Goal: Task Accomplishment & Management: Manage account settings

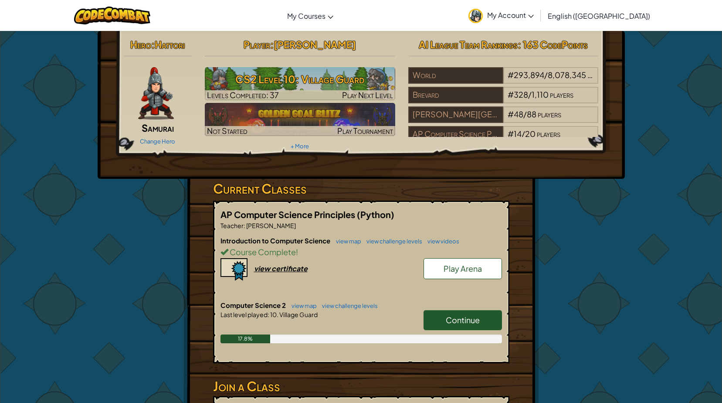
scroll to position [44, 0]
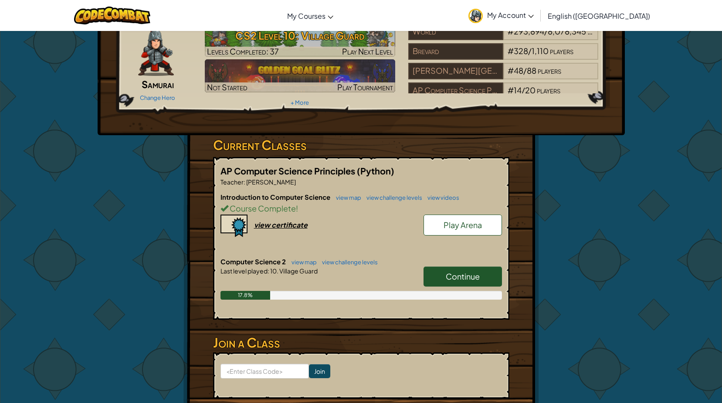
click at [472, 275] on span "Continue" at bounding box center [463, 276] width 34 height 10
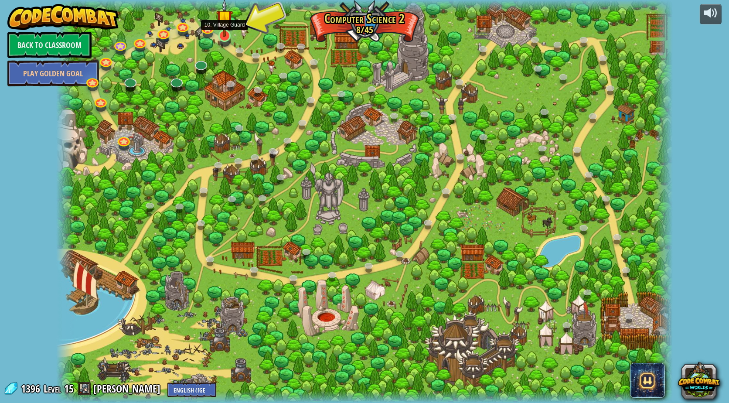
click at [229, 28] on img at bounding box center [224, 18] width 17 height 38
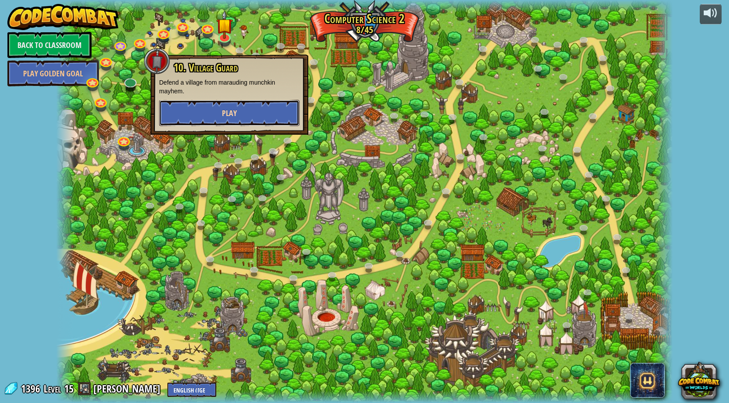
click at [213, 107] on button "Play" at bounding box center [229, 113] width 140 height 26
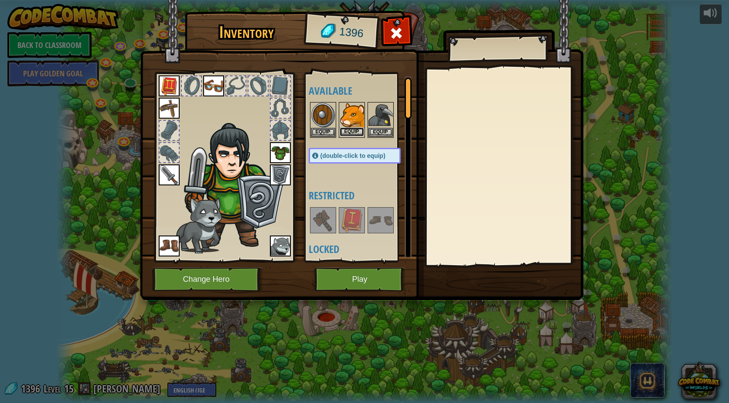
click at [353, 136] on button "Equip" at bounding box center [352, 131] width 24 height 9
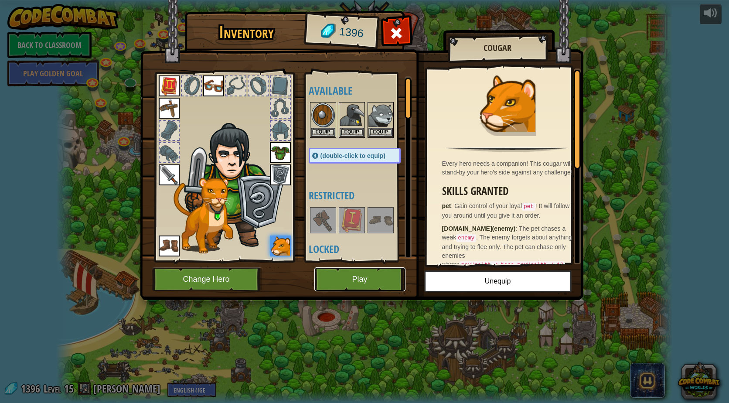
click at [372, 281] on button "Play" at bounding box center [359, 279] width 91 height 24
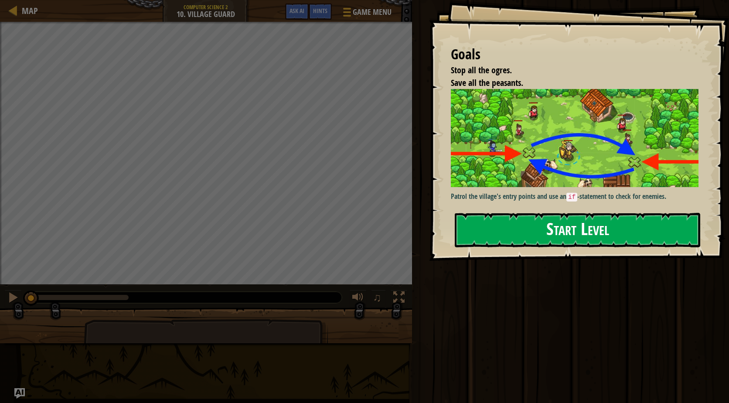
click at [598, 213] on button "Start Level" at bounding box center [577, 230] width 245 height 34
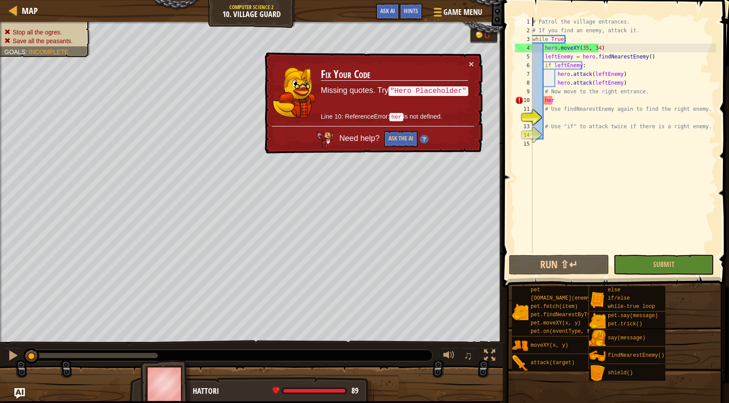
click at [571, 105] on div "# Patrol the village entrances. # If you find an enemy, attack it. while True :…" at bounding box center [622, 143] width 185 height 253
click at [570, 102] on div "# Patrol the village entrances. # If you find an enemy, attack it. while True :…" at bounding box center [622, 143] width 185 height 253
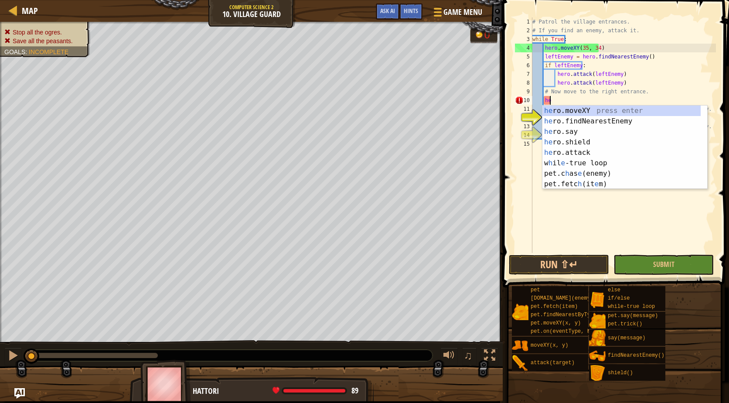
type textarea "h"
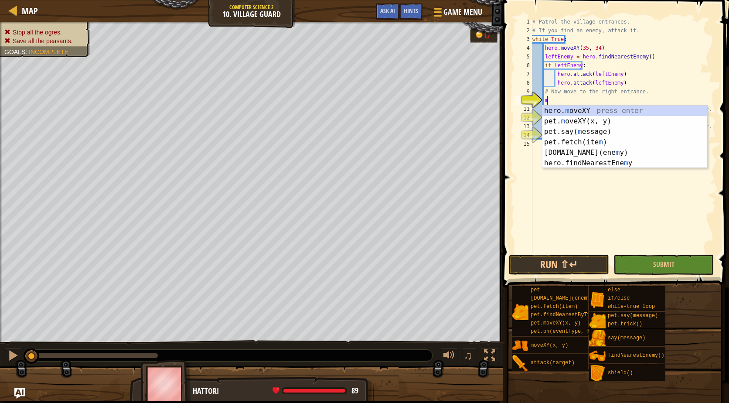
scroll to position [4, 1]
click at [554, 108] on div "hero. m oveXY press enter pet. m oveXY(x, y) press enter pet.say( m essage) pre…" at bounding box center [624, 147] width 165 height 84
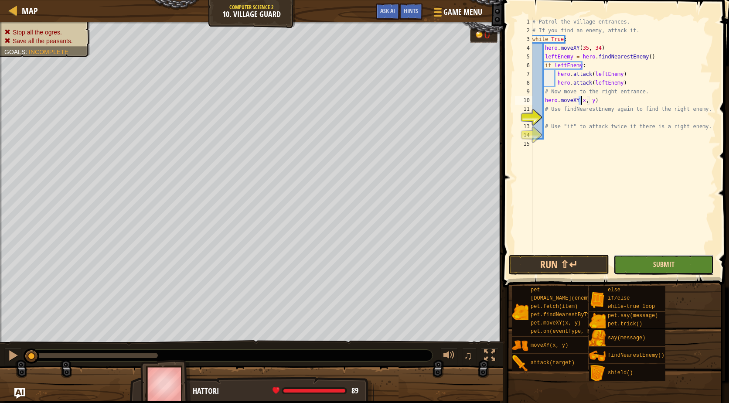
click at [673, 262] on span "Submit" at bounding box center [663, 264] width 21 height 10
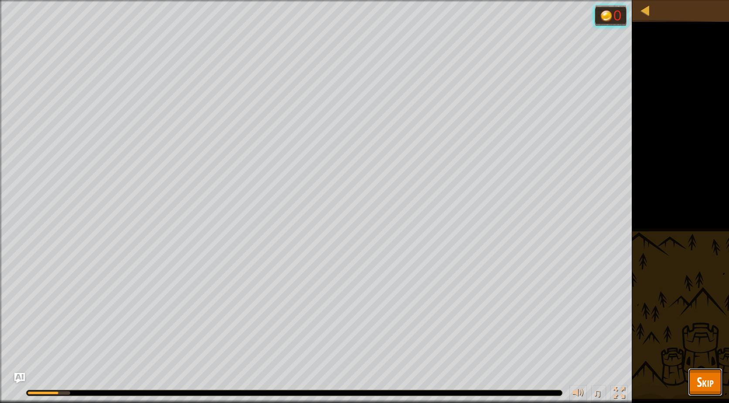
click at [695, 377] on button "Skip" at bounding box center [705, 382] width 34 height 28
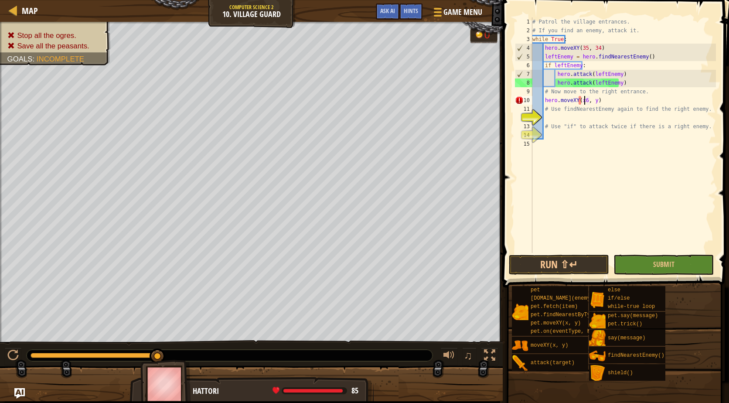
scroll to position [4, 5]
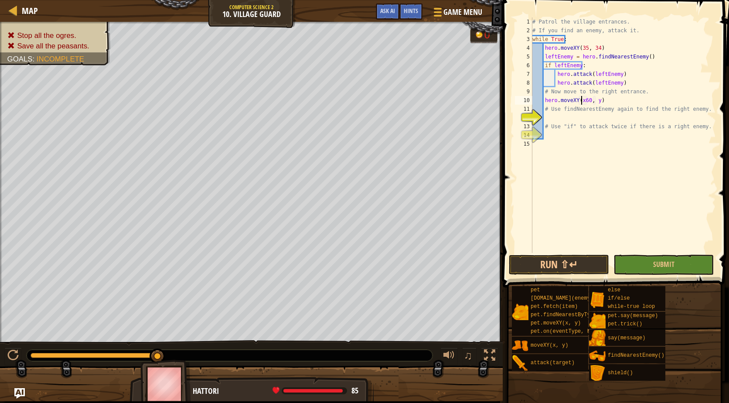
click at [582, 100] on div "# Patrol the village entrances. # If you find an enemy, attack it. while True :…" at bounding box center [622, 143] width 185 height 253
click at [591, 100] on div "# Patrol the village entrances. # If you find an enemy, attack it. while True :…" at bounding box center [622, 143] width 185 height 253
click at [595, 98] on div "# Patrol the village entrances. # If you find an enemy, attack it. while True :…" at bounding box center [622, 143] width 185 height 253
click at [591, 99] on div "# Patrol the village entrances. # If you find an enemy, attack it. while True :…" at bounding box center [622, 143] width 185 height 253
type textarea "hero.moveXY(60,31)"
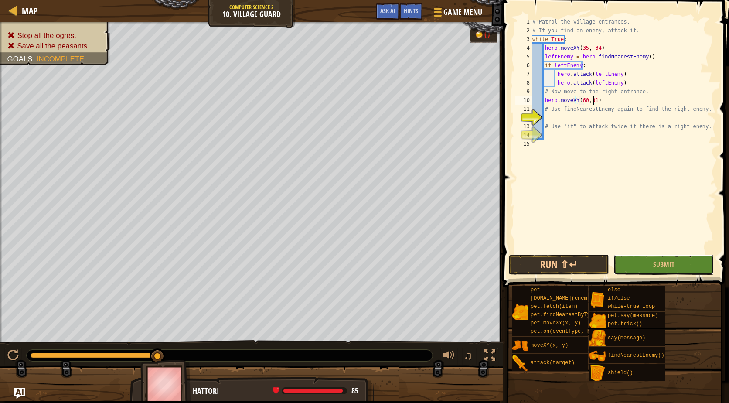
click at [686, 266] on button "Submit" at bounding box center [663, 265] width 100 height 20
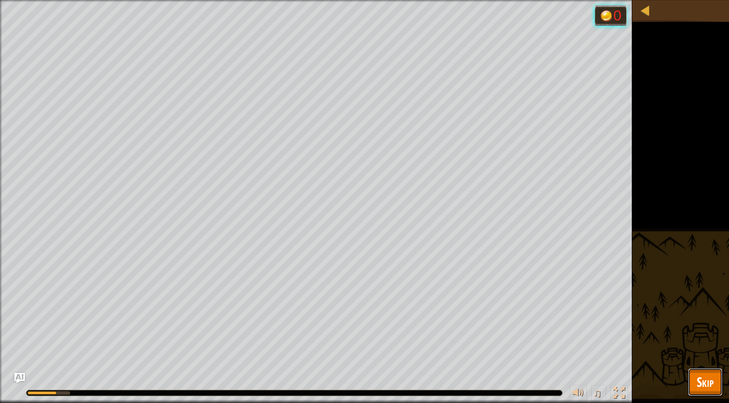
click at [703, 374] on span "Skip" at bounding box center [705, 382] width 17 height 18
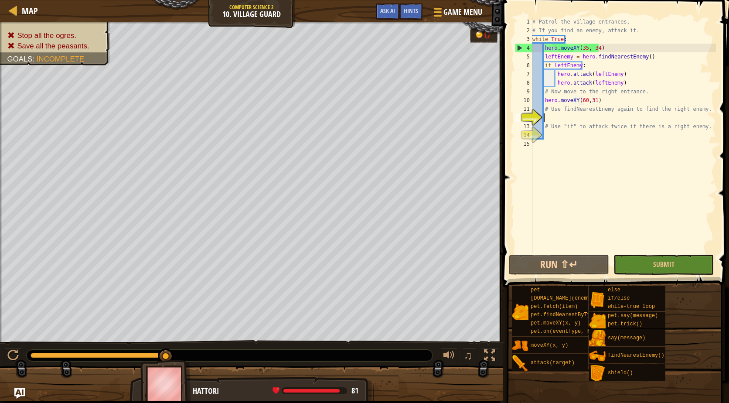
scroll to position [4, 0]
click at [570, 116] on div "# Patrol the village entrances. # If you find an enemy, attack it. while True :…" at bounding box center [622, 143] width 185 height 253
type textarea "g"
type textarea "f"
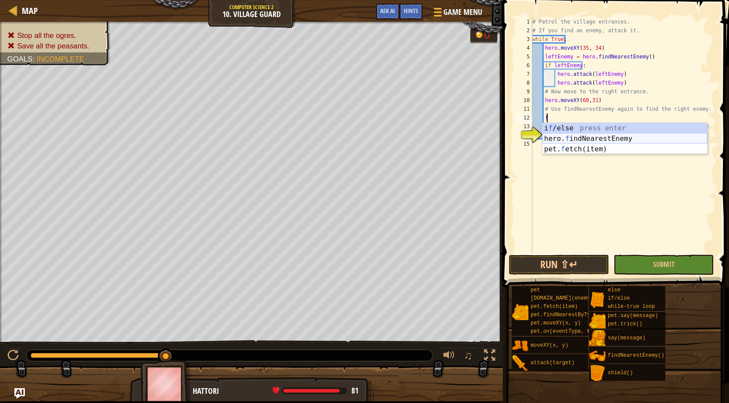
click at [599, 140] on div "i f /else press enter hero. f indNearestEnemy press enter pet. f etch(item) pre…" at bounding box center [624, 149] width 165 height 52
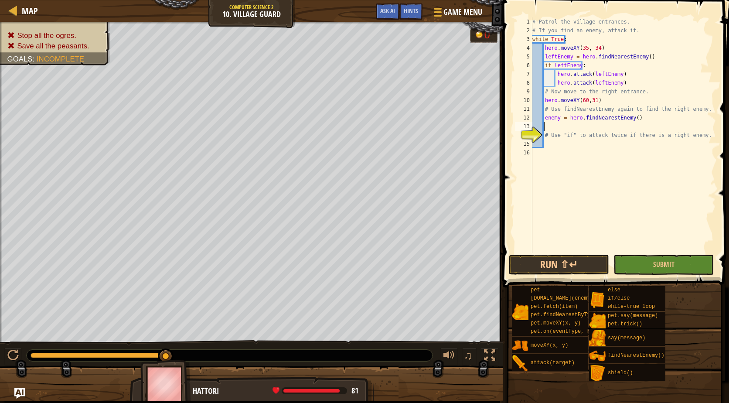
scroll to position [4, 0]
click at [555, 142] on div "# Patrol the village entrances. # If you find an enemy, attack it. while True :…" at bounding box center [622, 143] width 185 height 253
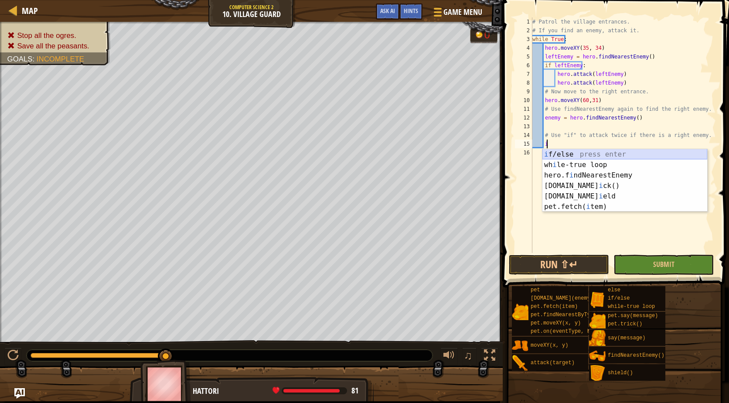
click at [578, 157] on div "i f/else press enter wh i le-true loop press enter hero.f i ndNearestEnemy pres…" at bounding box center [624, 191] width 165 height 84
type textarea "if enemy:"
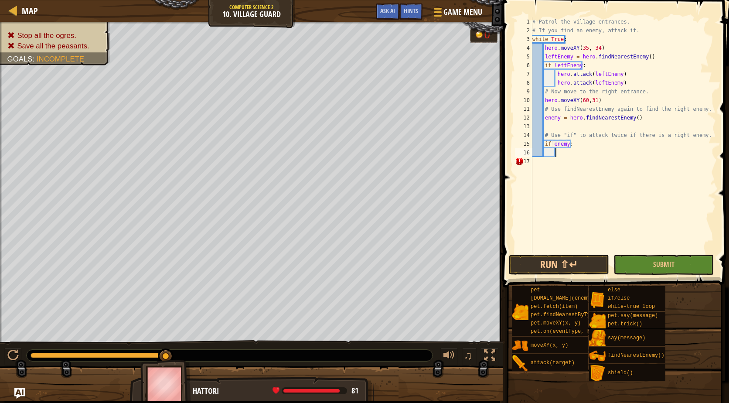
click at [569, 151] on div "# Patrol the village entrances. # If you find an enemy, attack it. while True :…" at bounding box center [622, 143] width 185 height 253
drag, startPoint x: 589, startPoint y: 143, endPoint x: 589, endPoint y: 149, distance: 5.7
click at [589, 143] on div "# Patrol the village entrances. # If you find an enemy, attack it. while True :…" at bounding box center [622, 143] width 185 height 253
type textarea "i"
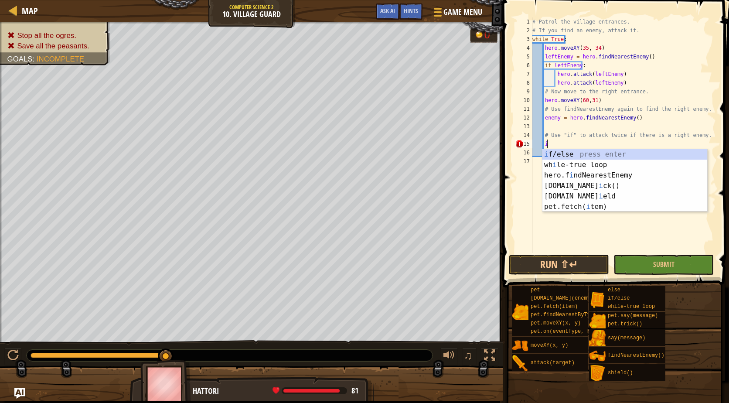
scroll to position [4, 0]
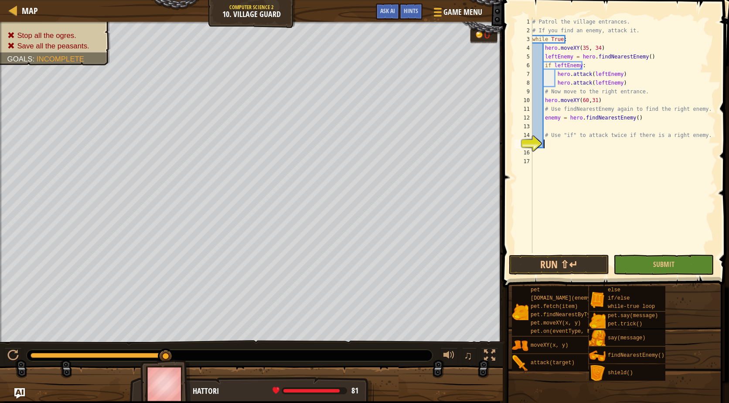
click at [563, 127] on div "# Patrol the village entrances. # If you find an enemy, attack it. while True :…" at bounding box center [622, 143] width 185 height 253
drag, startPoint x: 536, startPoint y: 139, endPoint x: 548, endPoint y: 146, distance: 13.7
click at [532, 140] on div "15" at bounding box center [523, 143] width 17 height 9
click at [548, 146] on div "# Patrol the village entrances. # If you find an enemy, attack it. while True :…" at bounding box center [622, 143] width 185 height 253
type textarea "i"
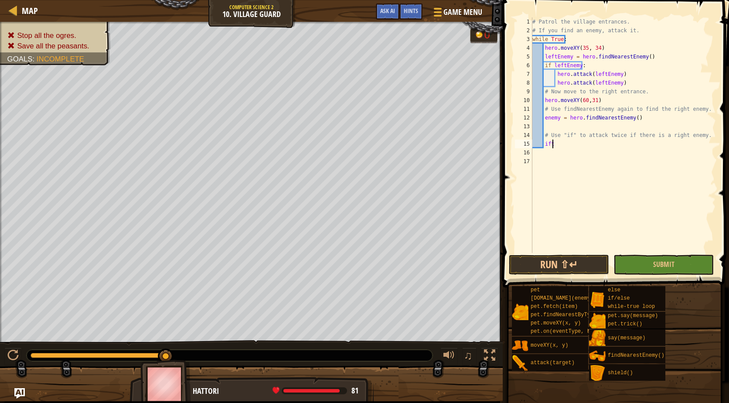
scroll to position [4, 1]
type textarea "if enemy:"
click at [390, 8] on span "Ask AI" at bounding box center [387, 11] width 15 height 8
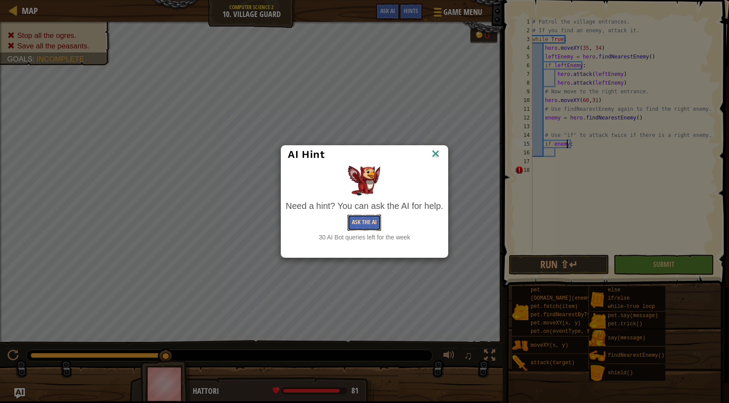
click at [370, 218] on button "Ask the AI" at bounding box center [364, 222] width 34 height 16
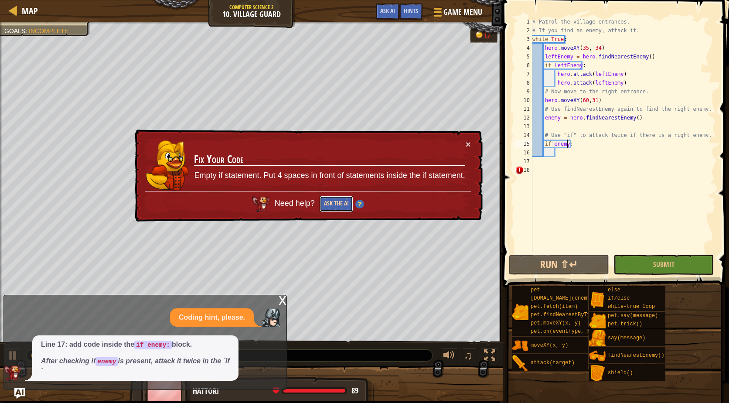
click at [341, 204] on button "Ask the AI" at bounding box center [336, 204] width 34 height 16
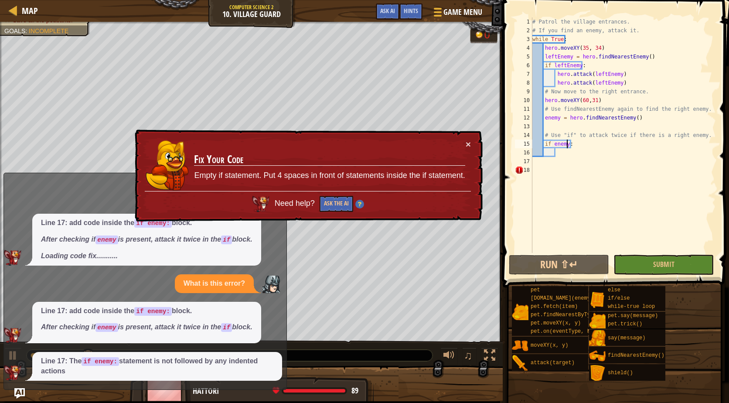
click at [234, 315] on p "Line 17: add code inside the if enemy: block." at bounding box center [146, 311] width 211 height 10
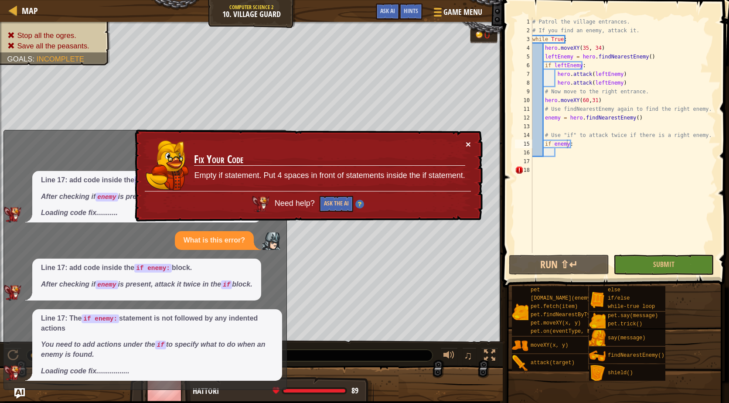
click at [466, 146] on button "×" at bounding box center [468, 143] width 5 height 9
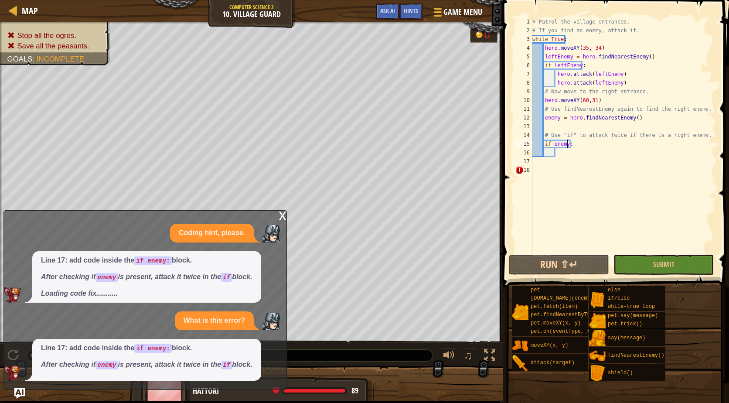
scroll to position [4, 0]
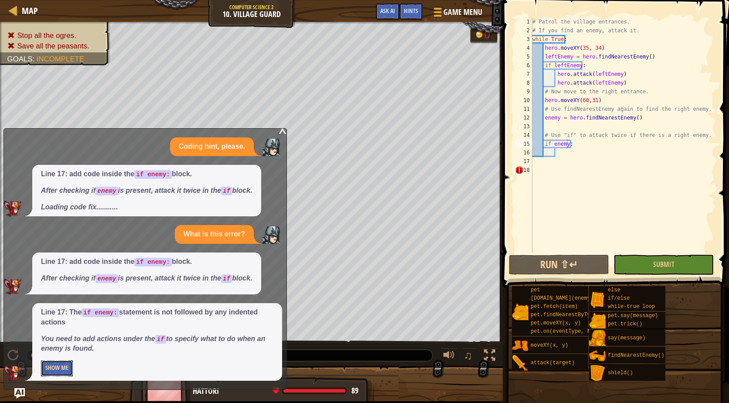
click at [41, 362] on button "Show Me" at bounding box center [57, 368] width 32 height 16
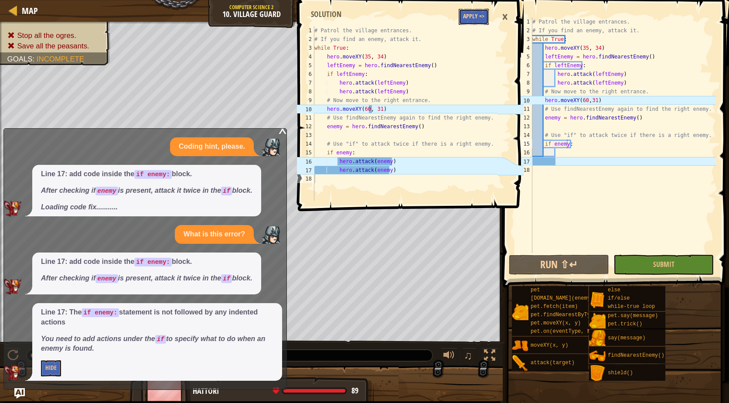
click at [474, 16] on button "Apply =>" at bounding box center [474, 17] width 30 height 16
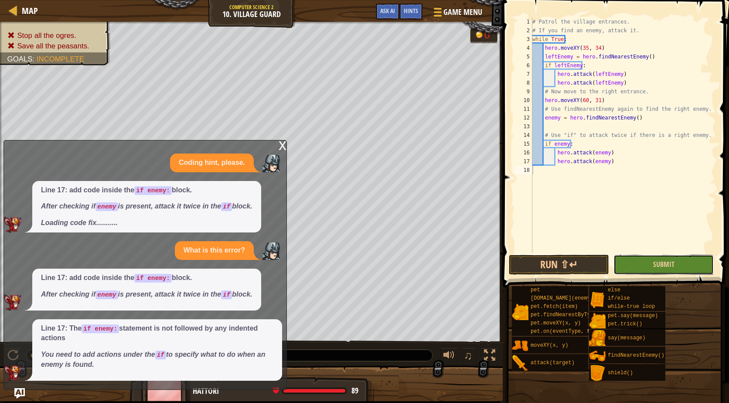
click at [641, 263] on button "Submit" at bounding box center [663, 265] width 100 height 20
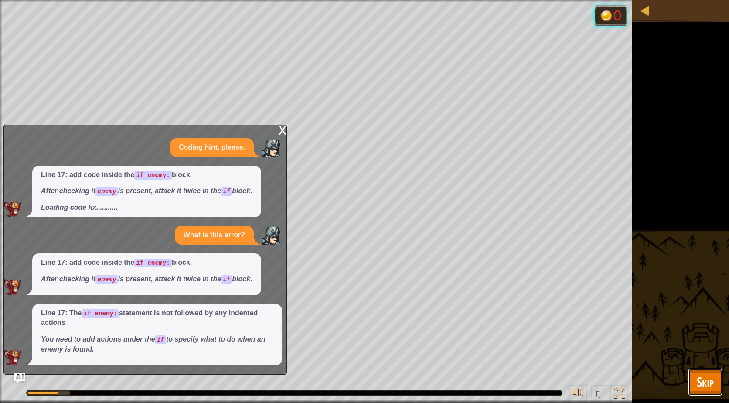
click at [700, 385] on span "Skip" at bounding box center [705, 382] width 17 height 18
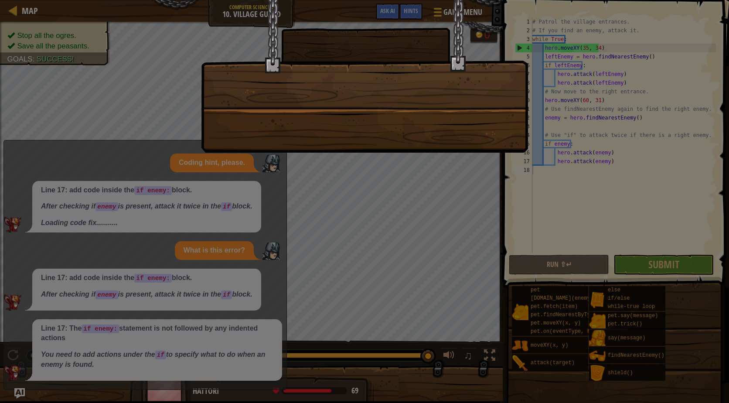
click at [547, 190] on div at bounding box center [364, 201] width 729 height 403
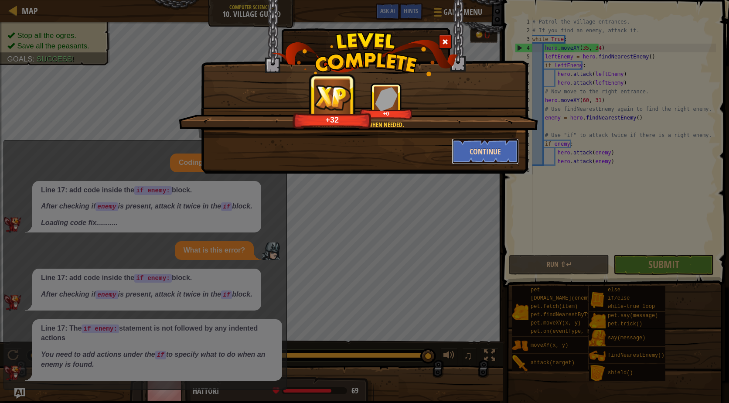
click at [473, 146] on button "Continue" at bounding box center [486, 151] width 68 height 26
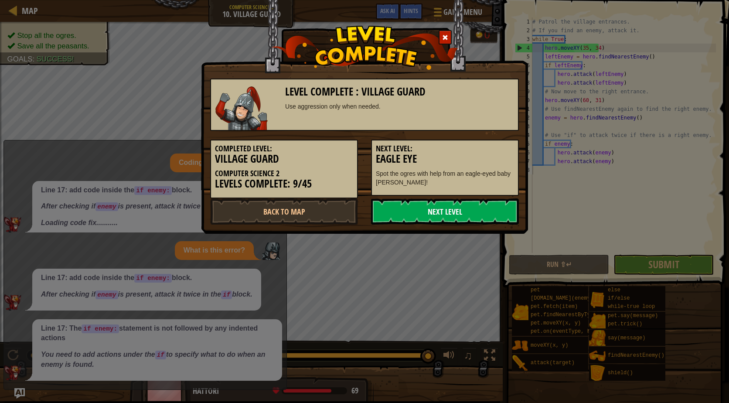
click at [456, 203] on link "Next Level" at bounding box center [445, 211] width 148 height 26
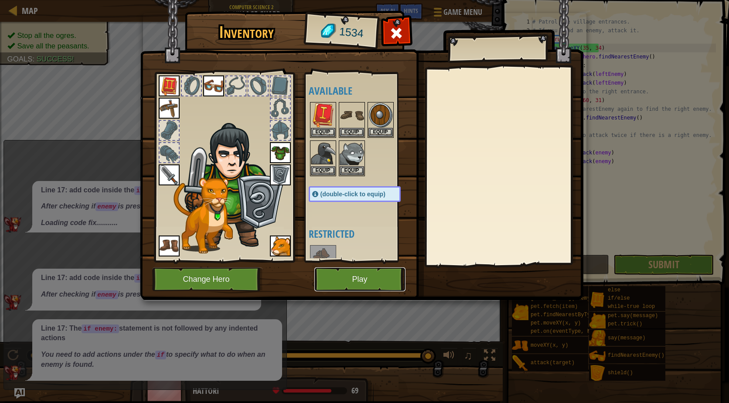
click at [364, 278] on button "Play" at bounding box center [359, 279] width 91 height 24
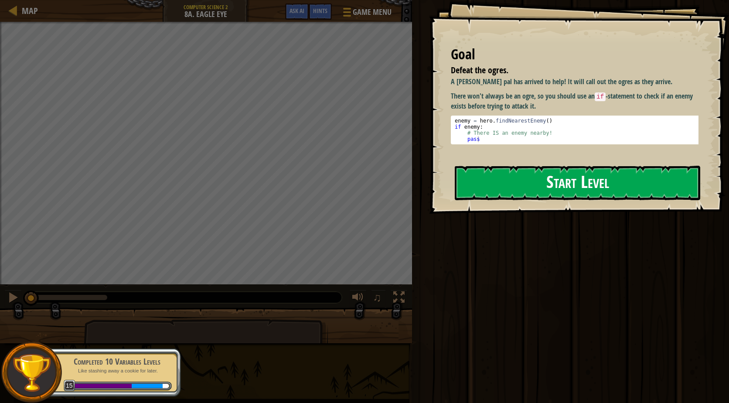
drag, startPoint x: 586, startPoint y: 157, endPoint x: 599, endPoint y: 194, distance: 39.6
click at [591, 173] on div "Goal Defeat the ogres. A [PERSON_NAME] pal has arrived to help! It will call ou…" at bounding box center [579, 107] width 300 height 214
drag, startPoint x: 603, startPoint y: 207, endPoint x: 596, endPoint y: 184, distance: 24.1
click at [605, 204] on div "Goal Defeat the ogres. A [PERSON_NAME] pal has arrived to help! It will call ou…" at bounding box center [579, 107] width 300 height 214
click at [596, 184] on button "Start Level" at bounding box center [577, 183] width 245 height 34
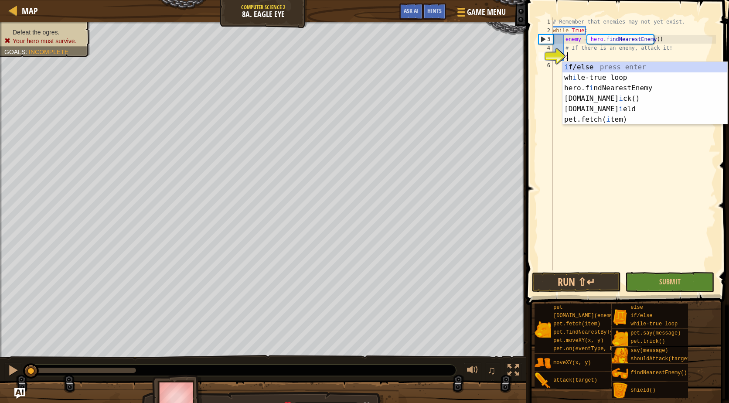
type textarea "if"
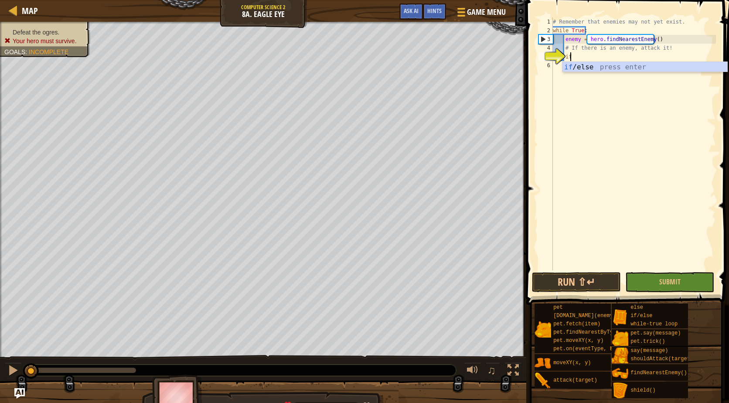
scroll to position [4, 1]
drag, startPoint x: 585, startPoint y: 72, endPoint x: 585, endPoint y: 65, distance: 7.0
click at [585, 72] on div "# Remember that enemies may not yet exist. while True : enemy = hero . findNear…" at bounding box center [633, 152] width 165 height 270
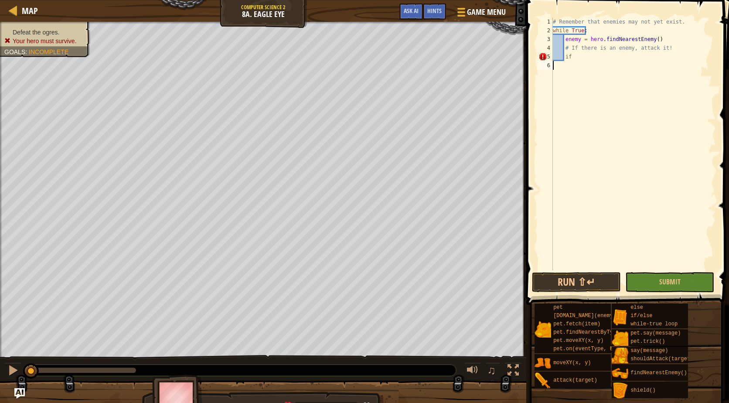
click at [577, 57] on div "# Remember that enemies may not yet exist. while True : enemy = hero . findNear…" at bounding box center [633, 152] width 165 height 270
click at [579, 0] on body "Map Computer Science 2 8a. Eagle Eye Game Menu Done Hints Ask AI 1 הההההההההההה…" at bounding box center [364, 0] width 729 height 0
click at [581, 55] on div "# Remember that enemies may not yet exist. while True : enemy = hero . findNear…" at bounding box center [633, 152] width 165 height 270
type textarea "if enemy:"
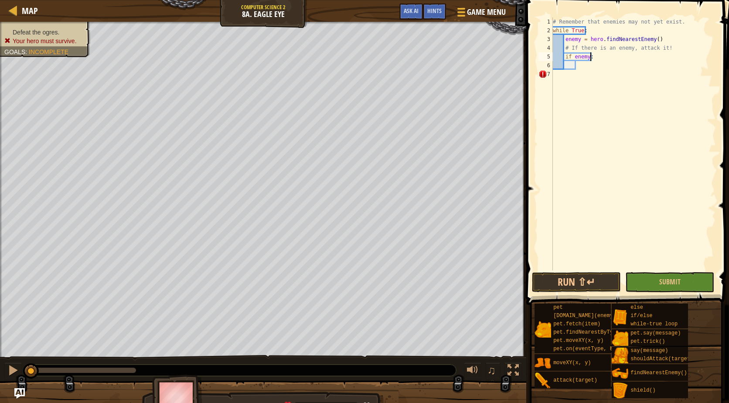
click at [598, 58] on div "# Remember that enemies may not yet exist. while True : enemy = hero . findNear…" at bounding box center [633, 152] width 165 height 270
click at [583, 64] on div "# Remember that enemies may not yet exist. while True : enemy = hero . findNear…" at bounding box center [633, 152] width 165 height 270
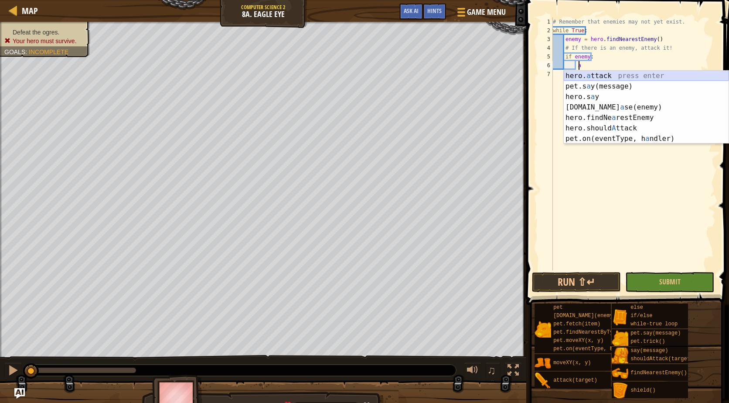
click at [623, 71] on div "hero. a ttack press enter pet.s a y(message) press enter hero.s a y press enter…" at bounding box center [646, 118] width 165 height 94
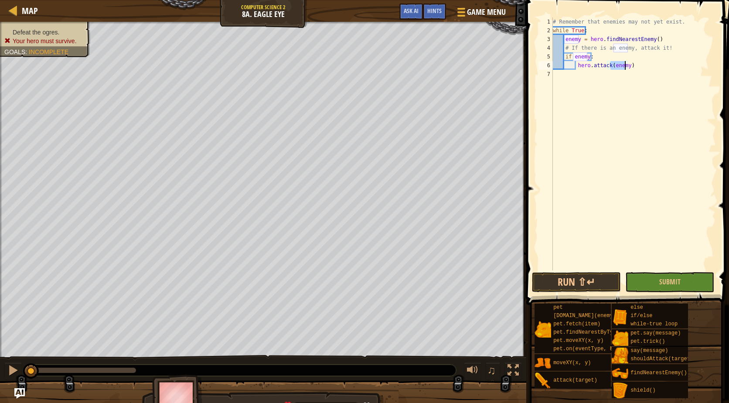
type textarea "hero.attack(enemy)"
drag, startPoint x: 667, startPoint y: 271, endPoint x: 667, endPoint y: 278, distance: 6.5
click at [667, 278] on div "hero.attack(enemy) 1 2 3 4 5 6 7 # Remember that enemies may not yet exist. whi…" at bounding box center [625, 169] width 205 height 330
click at [667, 278] on span "Submit" at bounding box center [669, 282] width 21 height 10
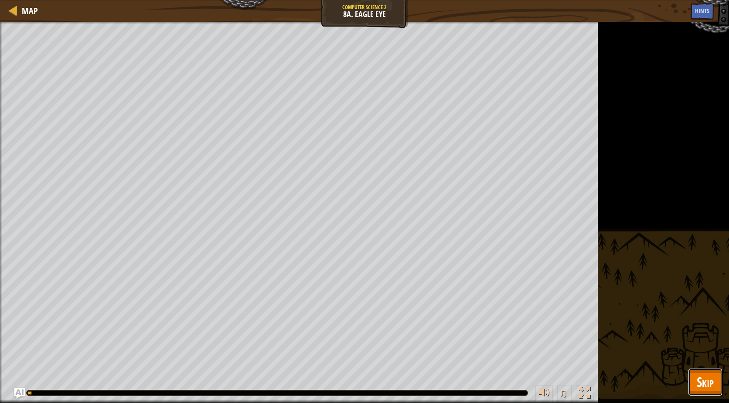
click at [703, 380] on span "Skip" at bounding box center [705, 382] width 17 height 18
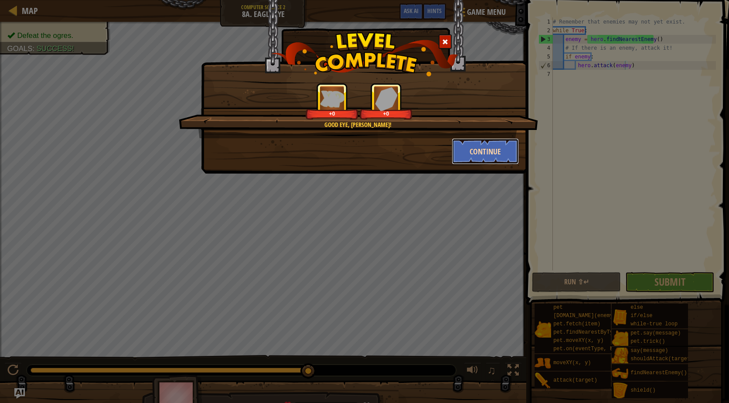
click at [494, 155] on button "Continue" at bounding box center [486, 151] width 68 height 26
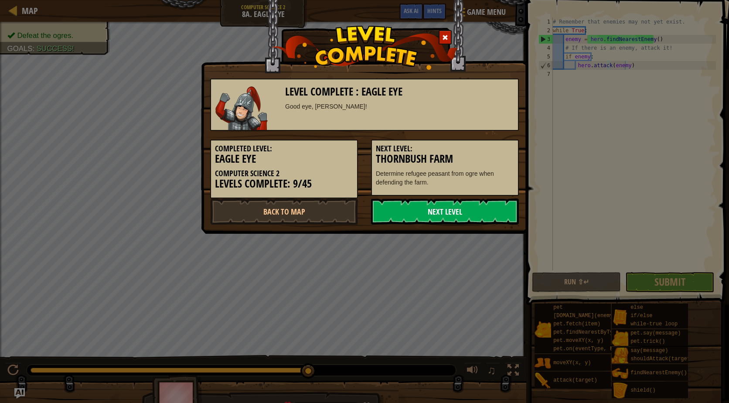
click at [452, 210] on link "Next Level" at bounding box center [445, 211] width 148 height 26
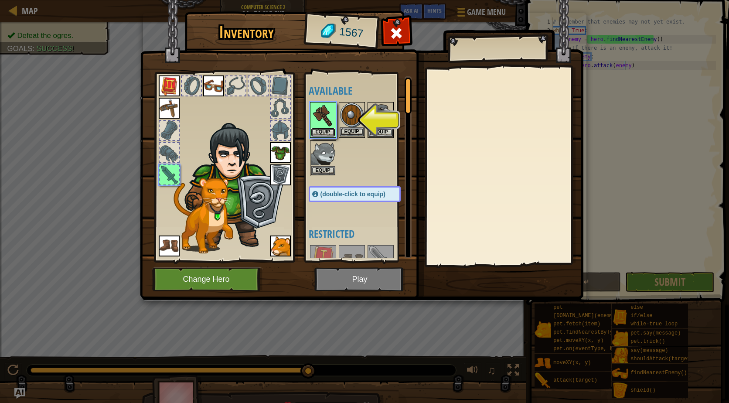
drag, startPoint x: 320, startPoint y: 133, endPoint x: 327, endPoint y: 108, distance: 25.9
click at [320, 133] on button "Equip" at bounding box center [323, 132] width 24 height 9
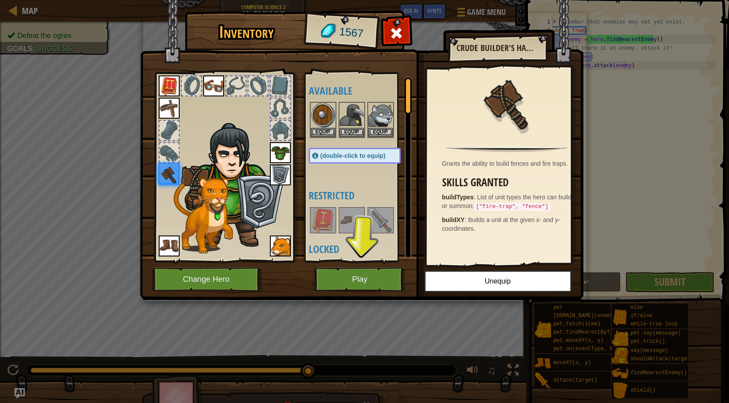
drag, startPoint x: 338, startPoint y: 28, endPoint x: 337, endPoint y: 38, distance: 10.1
click at [338, 28] on div "1567" at bounding box center [341, 32] width 72 height 35
click at [345, 275] on button "Play" at bounding box center [359, 279] width 91 height 24
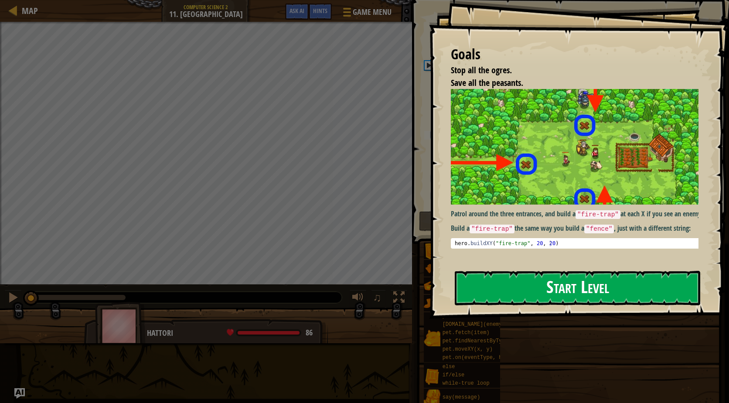
click at [544, 302] on button "Start Level" at bounding box center [577, 288] width 245 height 34
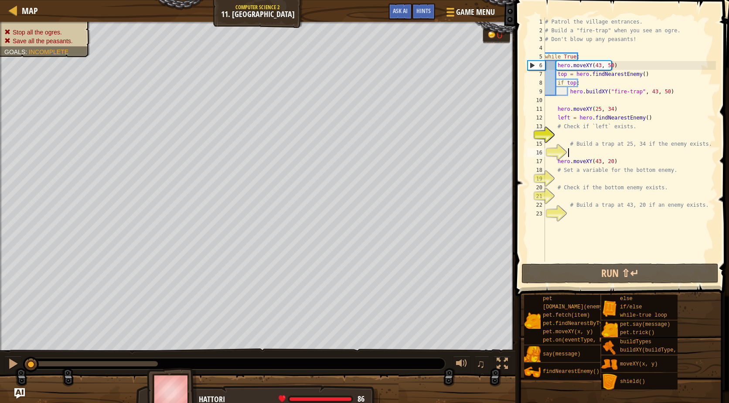
click at [577, 152] on div "# Patrol the village entrances. # Build a "fire-trap" when you see an ogre. # D…" at bounding box center [629, 148] width 173 height 262
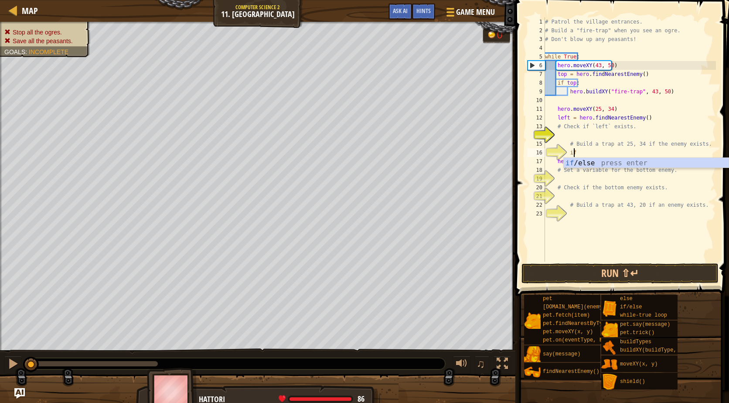
scroll to position [4, 2]
click at [582, 160] on div "if /else press enter" at bounding box center [646, 173] width 165 height 31
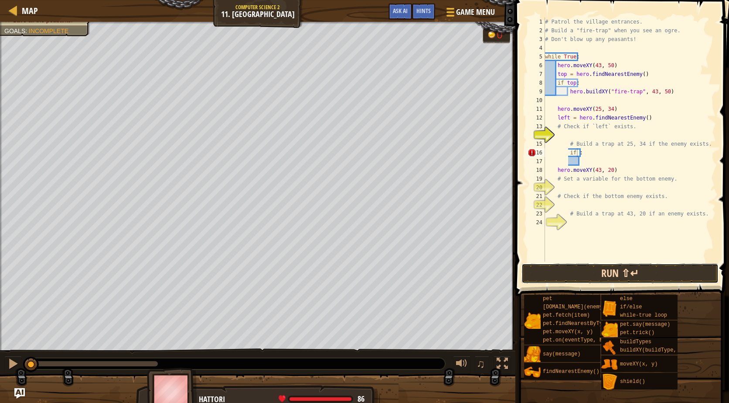
click at [595, 274] on button "Run ⇧↵" at bounding box center [619, 273] width 197 height 20
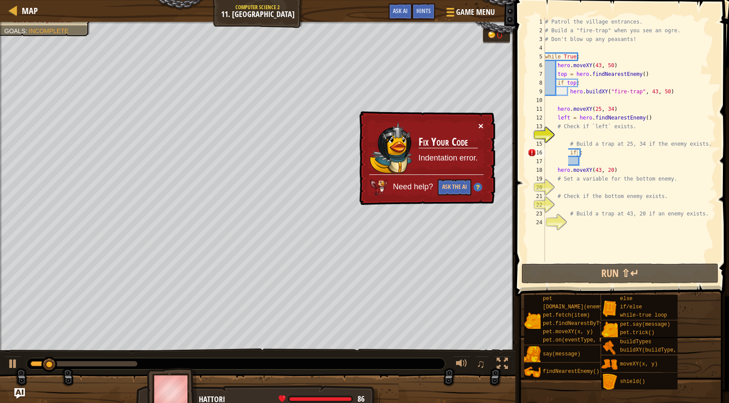
click at [481, 124] on button "×" at bounding box center [480, 125] width 5 height 9
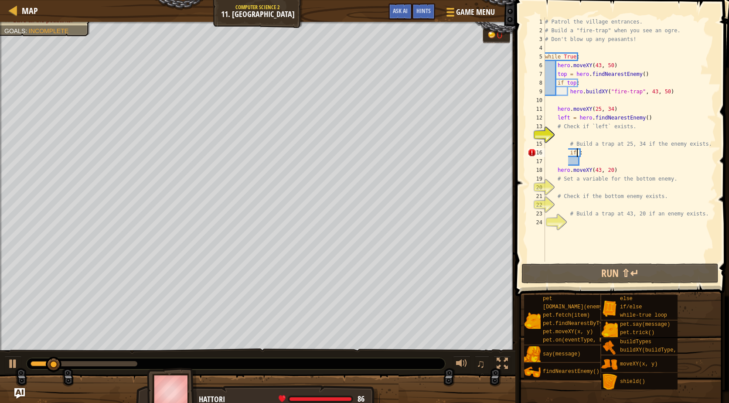
click at [600, 156] on div "# Patrol the village entrances. # Build a "fire-trap" when you see an ogre. # D…" at bounding box center [629, 148] width 173 height 262
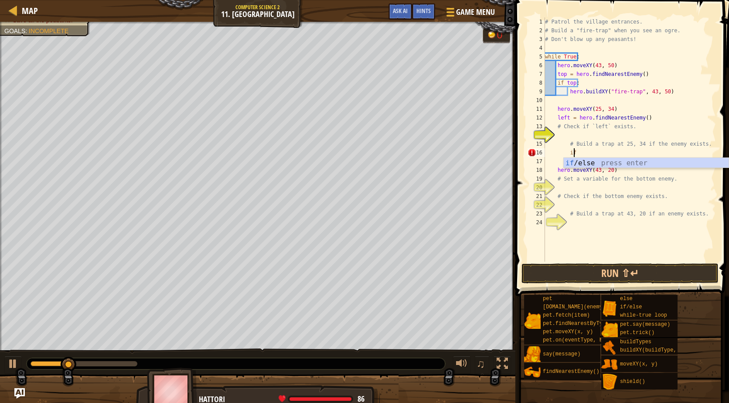
type textarea "i"
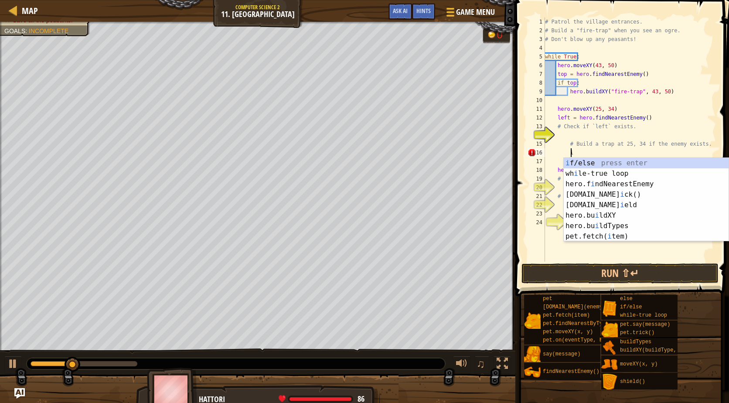
scroll to position [4, 1]
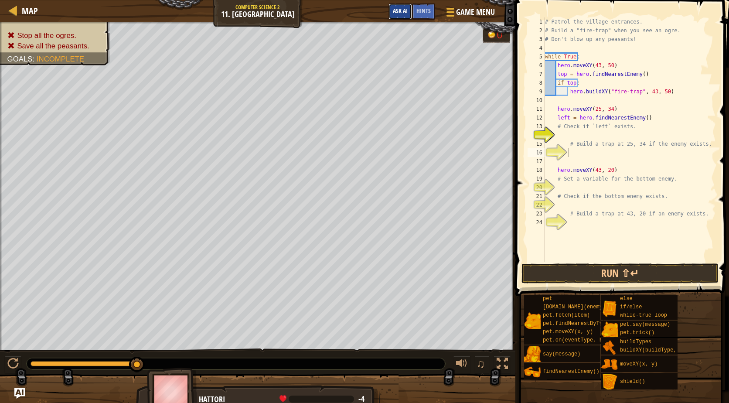
click at [409, 12] on button "Ask AI" at bounding box center [400, 11] width 24 height 16
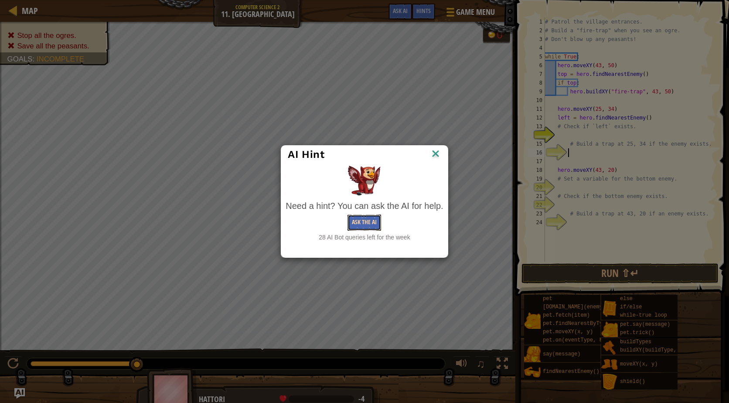
click at [364, 224] on button "Ask the AI" at bounding box center [364, 222] width 34 height 16
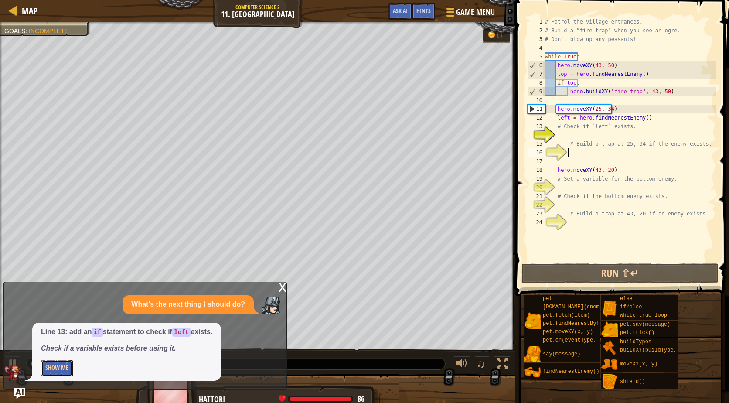
click at [61, 365] on button "Show Me" at bounding box center [57, 368] width 32 height 16
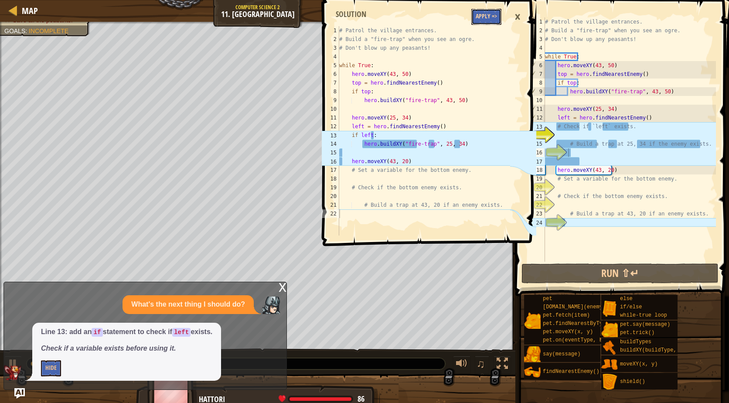
click at [485, 22] on button "Apply =>" at bounding box center [486, 17] width 30 height 16
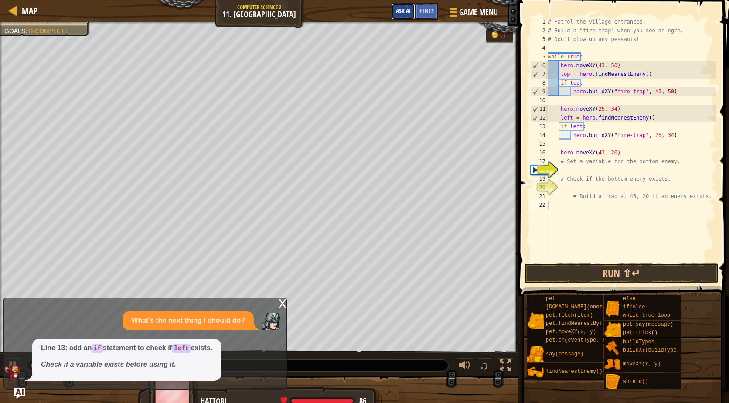
click at [411, 12] on button "Ask AI" at bounding box center [403, 11] width 24 height 16
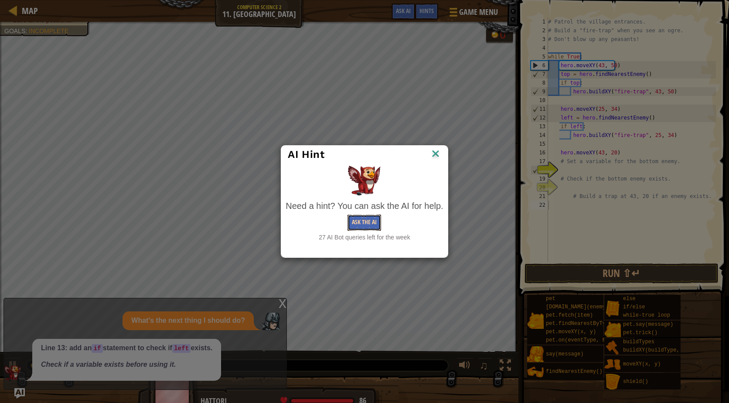
click at [372, 224] on button "Ask the AI" at bounding box center [364, 222] width 34 height 16
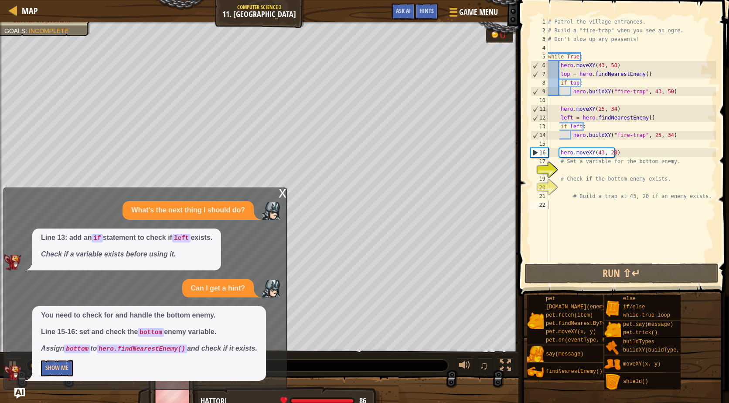
click at [50, 358] on div "You need to check for and handle the bottom enemy. Line 15-16: set and check th…" at bounding box center [149, 343] width 234 height 75
drag, startPoint x: 53, startPoint y: 369, endPoint x: 138, endPoint y: 356, distance: 86.0
click at [54, 369] on button "Show Me" at bounding box center [57, 368] width 32 height 16
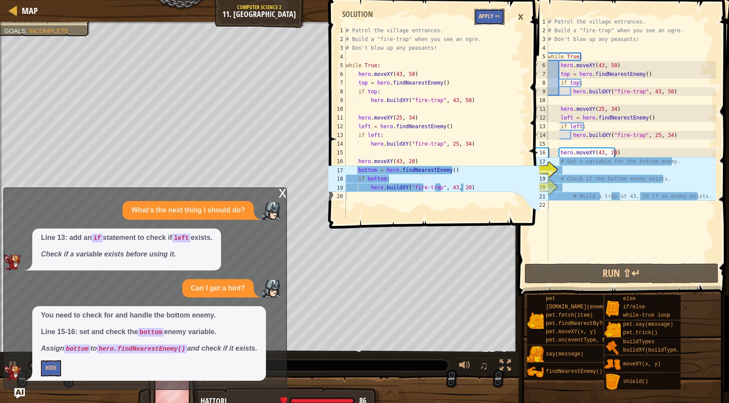
click at [494, 22] on button "Apply =>" at bounding box center [489, 17] width 30 height 16
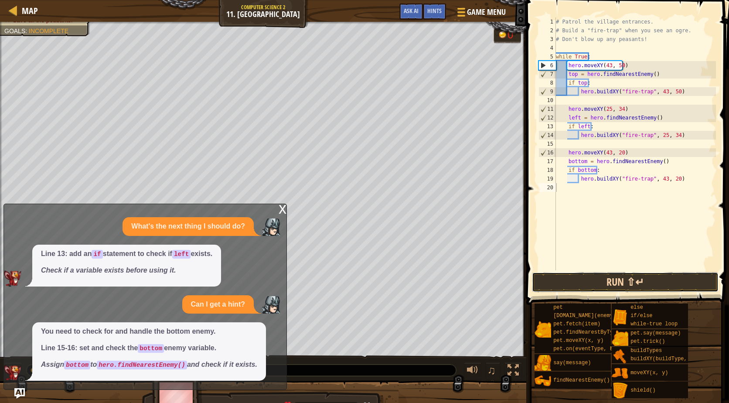
click at [628, 281] on button "Run ⇧↵" at bounding box center [625, 282] width 187 height 20
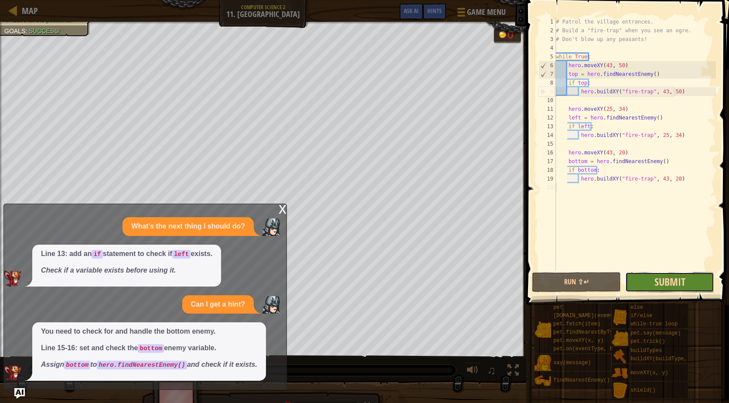
click at [667, 289] on button "Submit" at bounding box center [669, 282] width 89 height 20
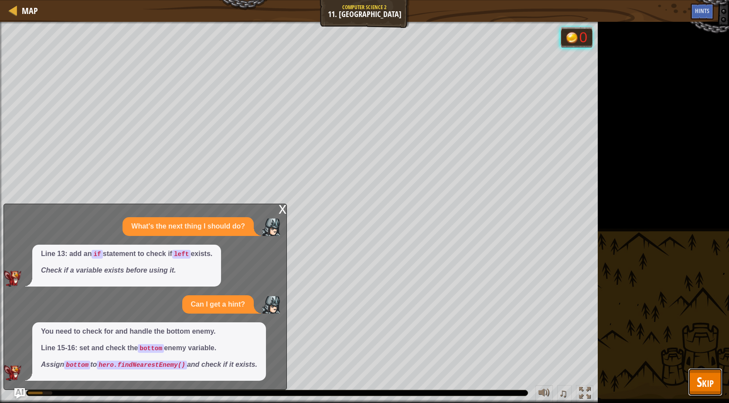
click at [691, 371] on button "Skip" at bounding box center [705, 382] width 34 height 28
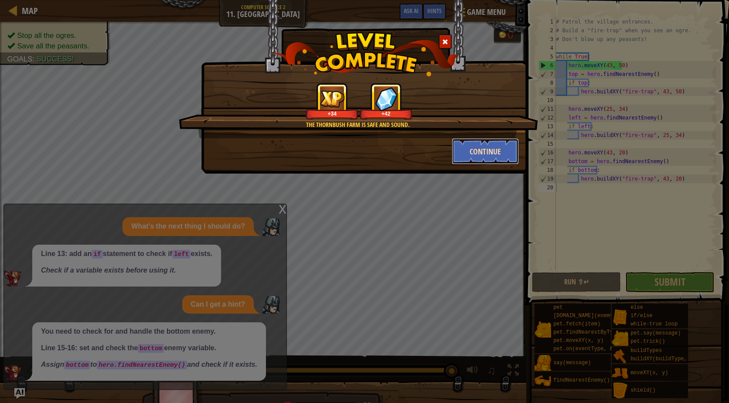
click at [495, 142] on button "Continue" at bounding box center [486, 151] width 68 height 26
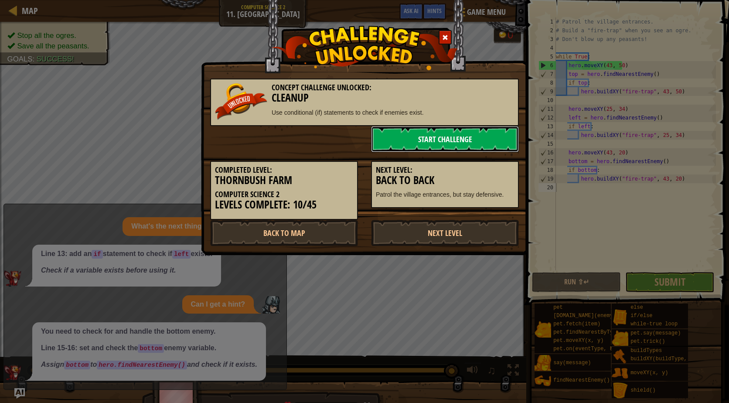
click at [410, 134] on link "Start Challenge" at bounding box center [445, 139] width 148 height 26
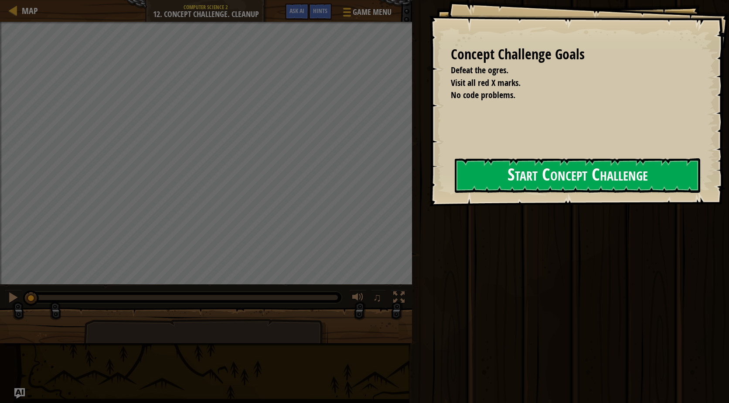
click at [515, 172] on button "Start Concept Challenge" at bounding box center [577, 175] width 245 height 34
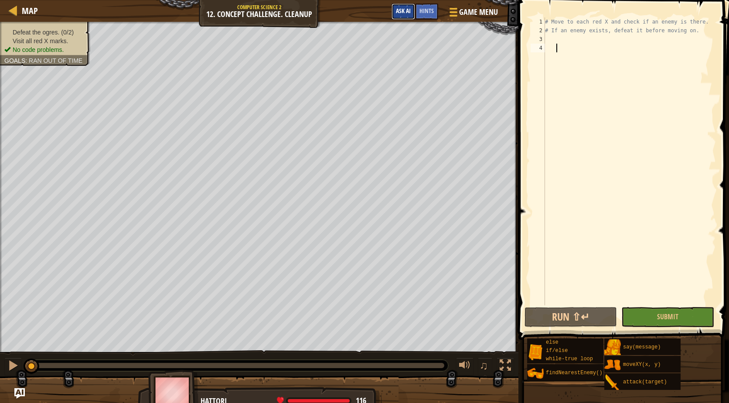
click at [398, 16] on button "Ask AI" at bounding box center [403, 11] width 24 height 16
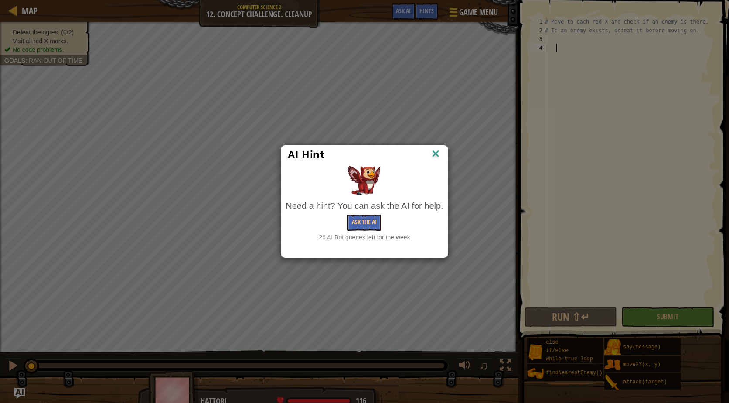
click at [364, 213] on div "Need a hint? You can ask the AI for help. Ask the AI 26 AI Bot queries left for…" at bounding box center [363, 221] width 157 height 42
click at [364, 216] on button "Ask the AI" at bounding box center [364, 222] width 34 height 16
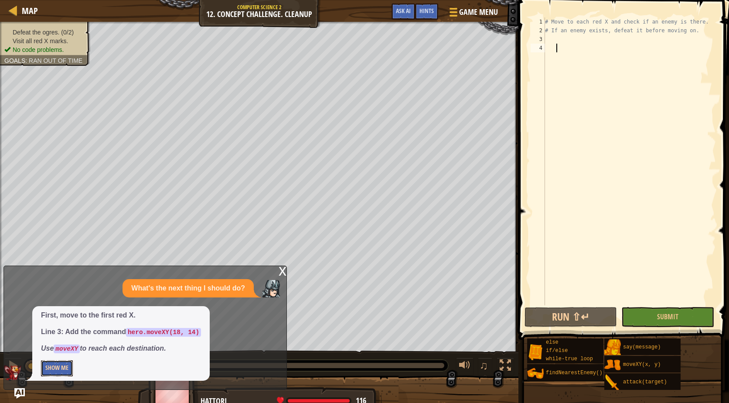
click at [60, 365] on button "Show Me" at bounding box center [57, 368] width 32 height 16
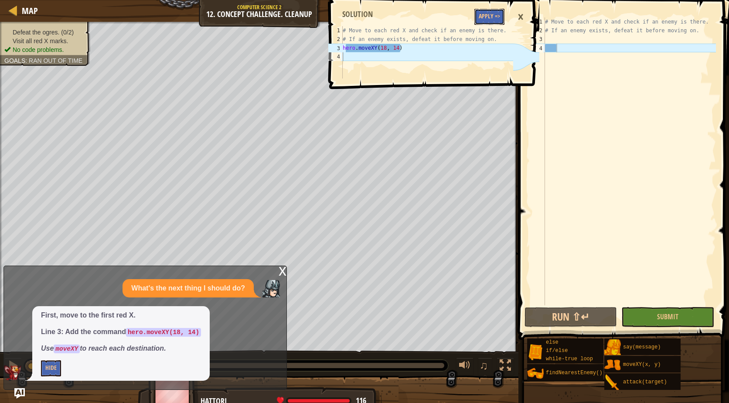
click at [487, 19] on button "Apply =>" at bounding box center [489, 17] width 30 height 16
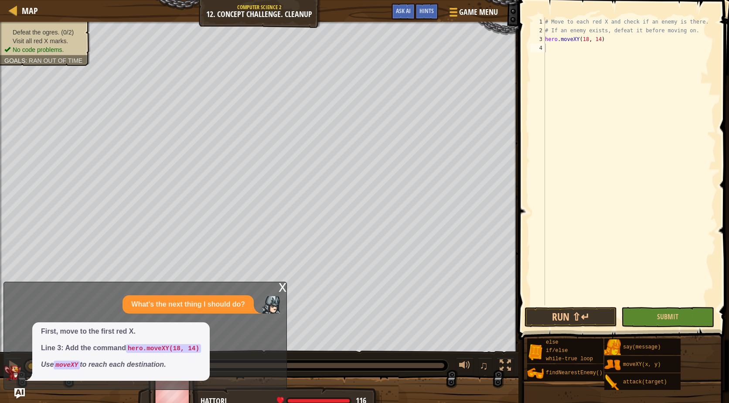
drag, startPoint x: 632, startPoint y: 302, endPoint x: 637, endPoint y: 304, distance: 5.1
click at [634, 302] on div "# Move to each red X and check if an enemy is there. # If an enemy exists, defe…" at bounding box center [629, 169] width 173 height 305
drag, startPoint x: 637, startPoint y: 304, endPoint x: 639, endPoint y: 309, distance: 5.3
click at [637, 304] on div "# Move to each red X and check if an enemy is there. # If an enemy exists, defe…" at bounding box center [629, 169] width 173 height 305
click at [639, 309] on button "Submit" at bounding box center [667, 317] width 92 height 20
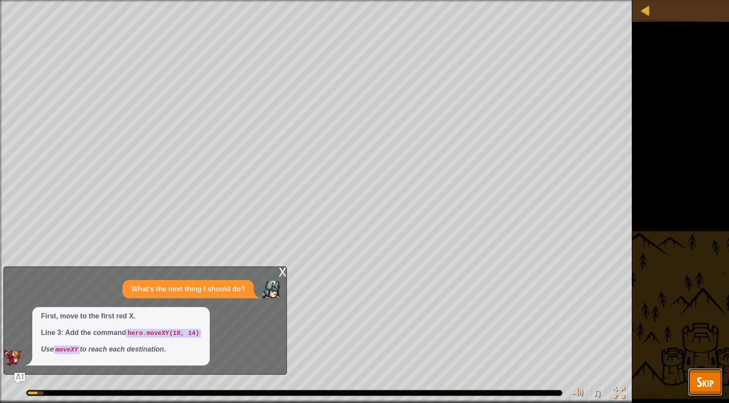
click at [700, 378] on span "Skip" at bounding box center [705, 382] width 17 height 18
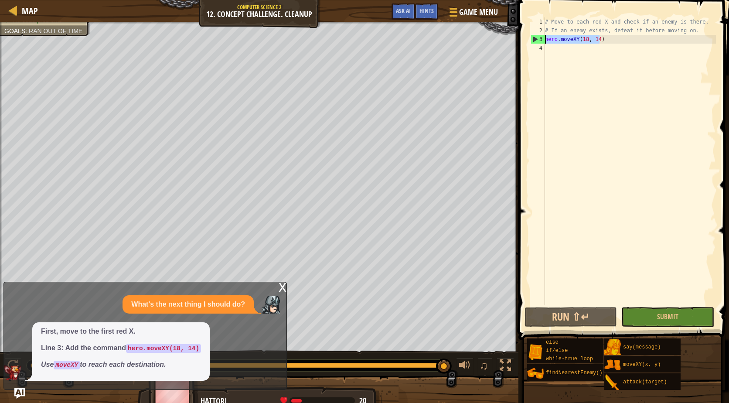
drag, startPoint x: 606, startPoint y: 35, endPoint x: 537, endPoint y: 38, distance: 69.8
click at [537, 38] on div "1 2 3 4 # Move to each red X and check if an enemy is there. # If an enemy exis…" at bounding box center [622, 161] width 187 height 288
type textarea "hero.moveXY(18, 14)"
click at [587, 50] on div "# Move to each red X and check if an enemy is there. # If an enemy exists, defe…" at bounding box center [629, 169] width 173 height 305
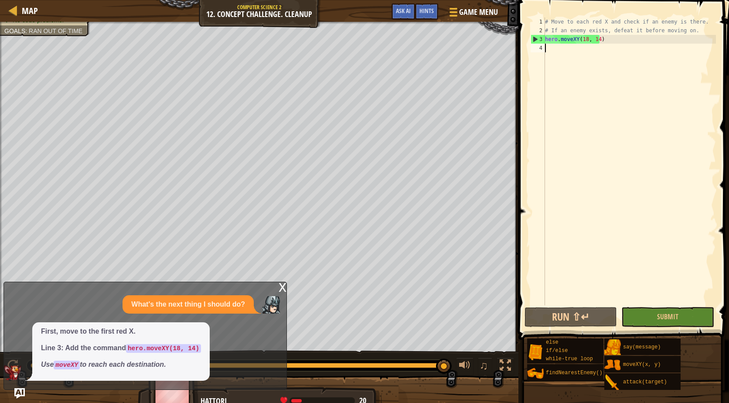
paste textarea "hero.moveXY(18, 14)"
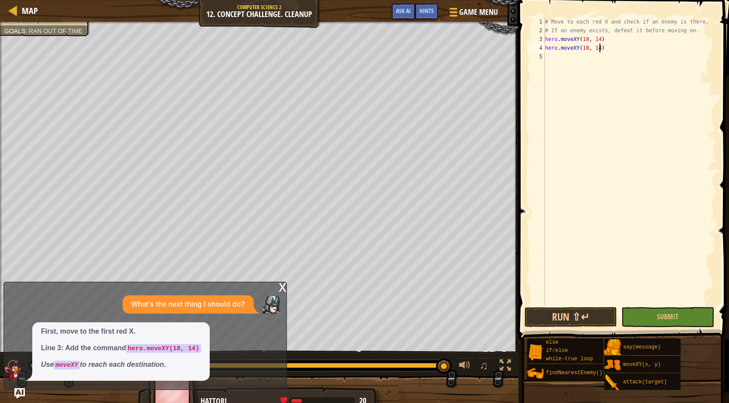
click at [595, 49] on div "# Move to each red X and check if an enemy is there. # If an enemy exists, defe…" at bounding box center [629, 169] width 173 height 305
click at [594, 49] on div "# Move to each red X and check if an enemy is there. # If an enemy exists, defe…" at bounding box center [629, 169] width 173 height 305
type textarea "hero.moveXY(18, 54)"
drag, startPoint x: 617, startPoint y: 49, endPoint x: 519, endPoint y: 52, distance: 98.5
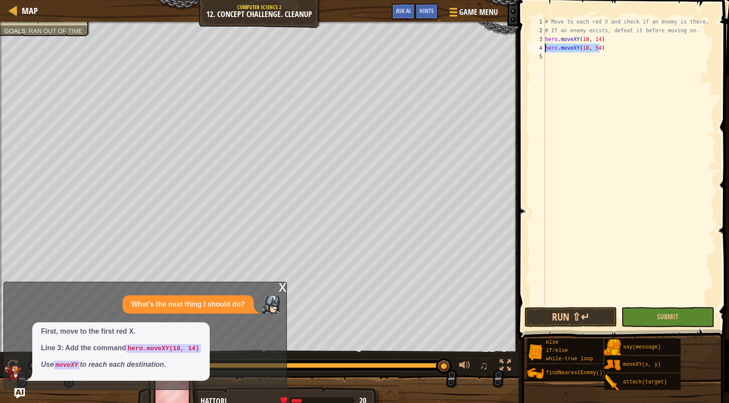
click at [519, 52] on div "hero.moveXY(18, 54) 1 2 3 4 5 # Move to each red X and check if an enemy is the…" at bounding box center [622, 186] width 213 height 365
click at [555, 56] on div "# Move to each red X and check if an enemy is there. # If an enemy exists, defe…" at bounding box center [629, 169] width 173 height 305
paste textarea "hero.moveXY(18, 54)"
click at [585, 56] on div "# Move to each red X and check if an enemy is there. # If an enemy exists, defe…" at bounding box center [629, 169] width 173 height 305
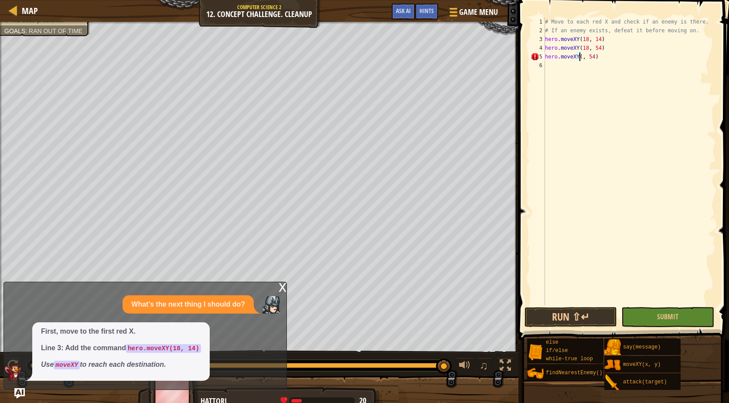
scroll to position [4, 3]
type textarea "hero.moveXY(62, 54)"
drag, startPoint x: 617, startPoint y: 54, endPoint x: 532, endPoint y: 56, distance: 85.0
click at [532, 56] on div "hero.moveXY(62, 54) 1 2 3 4 5 6 # Move to each red X and check if an enemy is t…" at bounding box center [622, 161] width 187 height 288
click at [559, 63] on div "# Move to each red X and check if an enemy is there. # If an enemy exists, defe…" at bounding box center [629, 169] width 173 height 305
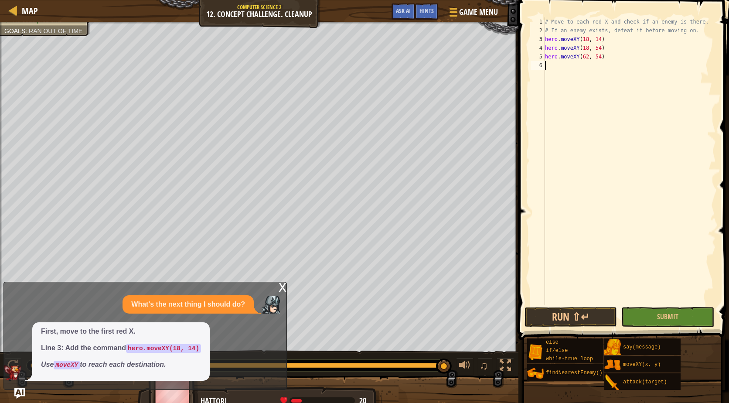
scroll to position [4, 0]
paste textarea "hero.moveXY(62, 54)"
click at [597, 66] on div "# Move to each red X and check if an enemy is there. # If an enemy exists, defe…" at bounding box center [629, 169] width 173 height 305
type textarea "hero.moveXY(62, 14)"
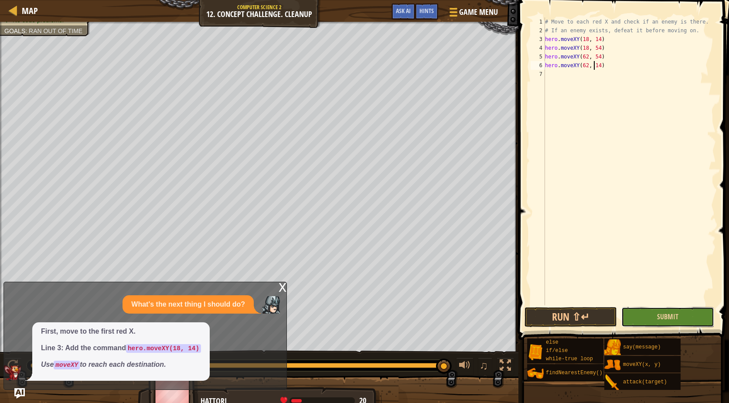
click at [646, 316] on button "Submit" at bounding box center [667, 317] width 92 height 20
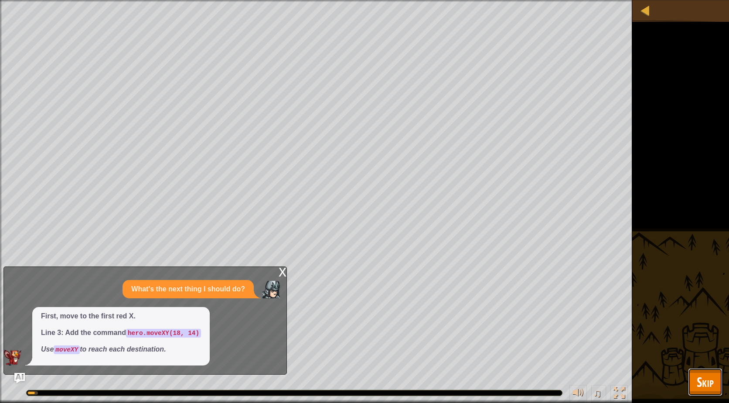
click at [701, 385] on span "Skip" at bounding box center [705, 382] width 17 height 18
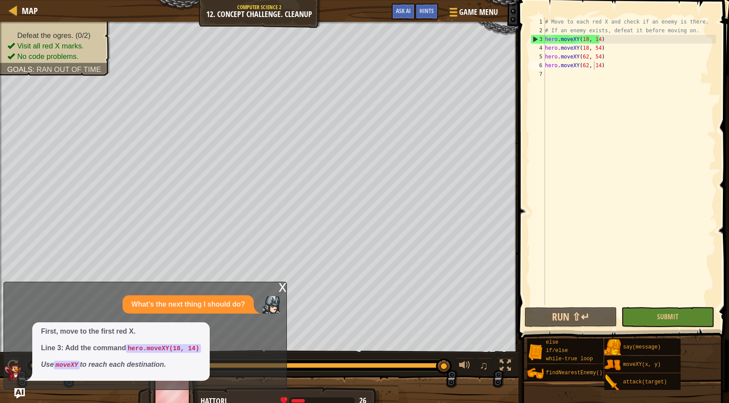
click at [557, 76] on div "# Move to each red X and check if an enemy is there. # If an enemy exists, defe…" at bounding box center [629, 169] width 173 height 305
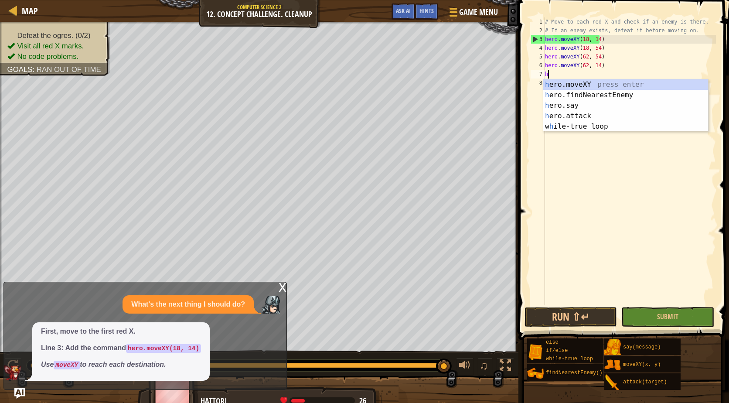
scroll to position [4, 0]
click at [583, 114] on div "her o.moveXY press enter her o.findNearestEnemy press enter her o.say press ent…" at bounding box center [625, 115] width 165 height 73
type textarea "hero.attack(enemy)"
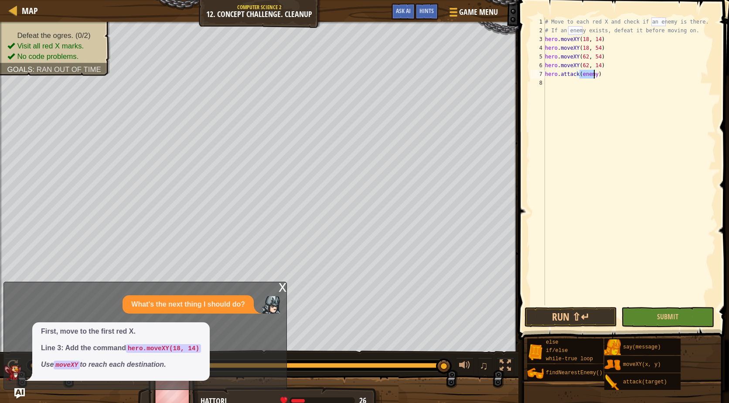
click at [604, 86] on div "# Move to each red X and check if an enemy is there. # If an enemy exists, defe…" at bounding box center [629, 169] width 173 height 305
click at [668, 316] on span "Submit" at bounding box center [667, 317] width 21 height 10
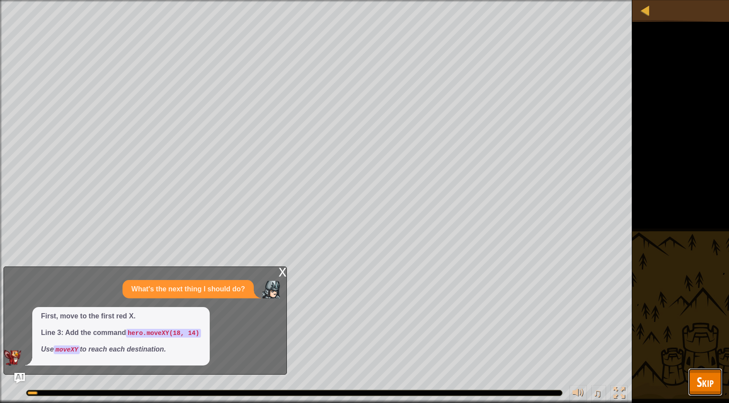
click at [697, 368] on button "Skip" at bounding box center [705, 382] width 34 height 28
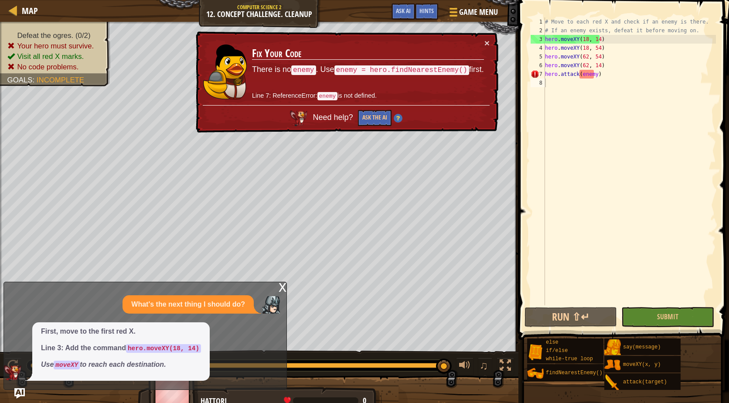
click at [612, 81] on div "# Move to each red X and check if an enemy is there. # If an enemy exists, defe…" at bounding box center [629, 169] width 173 height 305
click at [510, 88] on div "Map Computer Science 2 12. Concept Challenge. Cleanup Game Menu Done Hints Ask …" at bounding box center [364, 201] width 729 height 403
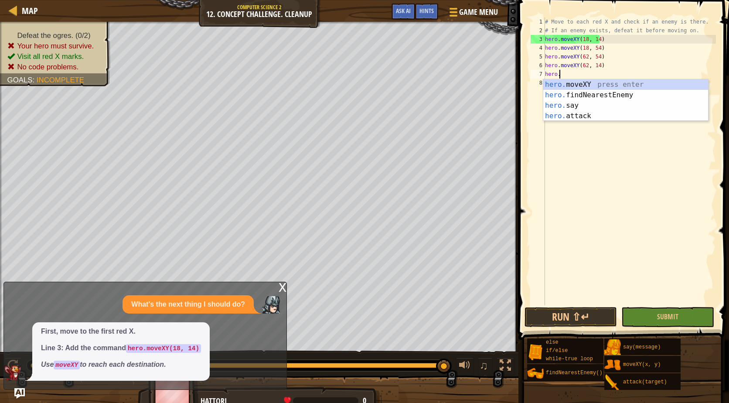
type textarea "hero"
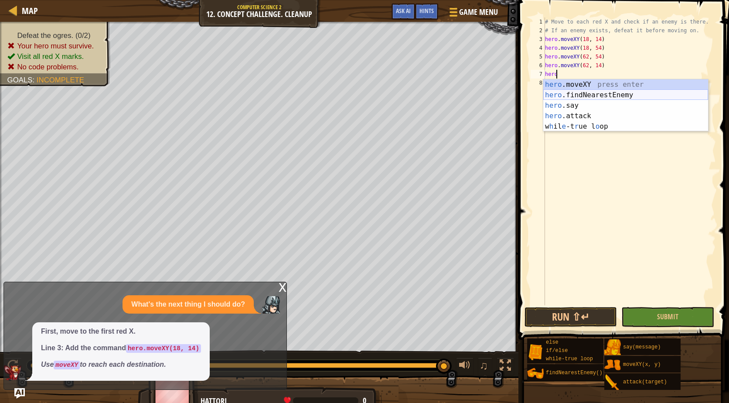
click at [583, 97] on div "hero .moveXY press enter hero .findNearestEnemy press enter hero .say press ent…" at bounding box center [625, 115] width 165 height 73
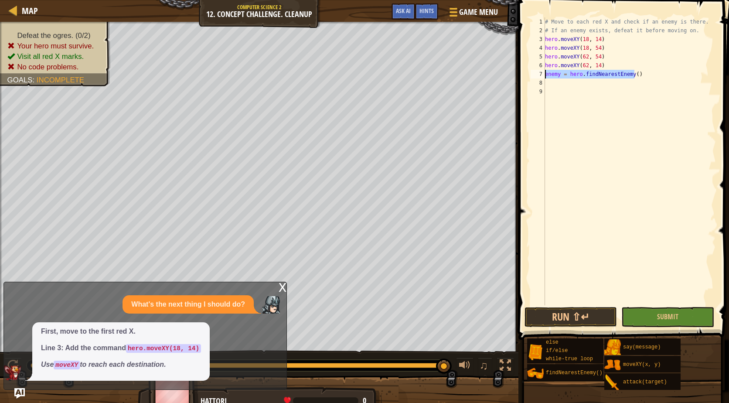
click at [496, 74] on div "Map Computer Science 2 12. Concept Challenge. Cleanup Game Menu Done Hints Ask …" at bounding box center [364, 201] width 729 height 403
type textarea "enemy = hero.findNearestEnemy()"
type textarea "i"
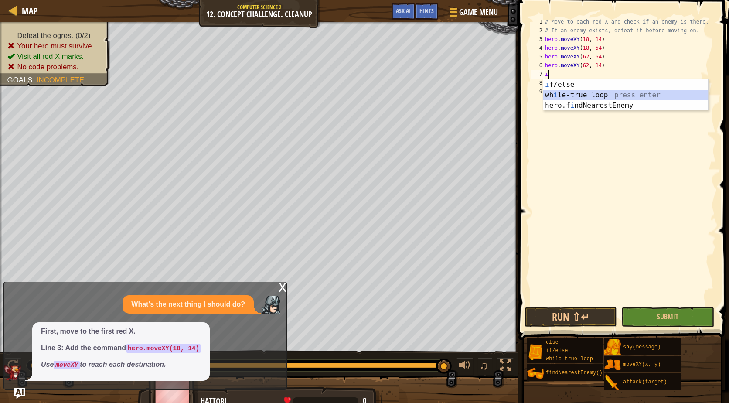
click at [578, 92] on div "i f/else press enter wh i le-true loop press enter hero.f i ndNearestEnemy pres…" at bounding box center [625, 105] width 165 height 52
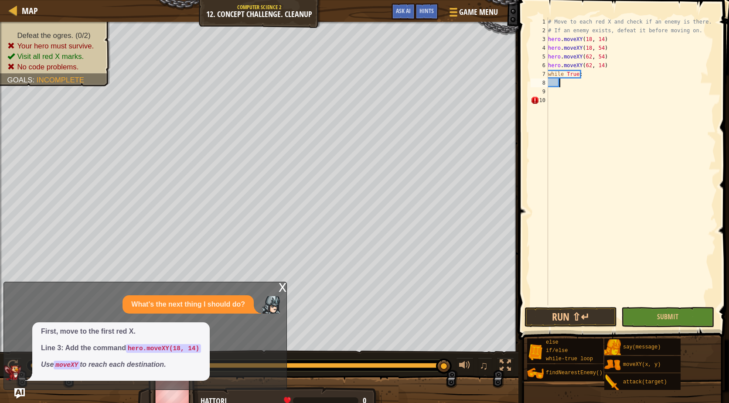
scroll to position [4, 1]
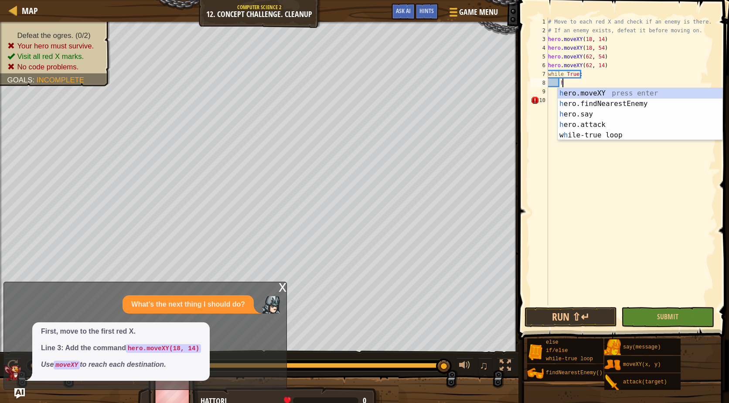
type textarea "he"
click at [582, 101] on div "he ro.moveXY press enter he ro.findNearestEnemy press enter he ro.say press ent…" at bounding box center [639, 124] width 165 height 73
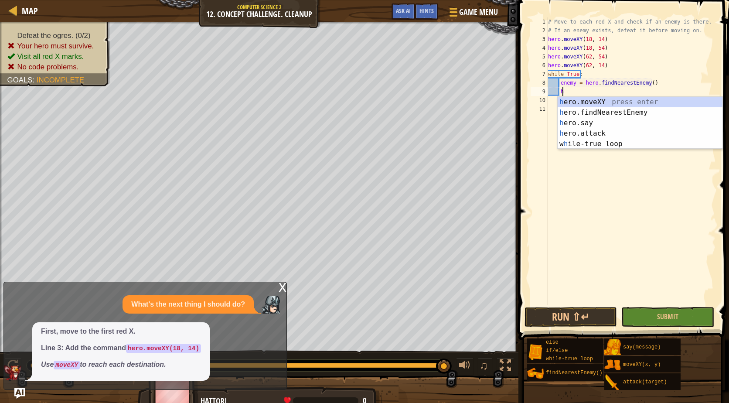
scroll to position [4, 1]
click at [586, 128] on div "her o.moveXY press enter her o.findNearestEnemy press enter her o.say press ent…" at bounding box center [639, 133] width 165 height 73
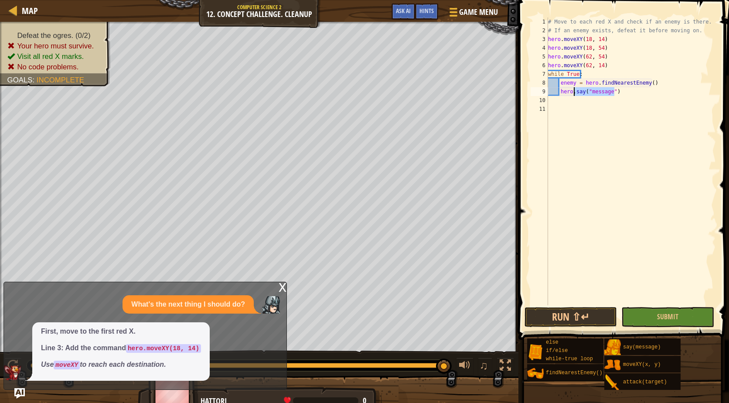
drag, startPoint x: 619, startPoint y: 92, endPoint x: 572, endPoint y: 95, distance: 46.3
click at [572, 95] on div "# Move to each red X and check if an enemy is there. # If an enemy exists, defe…" at bounding box center [631, 169] width 170 height 305
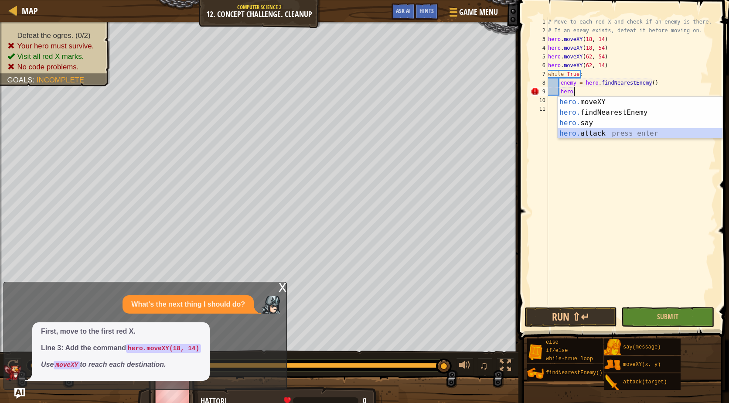
click at [589, 131] on div "hero. moveXY press enter hero. findNearestEnemy press enter hero. say press ent…" at bounding box center [639, 128] width 165 height 63
type textarea "hero.attack(enemy)"
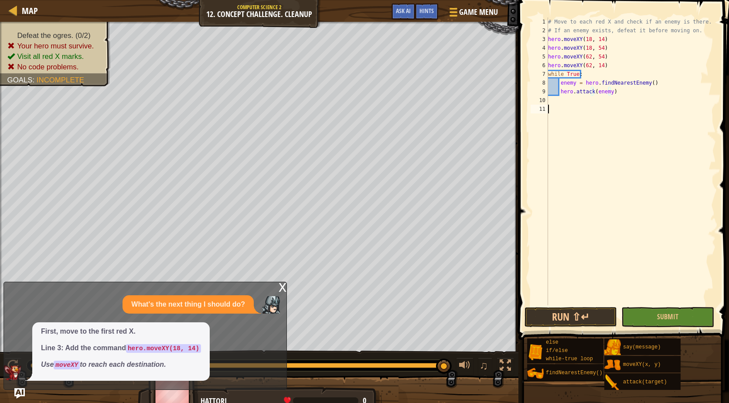
click at [625, 124] on div "# Move to each red X and check if an enemy is there. # If an enemy exists, defe…" at bounding box center [631, 169] width 170 height 305
click at [653, 326] on button "Submit" at bounding box center [667, 317] width 92 height 20
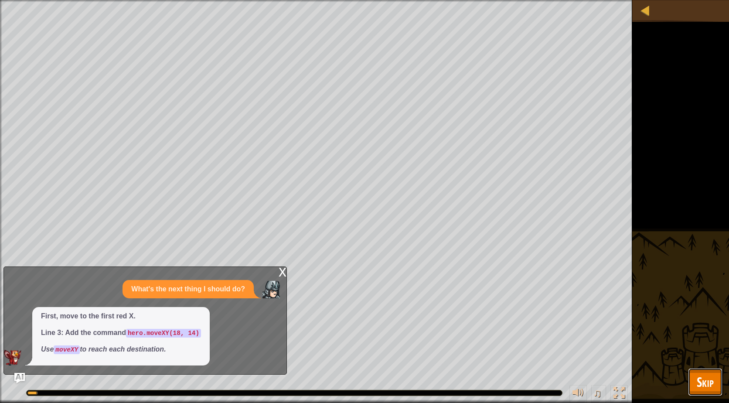
click at [709, 375] on span "Skip" at bounding box center [705, 382] width 17 height 18
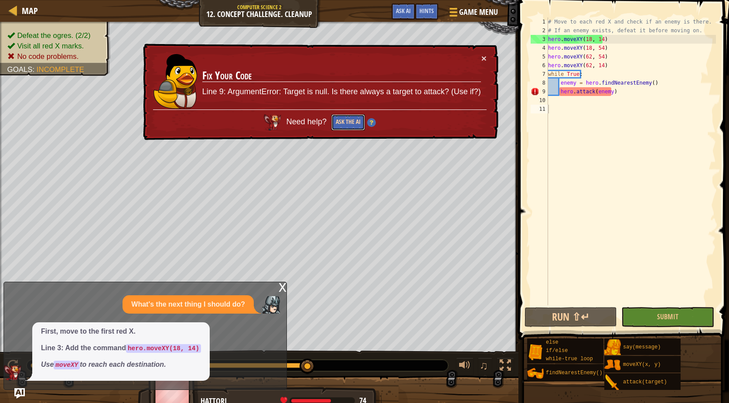
click at [353, 116] on button "Ask the AI" at bounding box center [348, 122] width 34 height 16
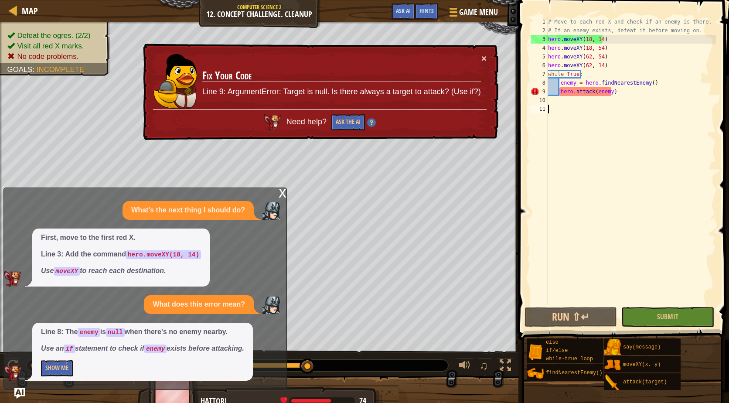
click at [74, 370] on p "Show Me" at bounding box center [142, 368] width 203 height 16
click at [52, 366] on button "Show Me" at bounding box center [57, 368] width 32 height 16
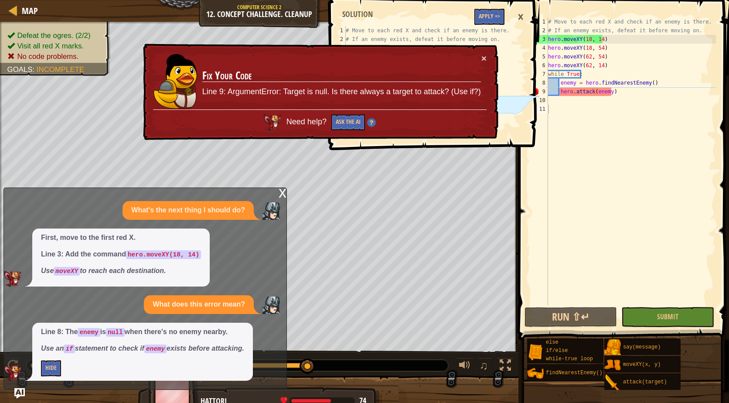
click at [483, 63] on div "× Fix Your Code Line 9: ArgumentError: Target is null. Is there always a target…" at bounding box center [319, 92] width 357 height 97
drag, startPoint x: 484, startPoint y: 56, endPoint x: 486, endPoint y: 44, distance: 12.5
click at [484, 56] on button "×" at bounding box center [483, 58] width 5 height 9
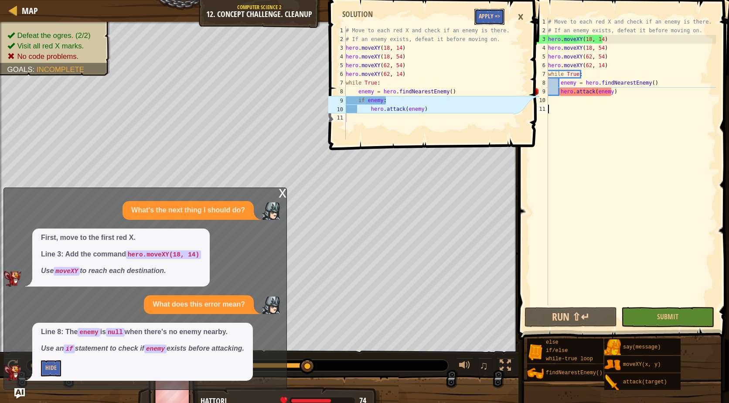
click at [488, 16] on button "Apply =>" at bounding box center [489, 17] width 30 height 16
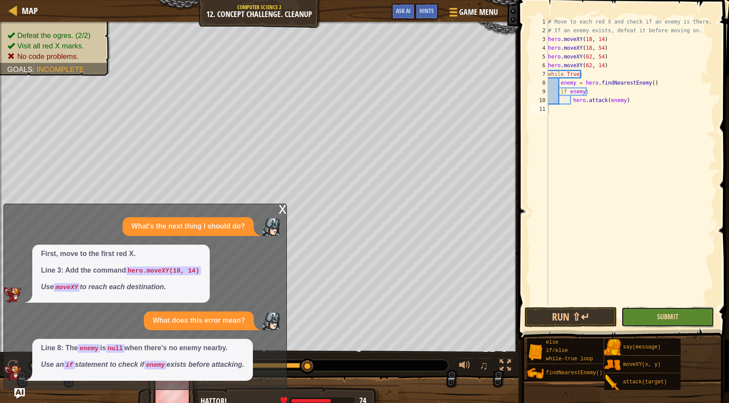
click at [676, 316] on span "Submit" at bounding box center [667, 317] width 21 height 10
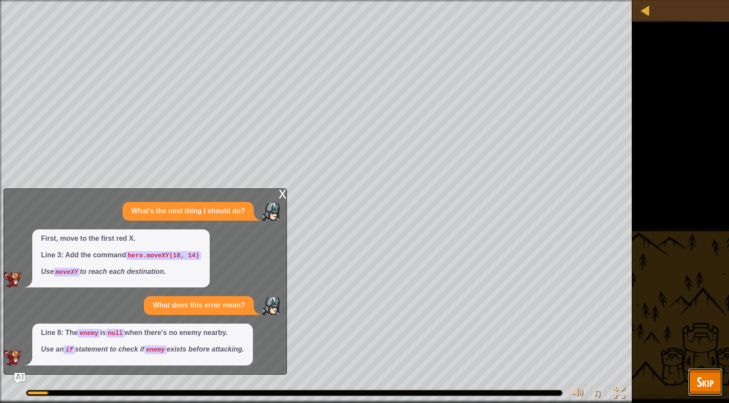
click at [707, 381] on span "Skip" at bounding box center [705, 382] width 17 height 18
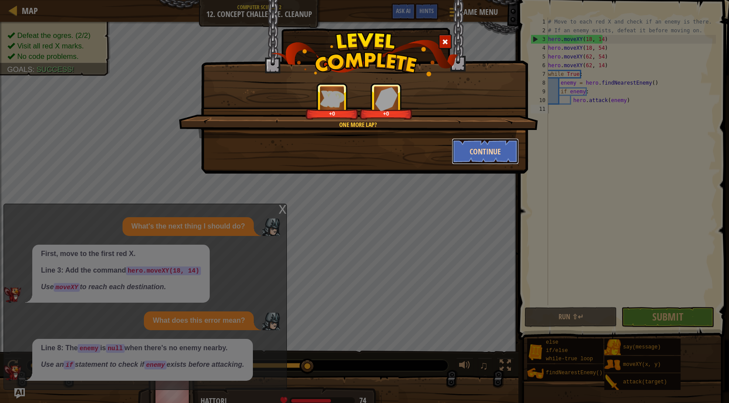
click at [490, 156] on button "Continue" at bounding box center [486, 151] width 68 height 26
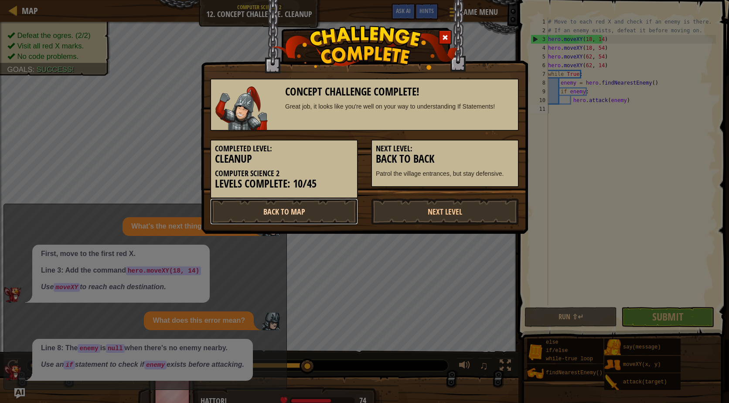
click at [262, 204] on link "Back to Map" at bounding box center [284, 211] width 148 height 26
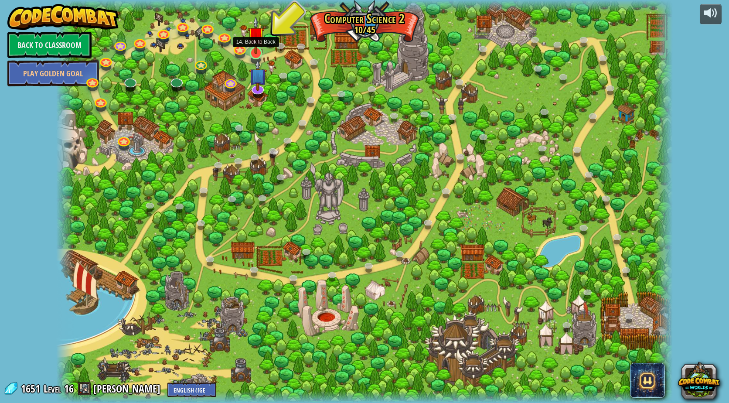
click at [257, 45] on img at bounding box center [256, 35] width 17 height 38
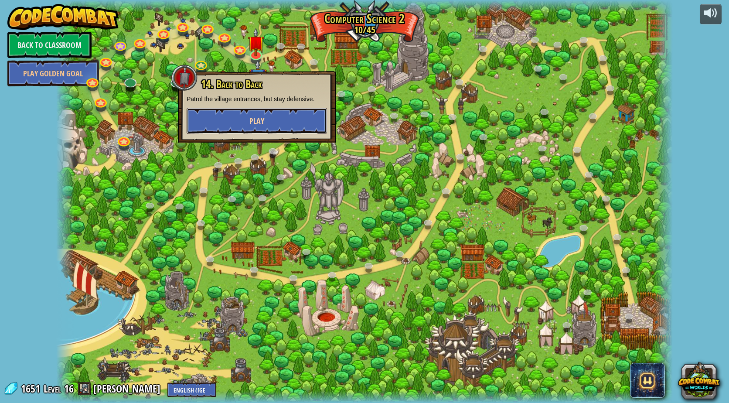
click at [280, 119] on button "Play" at bounding box center [257, 121] width 140 height 26
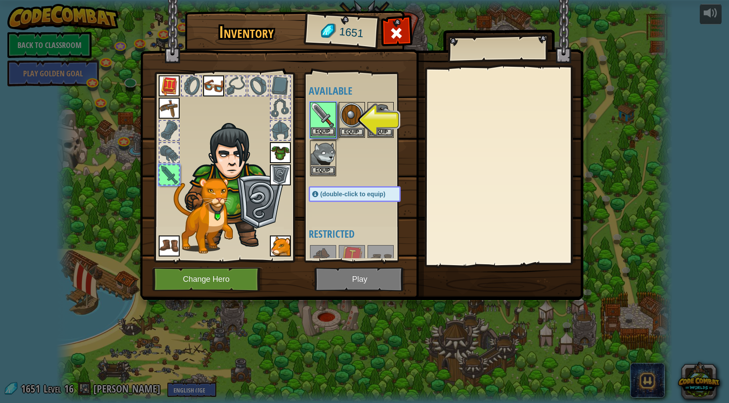
click at [322, 111] on img at bounding box center [323, 115] width 24 height 24
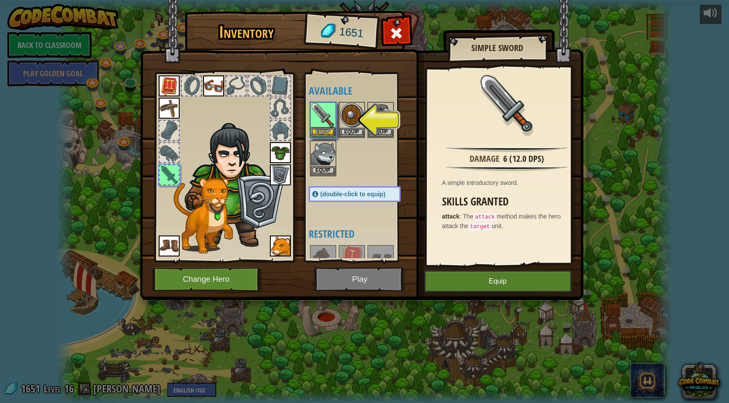
click at [322, 111] on img at bounding box center [323, 115] width 24 height 24
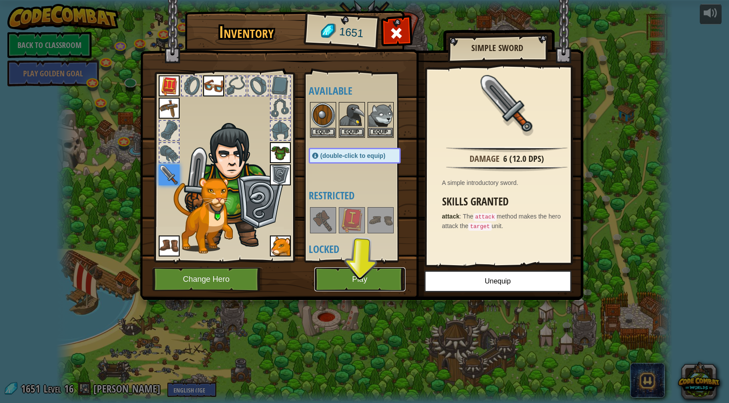
click at [361, 272] on button "Play" at bounding box center [359, 279] width 91 height 24
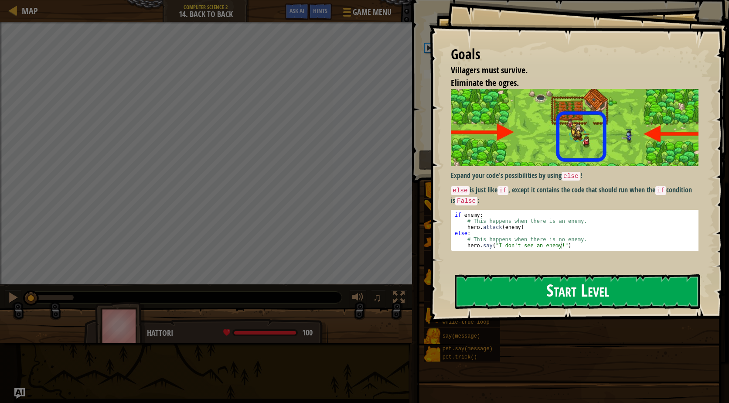
drag, startPoint x: 672, startPoint y: 289, endPoint x: 666, endPoint y: 293, distance: 6.7
click at [667, 293] on button "Start Level" at bounding box center [577, 291] width 245 height 34
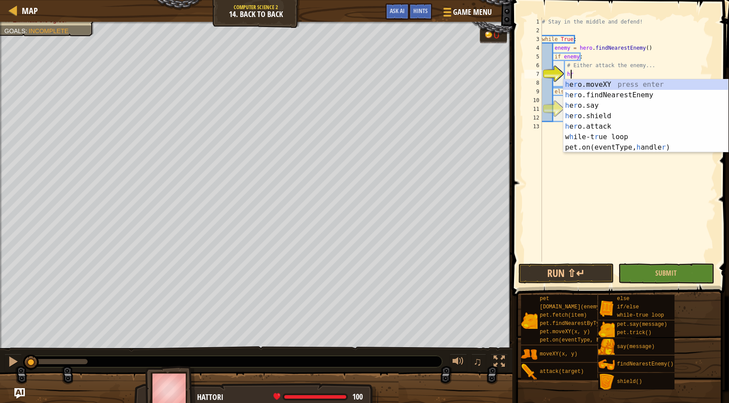
scroll to position [4, 2]
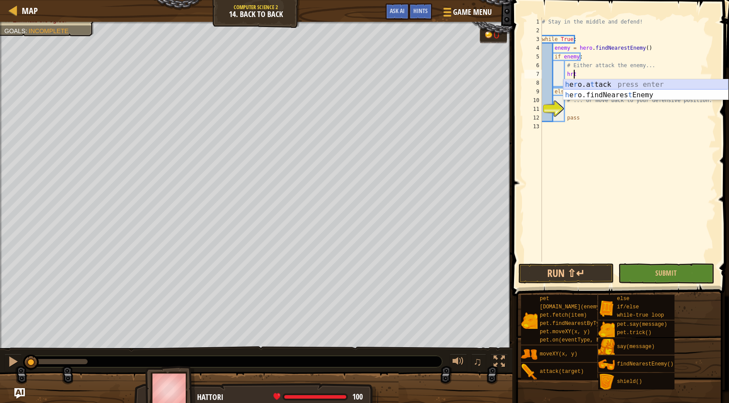
click at [603, 83] on div "h e r o.a t tack press enter h e r o.findNeares t Enemy press enter" at bounding box center [645, 100] width 165 height 42
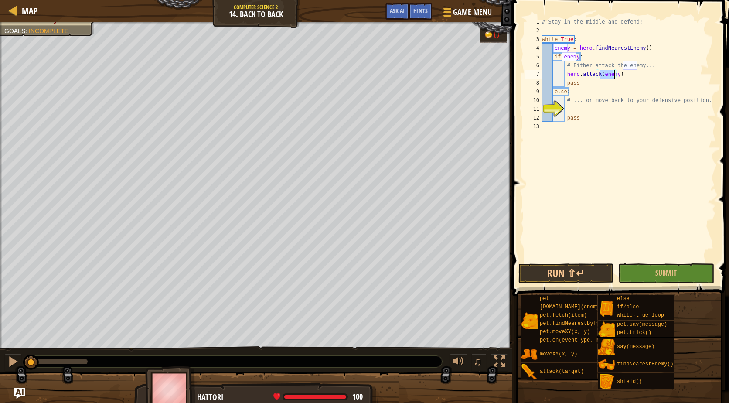
click at [659, 69] on div "# Stay in the middle and defend! while True : enemy = hero . findNearestEnemy (…" at bounding box center [628, 148] width 176 height 262
click at [652, 77] on div "# Stay in the middle and defend! while True : enemy = hero . findNearestEnemy (…" at bounding box center [628, 148] width 176 height 262
type textarea "hero.attack(enemy)"
click at [579, 113] on div "# Stay in the middle and defend! while True : enemy = hero . findNearestEnemy (…" at bounding box center [628, 148] width 176 height 262
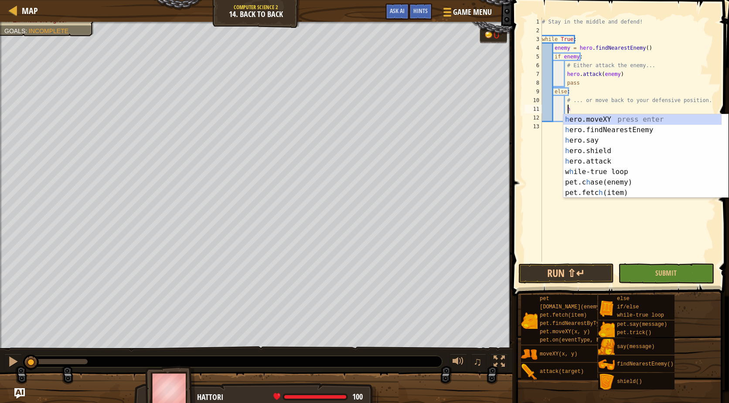
scroll to position [4, 2]
click at [618, 120] on div "h ero.moveXY press enter h ero.findNearestEnemy press enter h ero.say press ent…" at bounding box center [642, 166] width 158 height 105
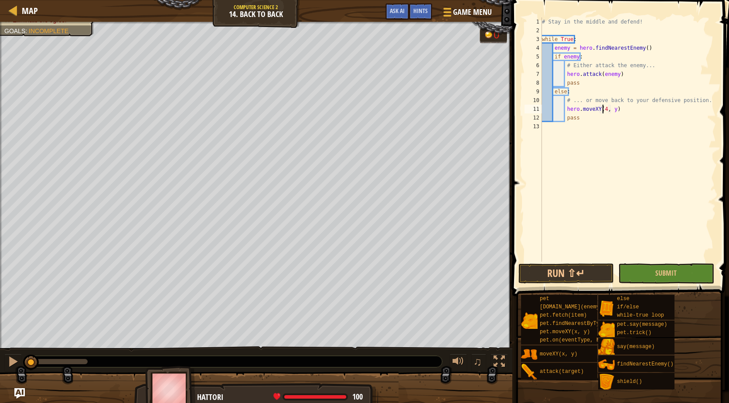
scroll to position [4, 5]
click at [615, 112] on div "# Stay in the middle and defend! while True : enemy = hero . findNearestEnemy (…" at bounding box center [628, 148] width 176 height 262
type textarea "hero.moveXY(40, 34)"
click at [666, 269] on span "Submit" at bounding box center [665, 273] width 21 height 10
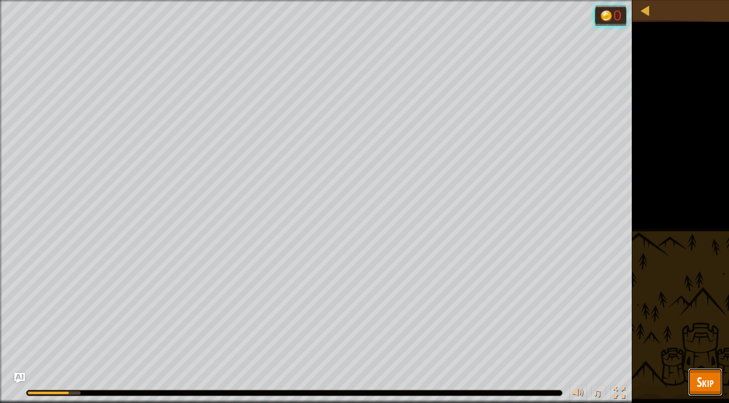
click at [711, 376] on span "Skip" at bounding box center [705, 382] width 17 height 18
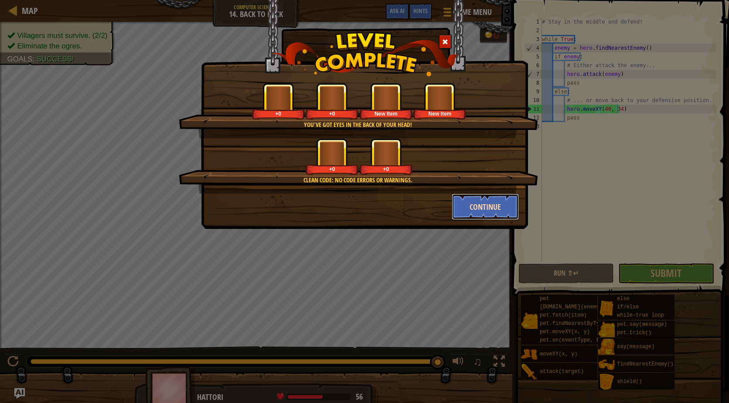
click at [507, 210] on button "Continue" at bounding box center [486, 207] width 68 height 26
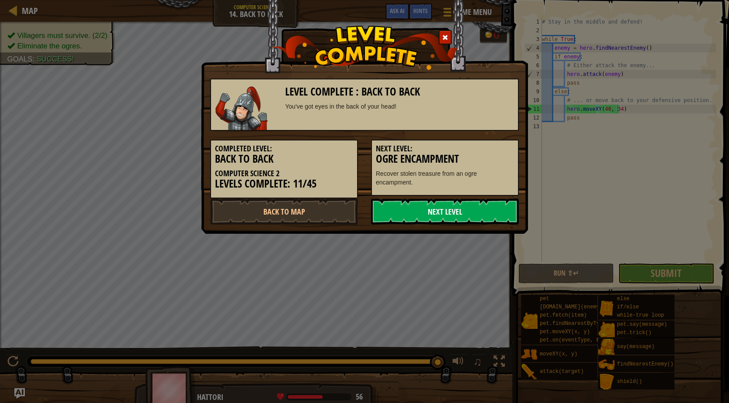
click at [435, 211] on link "Next Level" at bounding box center [445, 211] width 148 height 26
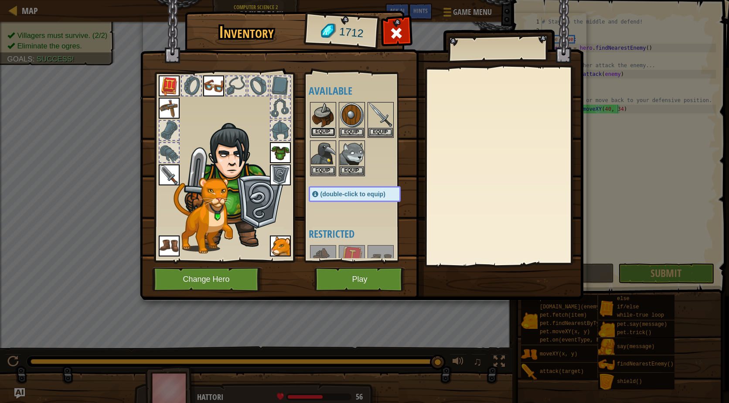
click at [319, 127] on button "Equip" at bounding box center [323, 131] width 24 height 9
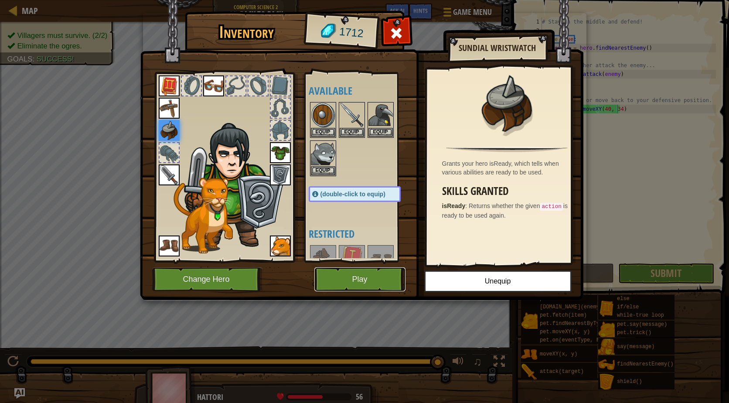
click at [370, 281] on button "Play" at bounding box center [359, 279] width 91 height 24
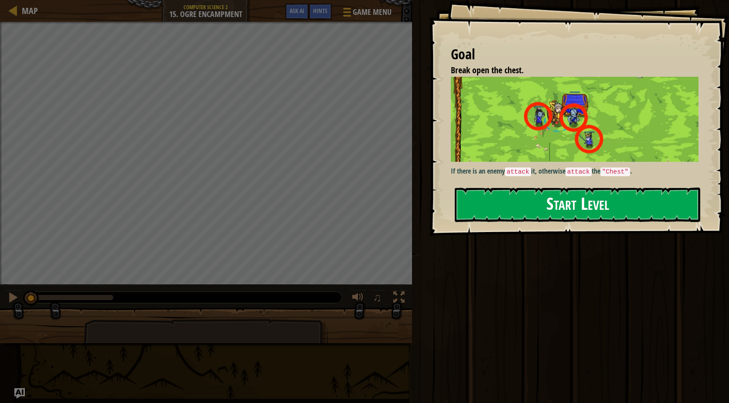
click at [576, 196] on button "Start Level" at bounding box center [577, 204] width 245 height 34
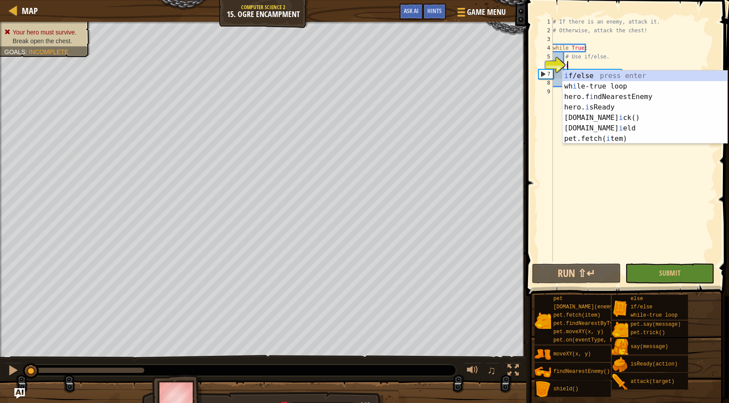
scroll to position [4, 0]
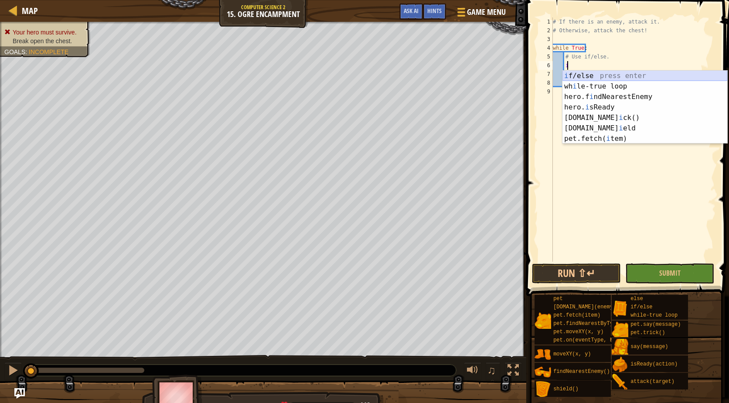
click at [591, 76] on div "i f/else press enter wh i le-true loop press enter hero.f i ndNearestEnemy pres…" at bounding box center [644, 118] width 165 height 94
type textarea "if enemy:"
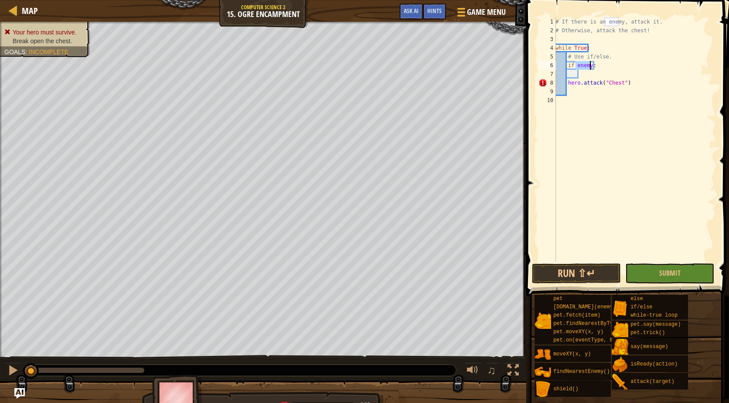
click at [589, 75] on div "# If there is an enemy, attack it. # Otherwise, attack the chest! while True : …" at bounding box center [635, 148] width 162 height 262
click at [655, 274] on button "Submit" at bounding box center [669, 273] width 89 height 20
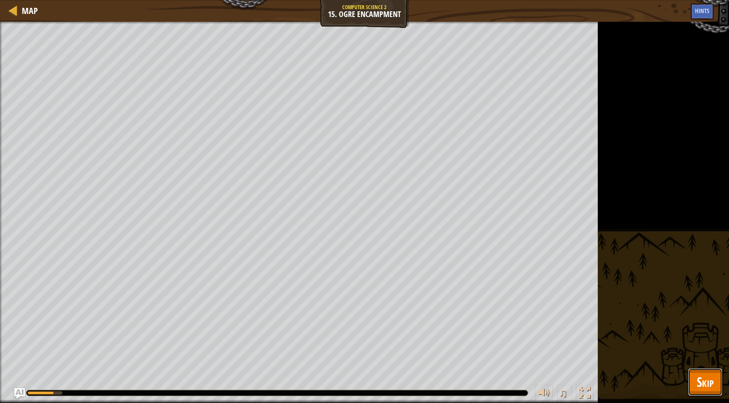
click at [706, 374] on span "Skip" at bounding box center [705, 382] width 17 height 18
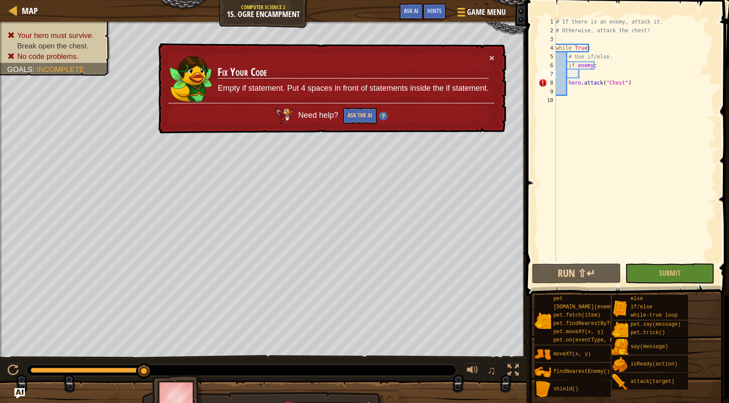
click at [589, 76] on div "# If there is an enemy, attack it. # Otherwise, attack the chest! while True : …" at bounding box center [635, 148] width 162 height 262
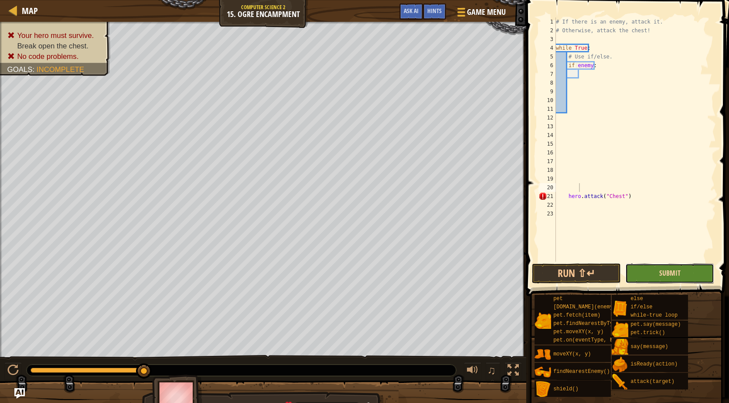
click at [671, 277] on span "Submit" at bounding box center [669, 273] width 21 height 10
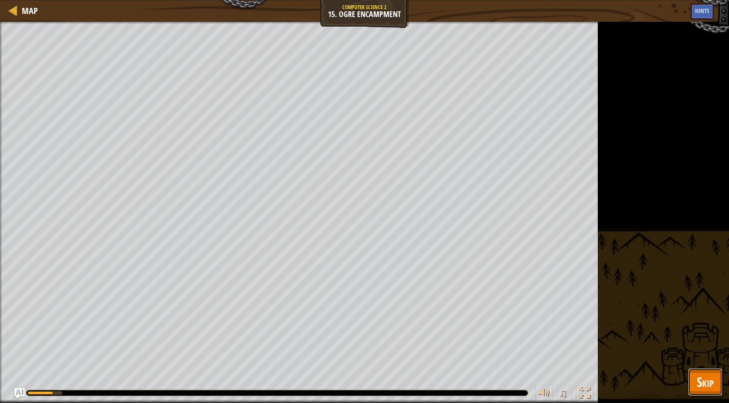
click at [697, 370] on button "Skip" at bounding box center [705, 382] width 34 height 28
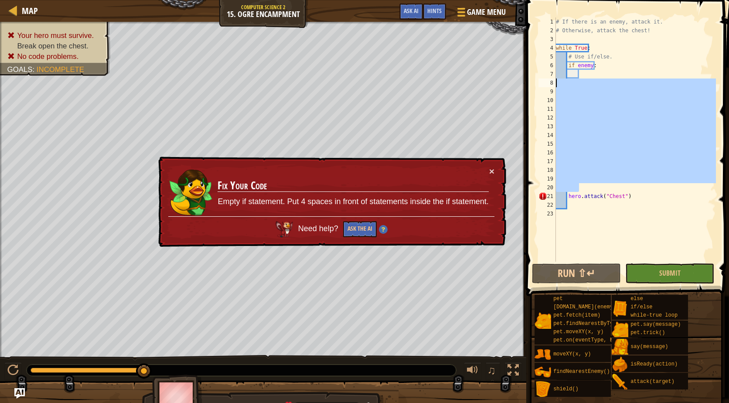
drag, startPoint x: 585, startPoint y: 187, endPoint x: 531, endPoint y: 82, distance: 117.7
click at [531, 82] on div "1 2 3 4 5 6 7 8 9 10 11 12 13 14 15 16 17 18 19 20 21 22 23 # If there is an en…" at bounding box center [625, 165] width 205 height 322
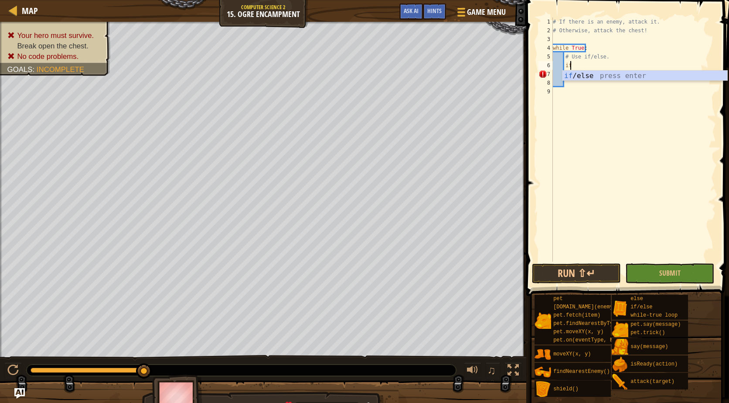
type textarea "i"
type textarea "# Use if/else."
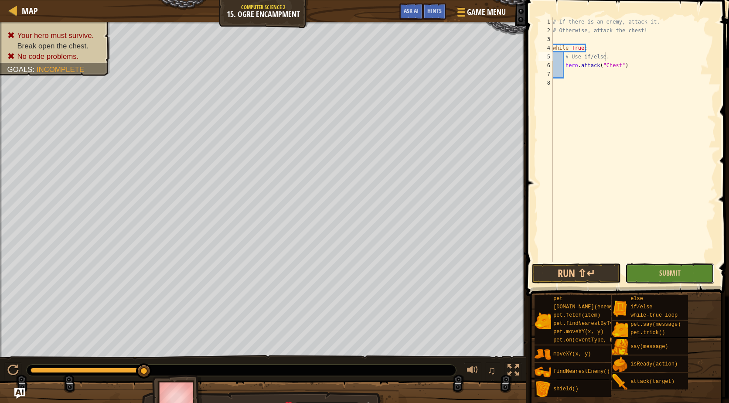
click at [680, 264] on button "Submit" at bounding box center [669, 273] width 89 height 20
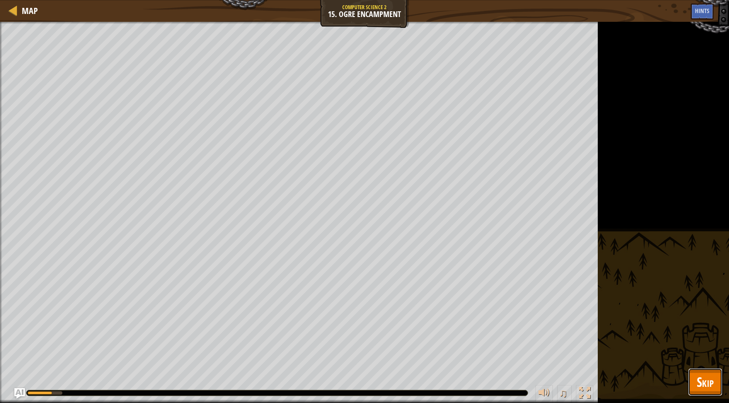
click at [707, 381] on span "Skip" at bounding box center [705, 382] width 17 height 18
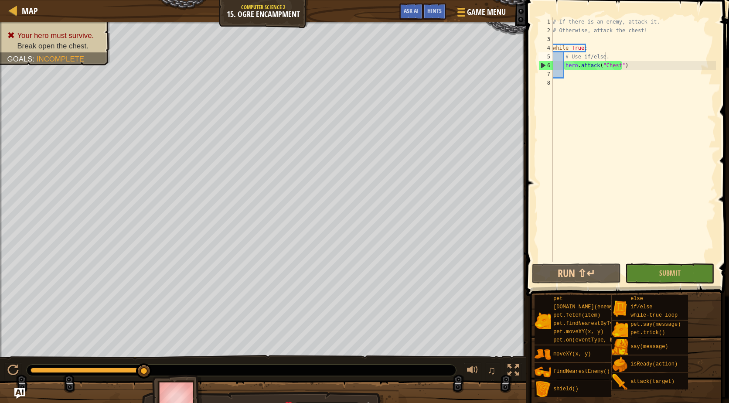
click at [572, 76] on div "# If there is an enemy, attack it. # Otherwise, attack the chest! while True : …" at bounding box center [633, 148] width 165 height 262
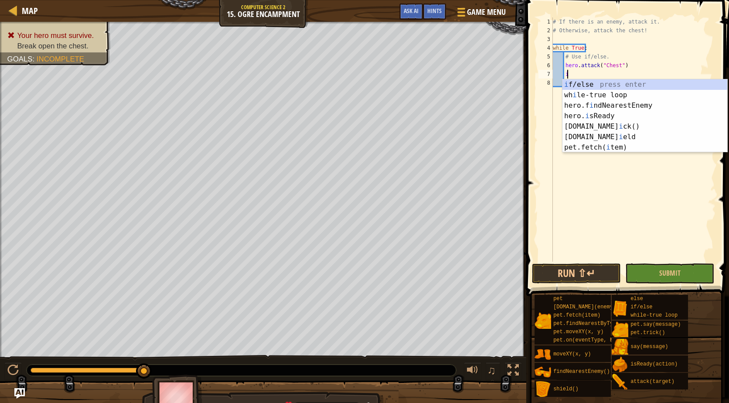
scroll to position [4, 1]
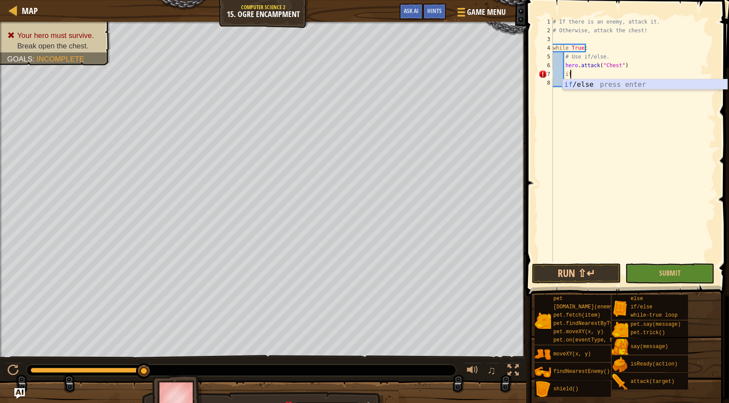
click at [590, 87] on div "if /else press enter" at bounding box center [644, 94] width 165 height 31
type textarea "if enemy:"
click at [590, 80] on div "# If there is an enemy, attack it. # Otherwise, attack the chest! while True : …" at bounding box center [633, 148] width 165 height 262
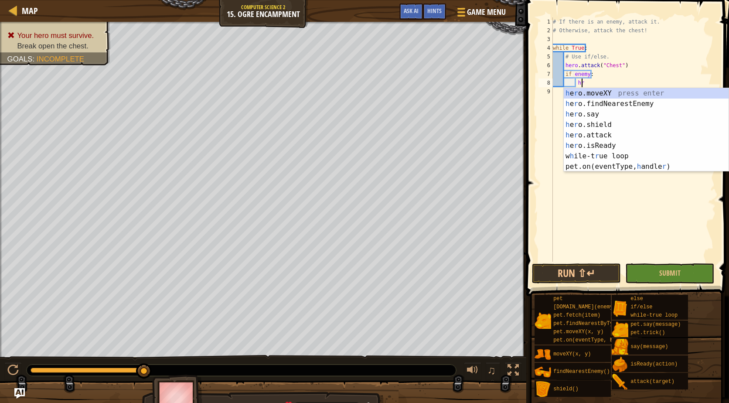
scroll to position [4, 2]
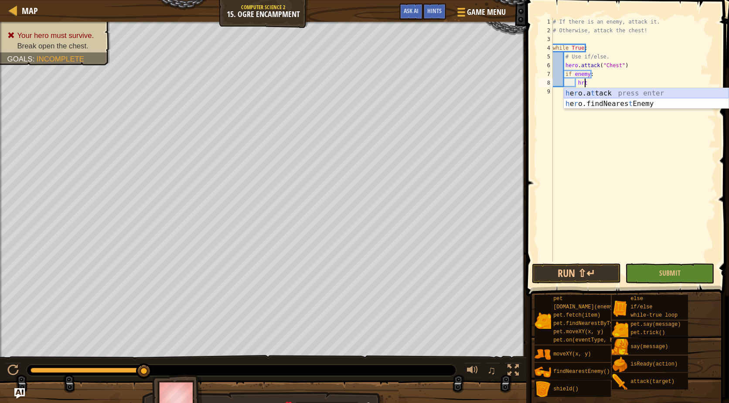
click at [598, 95] on div "h e r o.a t tack press enter h e r o.findNeares t Enemy press enter" at bounding box center [646, 109] width 165 height 42
type textarea "hero.attack(enemy)"
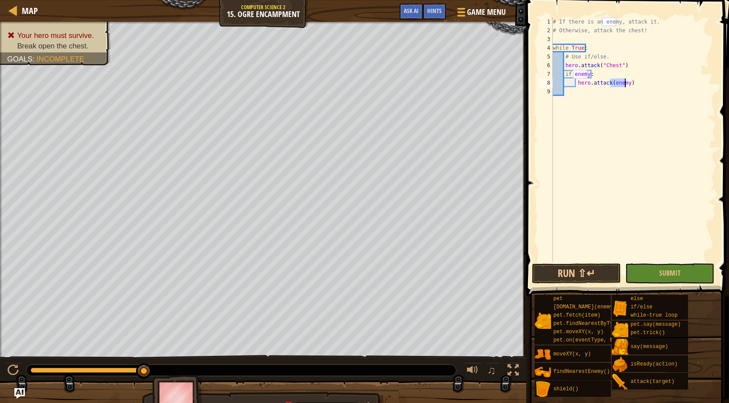
click at [631, 99] on div "# If there is an enemy, attack it. # Otherwise, attack the chest! while True : …" at bounding box center [633, 148] width 165 height 262
click at [664, 268] on button "Submit" at bounding box center [669, 273] width 89 height 20
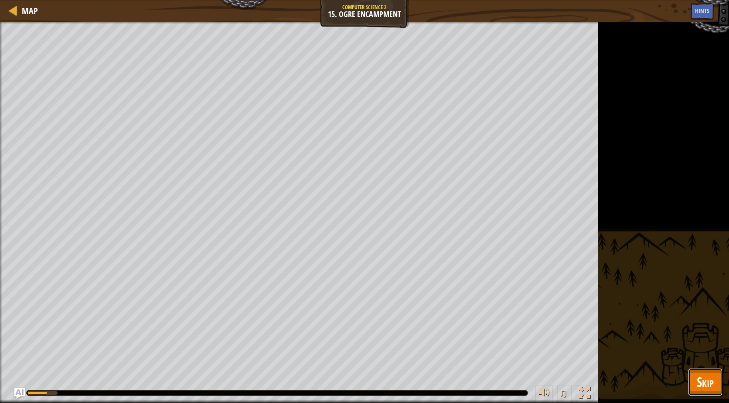
click at [693, 377] on button "Skip" at bounding box center [705, 382] width 34 height 28
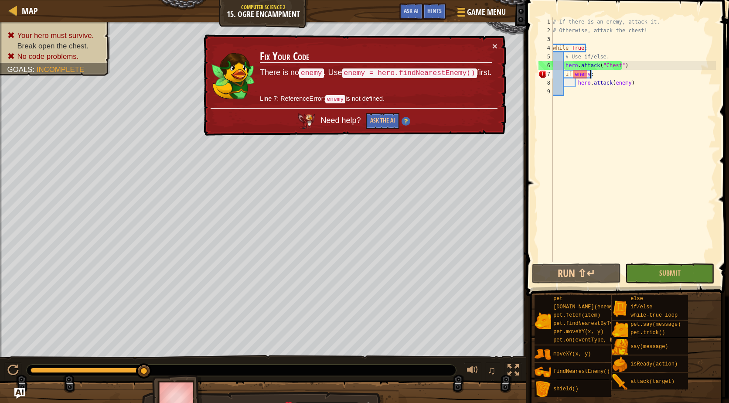
click at [611, 77] on div "# If there is an enemy, attack it. # Otherwise, attack the chest! while True : …" at bounding box center [633, 148] width 165 height 262
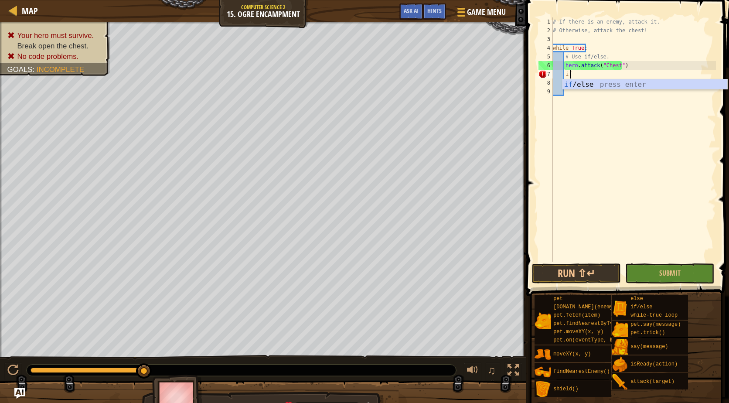
type textarea "i"
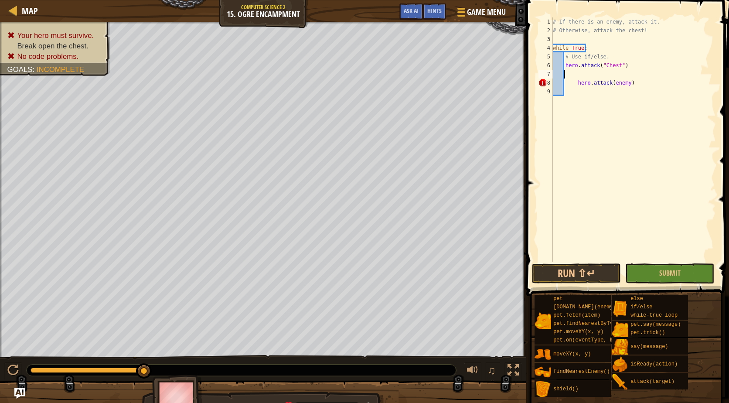
type textarea "h"
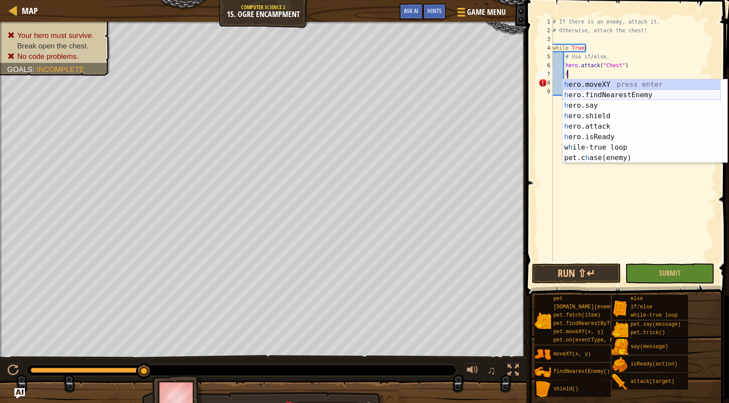
click at [593, 96] on div "h ero.moveXY press enter h ero.findNearestEnemy press enter h ero.say press ent…" at bounding box center [641, 131] width 158 height 105
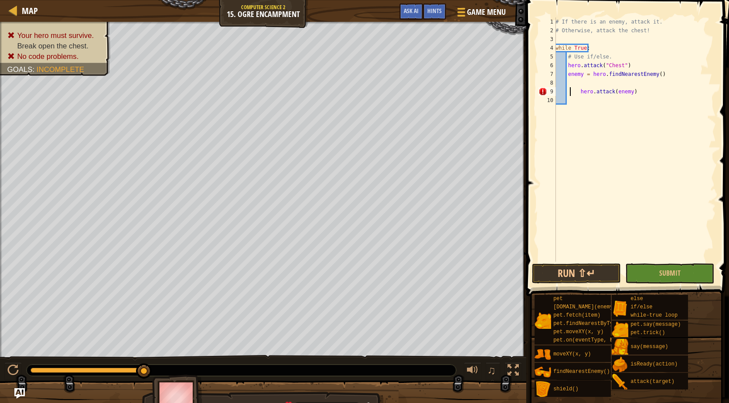
click at [569, 92] on div "# If there is an enemy, attack it. # Otherwise, attack the chest! while True : …" at bounding box center [635, 148] width 162 height 262
click at [580, 91] on div "# If there is an enemy, attack it. # Otherwise, attack the chest! while True : …" at bounding box center [635, 148] width 162 height 262
type textarea "hero.attack(enemy)"
click at [671, 273] on span "Submit" at bounding box center [669, 273] width 21 height 10
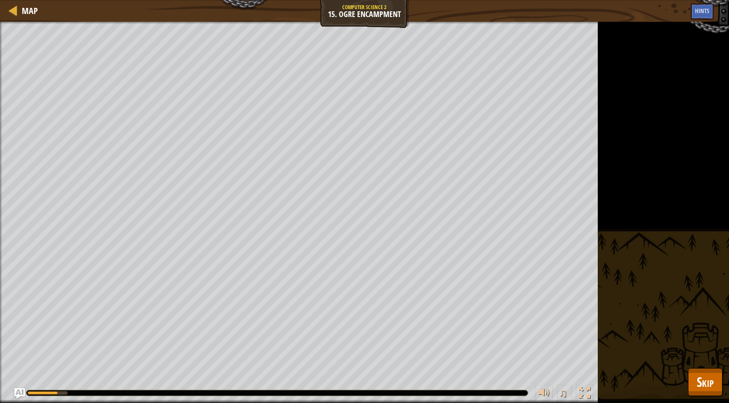
click at [714, 0] on html "Map Computer Science 2 15. Ogre Encampment Game Menu Done Hints Ask AI 1 הההההה…" at bounding box center [364, 0] width 729 height 0
click at [711, 390] on span "Skip" at bounding box center [705, 382] width 17 height 18
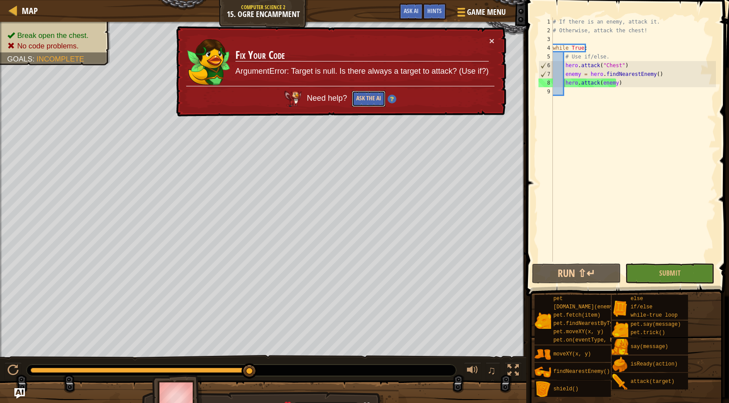
click at [372, 95] on button "Ask the AI" at bounding box center [369, 99] width 34 height 16
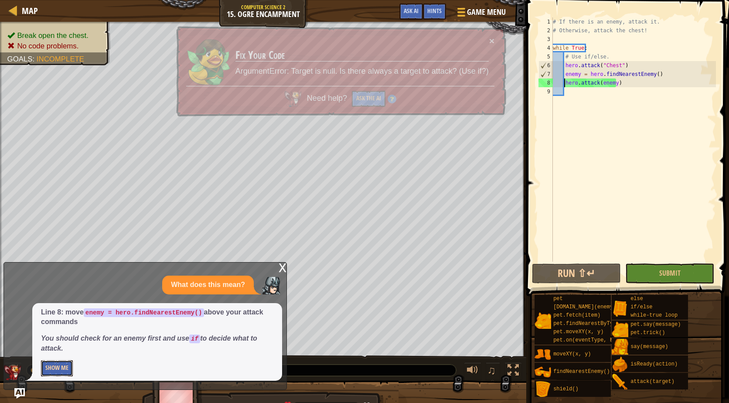
click at [57, 366] on button "Show Me" at bounding box center [57, 368] width 32 height 16
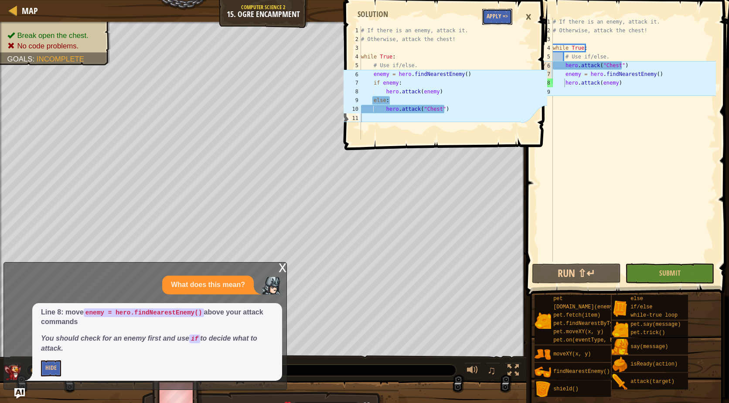
click at [502, 17] on button "Apply =>" at bounding box center [497, 17] width 30 height 16
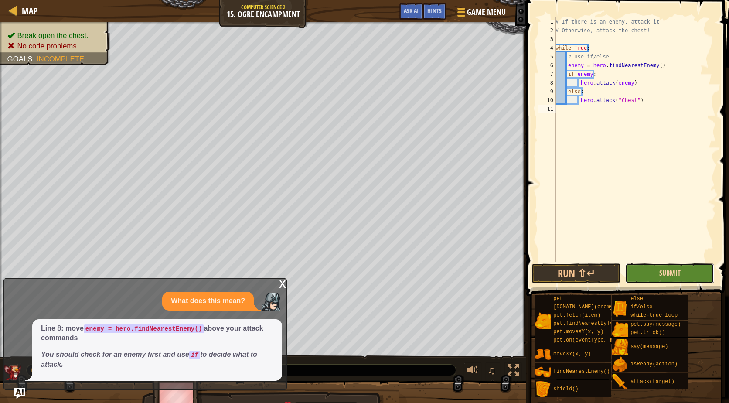
click at [664, 273] on span "Submit" at bounding box center [669, 273] width 21 height 10
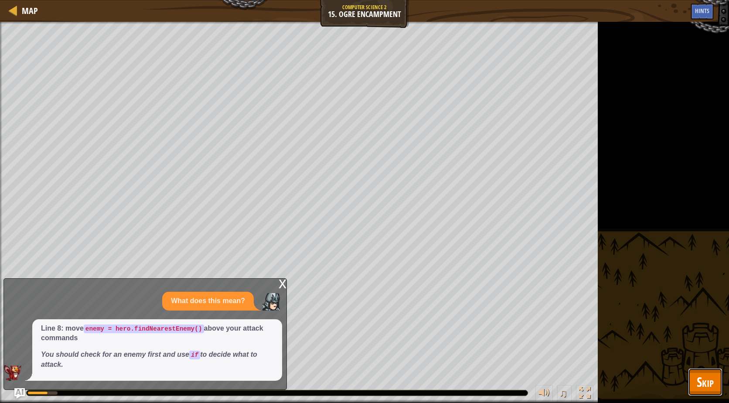
click at [708, 381] on span "Skip" at bounding box center [705, 382] width 17 height 18
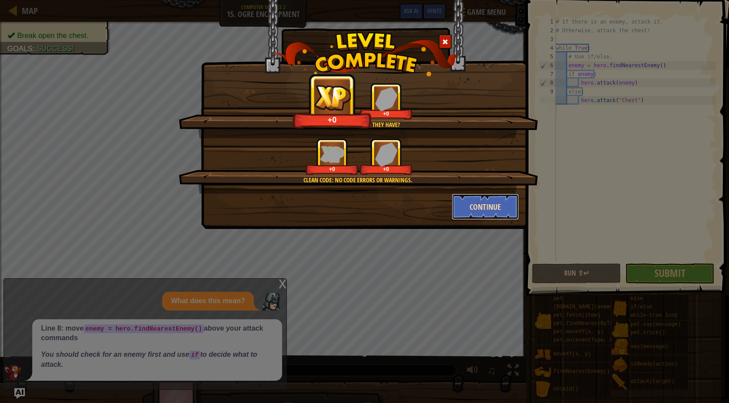
click at [484, 212] on button "Continue" at bounding box center [486, 207] width 68 height 26
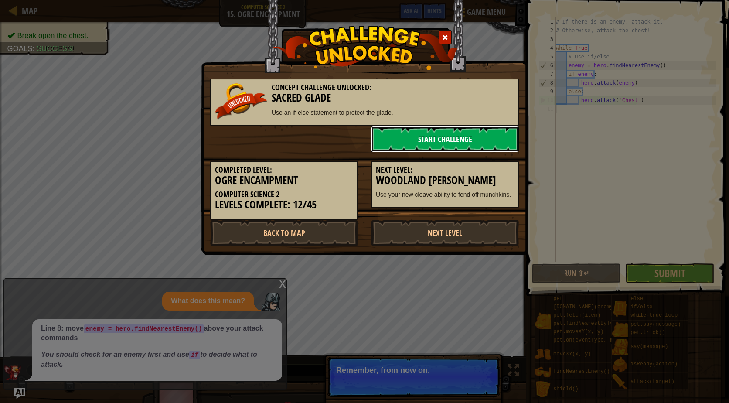
click at [447, 142] on link "Start Challenge" at bounding box center [445, 139] width 148 height 26
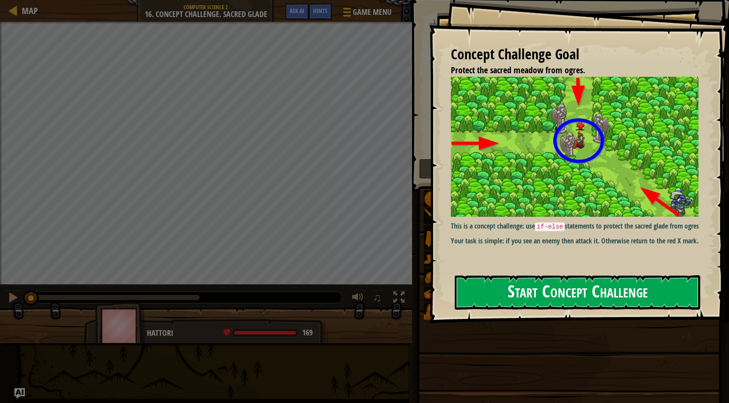
click at [551, 288] on button "Start Concept Challenge" at bounding box center [577, 292] width 245 height 34
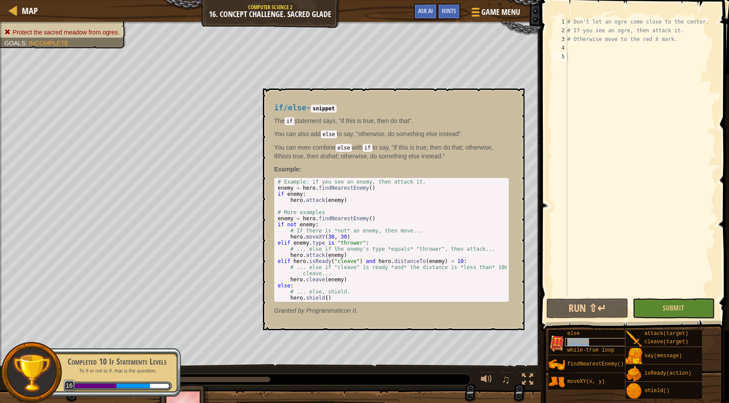
click at [574, 339] on span "if/else" at bounding box center [578, 342] width 22 height 6
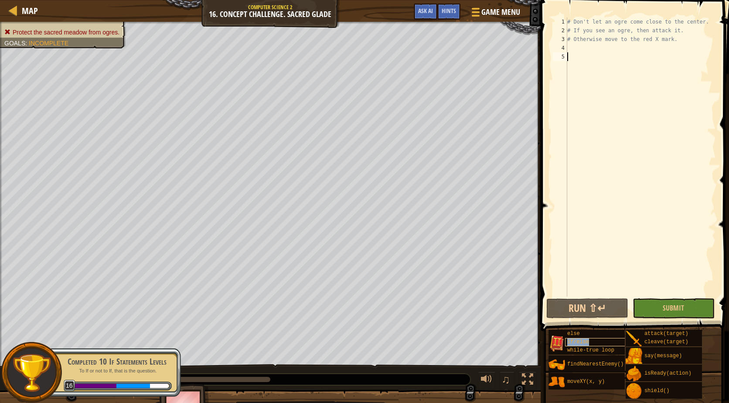
click at [574, 339] on span "if/else" at bounding box center [578, 342] width 22 height 6
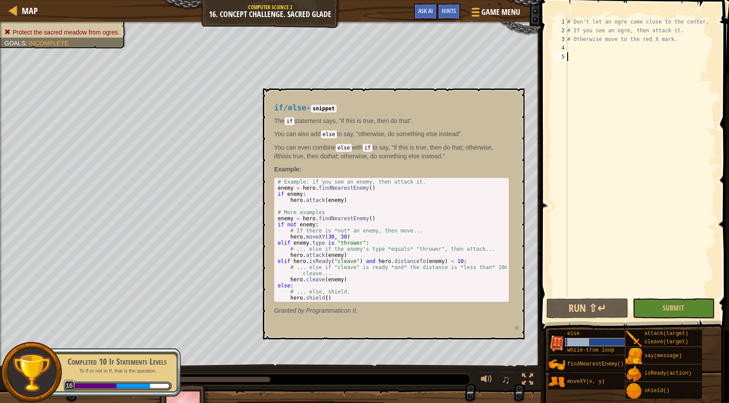
click at [576, 345] on div "if/else" at bounding box center [601, 342] width 73 height 8
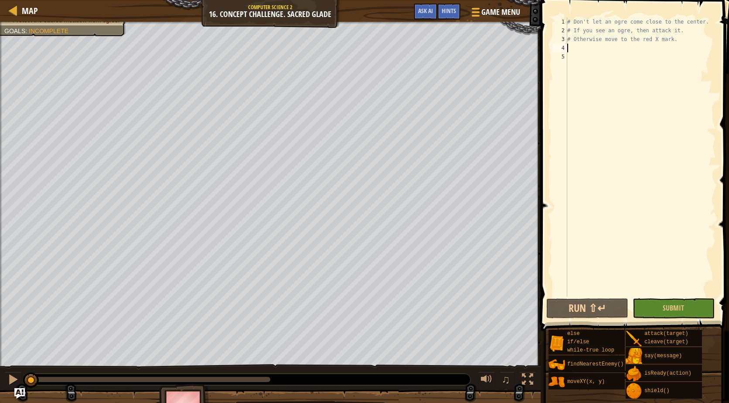
click at [580, 45] on div "# Don't let an ogre come close to the center. # If you see an ogre, then attack…" at bounding box center [640, 165] width 150 height 296
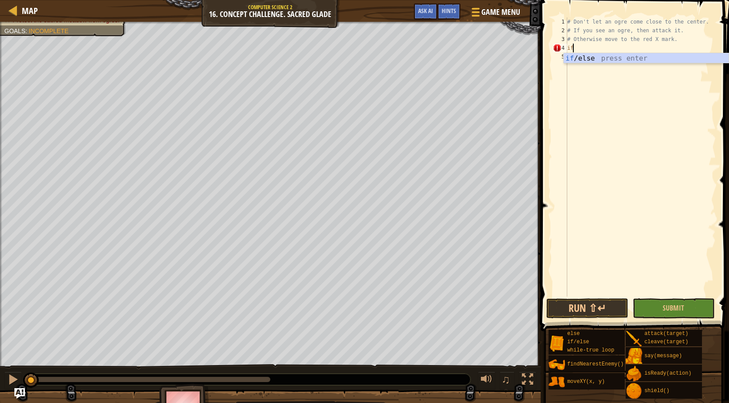
type textarea "if"
click at [581, 0] on body "Map Computer Science 2 16. Concept Challenge. Sacred Glade Game Menu Done Hints…" at bounding box center [364, 0] width 729 height 0
click at [10, 7] on div at bounding box center [13, 10] width 11 height 11
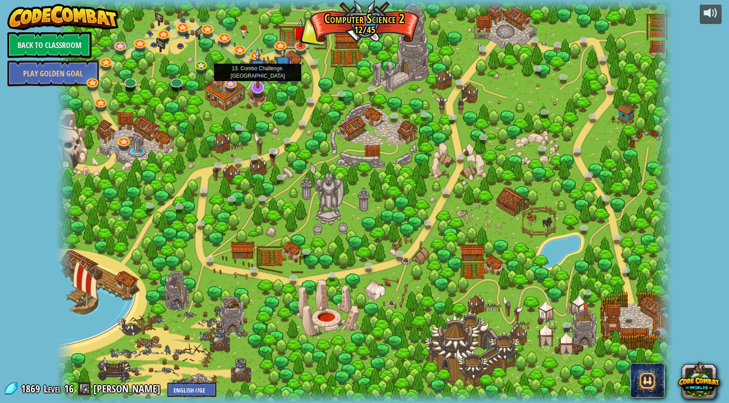
click at [255, 80] on img at bounding box center [258, 68] width 18 height 41
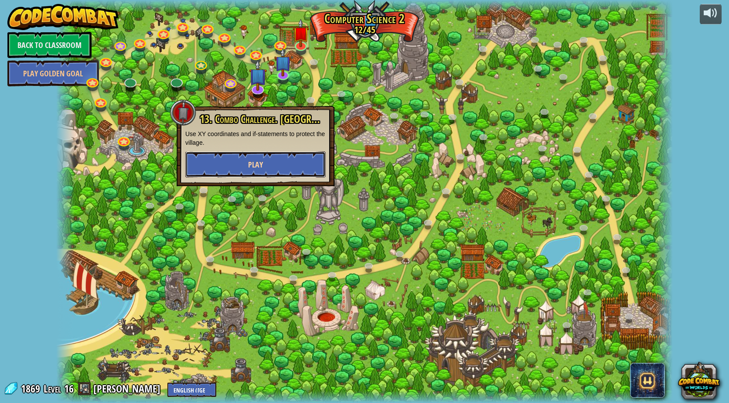
click at [243, 160] on button "Play" at bounding box center [255, 164] width 140 height 26
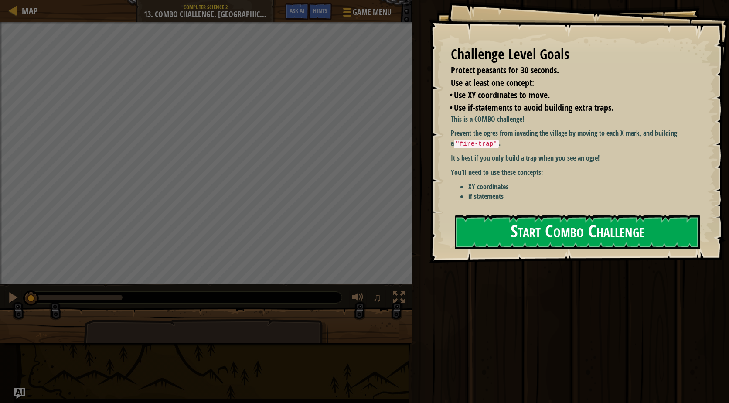
click at [547, 231] on button "Start Combo Challenge" at bounding box center [577, 232] width 245 height 34
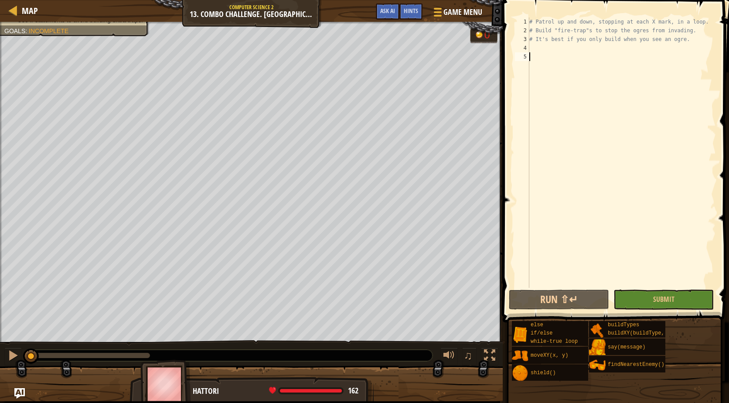
type textarea "w"
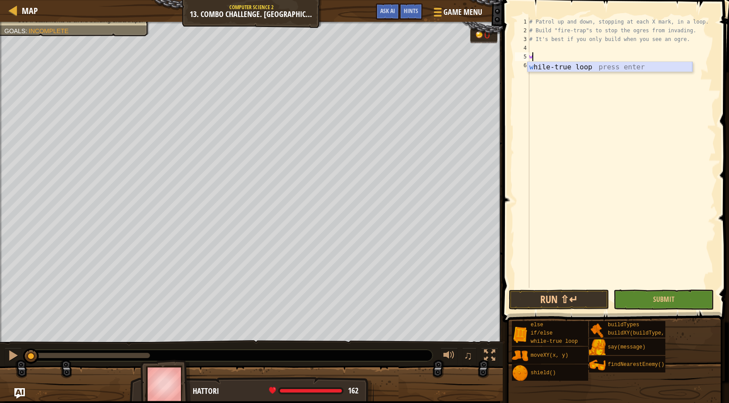
click at [555, 69] on div "w [PERSON_NAME]-true loop press enter" at bounding box center [609, 77] width 165 height 31
click at [541, 72] on div "# Patrol up and down, stopping at each X mark, in a loop. # Build "fire-trap"s …" at bounding box center [621, 161] width 188 height 288
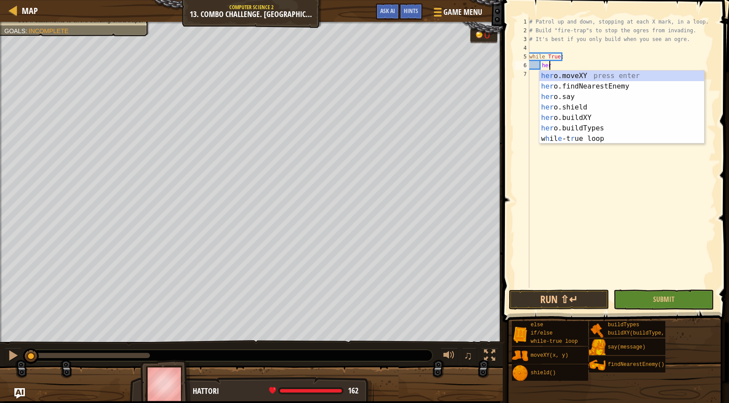
scroll to position [4, 1]
click at [564, 78] on div "her o.moveXY press enter her o.findNearestEnemy press enter her o.say press ent…" at bounding box center [621, 118] width 165 height 94
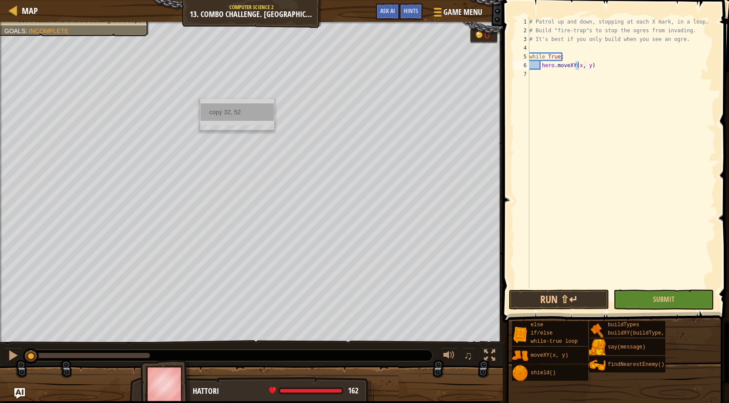
click at [213, 115] on div "copy 32, 52" at bounding box center [237, 111] width 73 height 17
click at [587, 68] on div "# Patrol up and down, stopping at each X mark, in a loop. # Build "fire-trap"s …" at bounding box center [621, 161] width 188 height 288
drag, startPoint x: 587, startPoint y: 68, endPoint x: 576, endPoint y: 65, distance: 11.6
click at [576, 65] on div "# Patrol up and down, stopping at each X mark, in a loop. # Build "fire-trap"s …" at bounding box center [621, 161] width 188 height 288
paste textarea "32, 52"
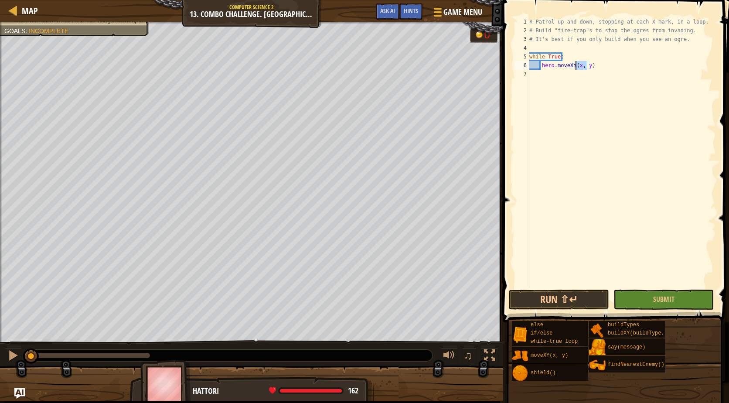
type textarea "hero.moveXY(32, 52)"
click at [609, 71] on div "# Patrol up and down, stopping at each X mark, in a loop. # Build "fire-trap"s …" at bounding box center [621, 161] width 188 height 288
click at [605, 68] on div "# Patrol up and down, stopping at each X mark, in a loop. # Build "fire-trap"s …" at bounding box center [621, 161] width 188 height 288
type textarea "hero.moveXY(32, 52)"
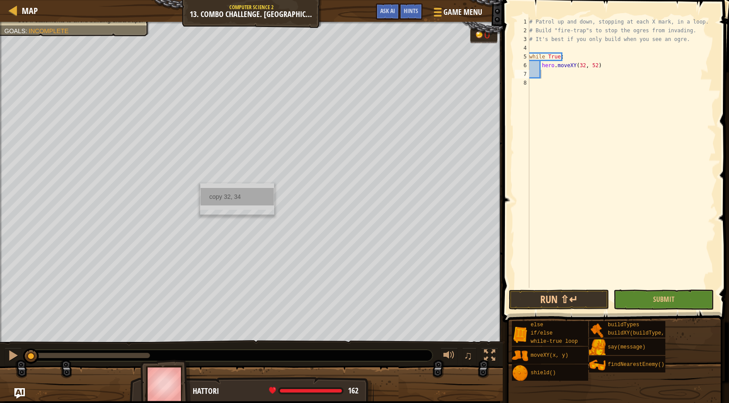
click at [217, 200] on div "copy 32, 34" at bounding box center [237, 196] width 73 height 17
click at [553, 73] on div "# Patrol up and down, stopping at each X mark, in a loop. # Build "fire-trap"s …" at bounding box center [621, 161] width 188 height 288
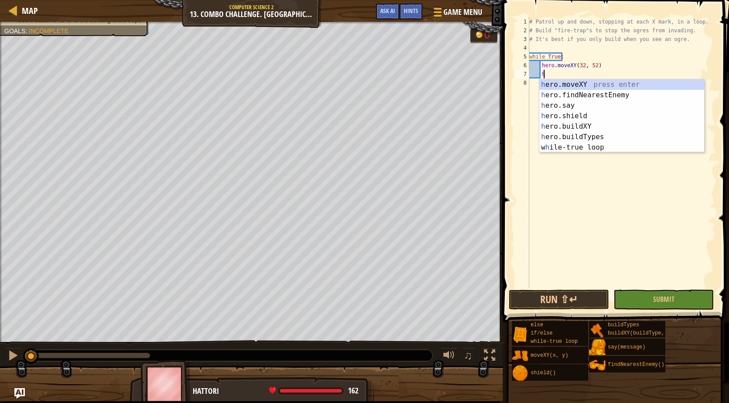
scroll to position [4, 1]
drag, startPoint x: 573, startPoint y: 83, endPoint x: 586, endPoint y: 65, distance: 22.5
click at [573, 83] on div "h ero.moveXY press enter h ero.findNearestEnemy press enter h ero.say press ent…" at bounding box center [621, 126] width 165 height 94
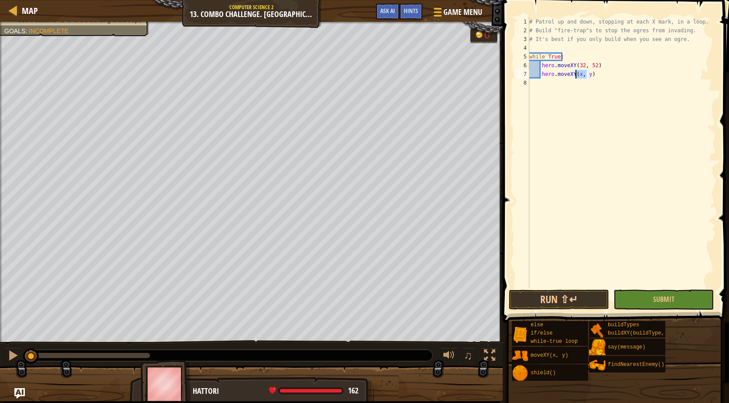
drag, startPoint x: 587, startPoint y: 75, endPoint x: 575, endPoint y: 77, distance: 12.3
click at [575, 77] on div "# Patrol up and down, stopping at each X mark, in a loop. # Build "fire-trap"s …" at bounding box center [621, 161] width 188 height 288
paste textarea "32, 34"
type textarea "hero.moveXY(32, 34)"
click at [212, 280] on div "copy 32, 16" at bounding box center [238, 280] width 73 height 17
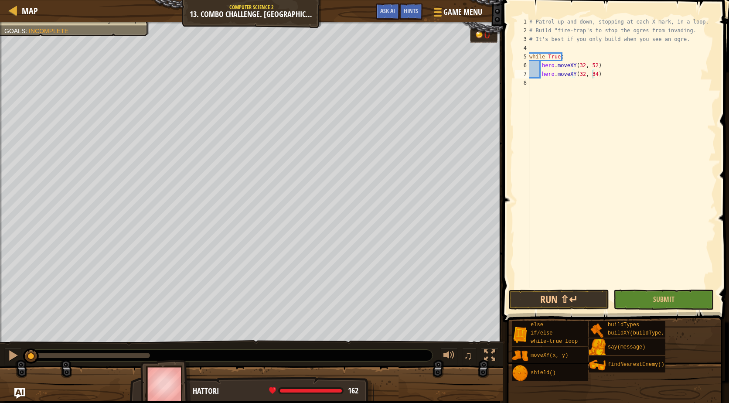
click at [616, 72] on div "# Patrol up and down, stopping at each X mark, in a loop. # Build "fire-trap"s …" at bounding box center [621, 161] width 188 height 288
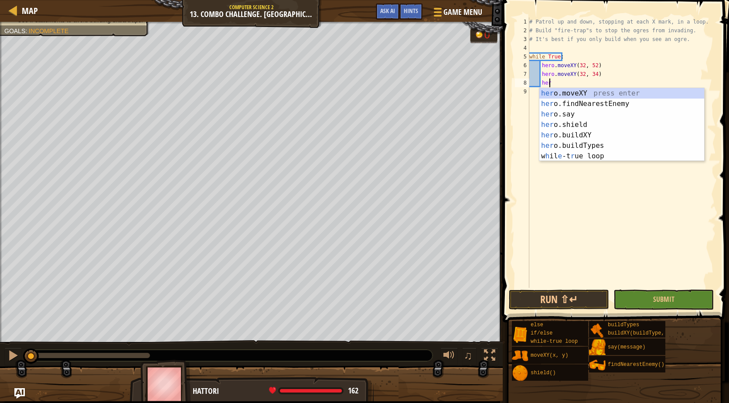
scroll to position [4, 1]
click at [574, 93] on div "her o.moveXY press enter her o.findNearestEnemy press enter her o.say press ent…" at bounding box center [621, 135] width 165 height 94
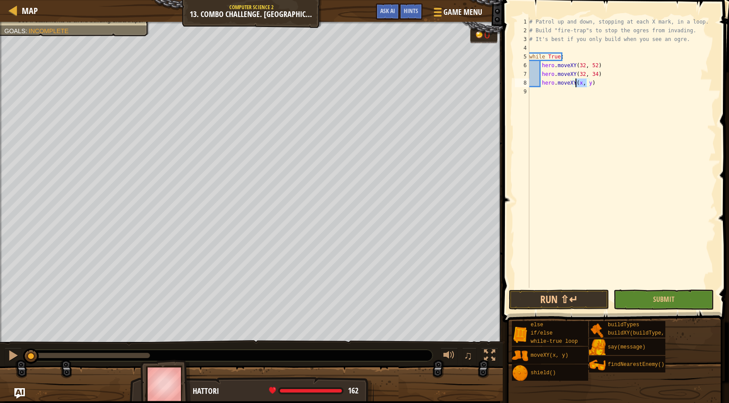
drag, startPoint x: 586, startPoint y: 80, endPoint x: 575, endPoint y: 83, distance: 11.3
click at [575, 83] on div "# Patrol up and down, stopping at each X mark, in a loop. # Build "fire-trap"s …" at bounding box center [621, 161] width 188 height 288
paste textarea "32, 16"
click at [659, 302] on span "Submit" at bounding box center [663, 299] width 21 height 10
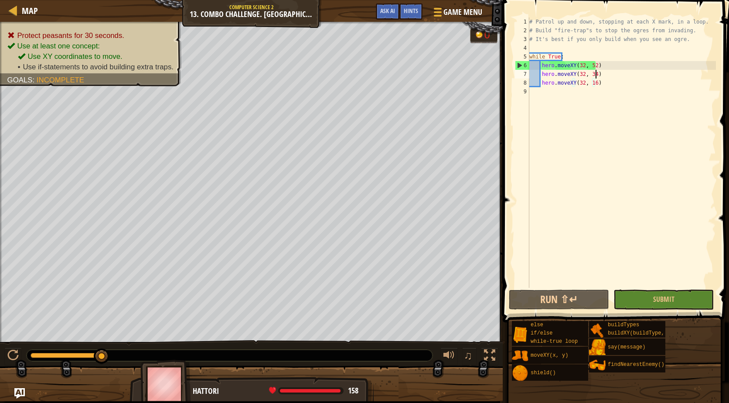
click at [630, 72] on div "# Patrol up and down, stopping at each X mark, in a loop. # Build "fire-trap"s …" at bounding box center [621, 161] width 188 height 288
click at [609, 53] on div "# Patrol up and down, stopping at each X mark, in a loop. # Build "fire-trap"s …" at bounding box center [621, 161] width 188 height 288
click at [612, 63] on div "# Patrol up and down, stopping at each X mark, in a loop. # Build "fire-trap"s …" at bounding box center [621, 161] width 188 height 288
type textarea "hero.moveXY(32, 52)"
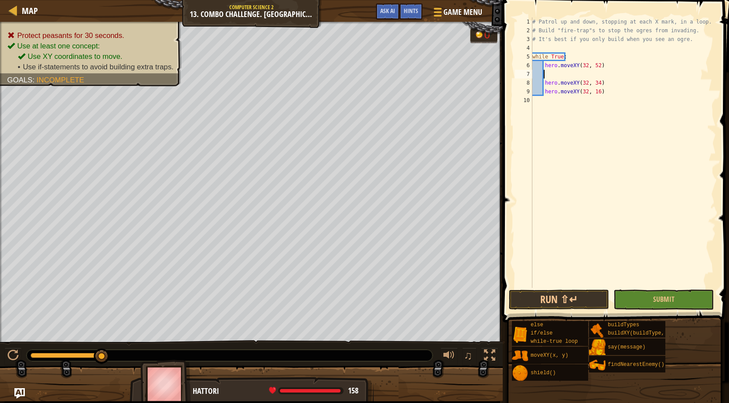
scroll to position [4, 1]
type textarea "i"
type textarea "h"
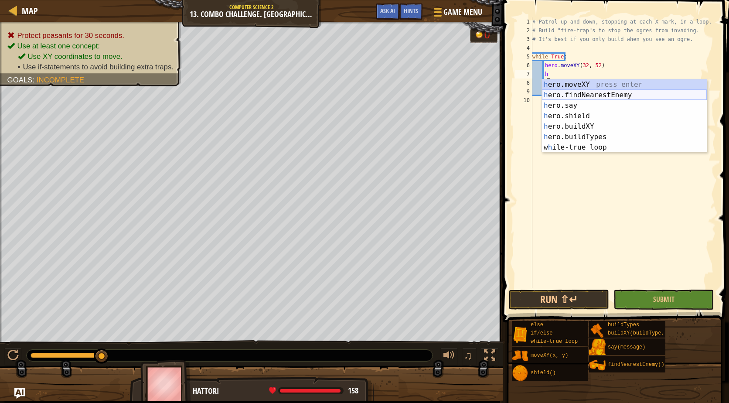
click at [594, 95] on div "h ero.moveXY press enter h ero.findNearestEnemy press enter h ero.say press ent…" at bounding box center [624, 126] width 165 height 94
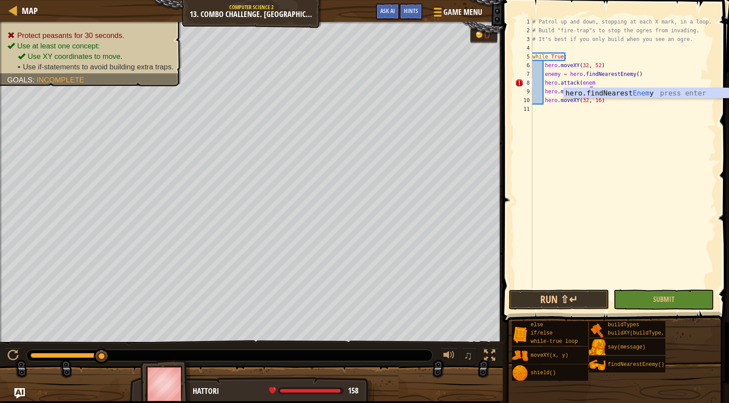
scroll to position [4, 5]
click at [606, 92] on div "# Patrol up and down, stopping at each X mark, in a loop. # Build "fire-trap"s …" at bounding box center [623, 161] width 186 height 288
type textarea "hero.moveXY(32, 34)"
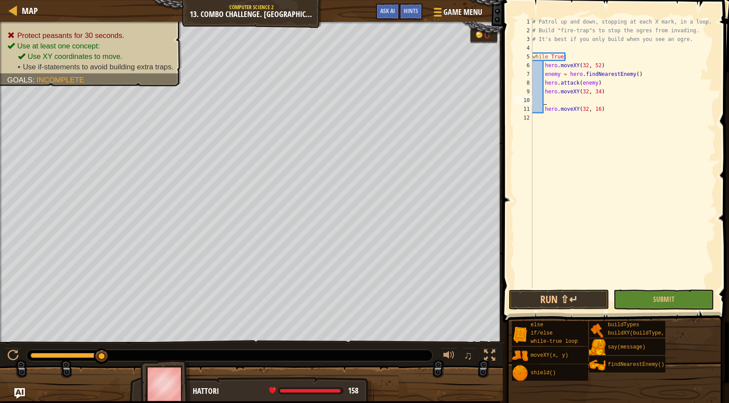
scroll to position [4, 0]
click at [561, 98] on div "# Patrol up and down, stopping at each X mark, in a loop. # Build "fire-trap"s …" at bounding box center [623, 161] width 186 height 288
type textarea "e"
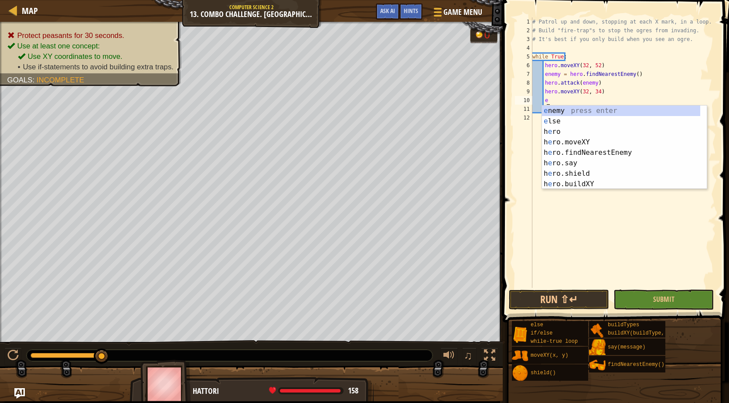
scroll to position [4, 1]
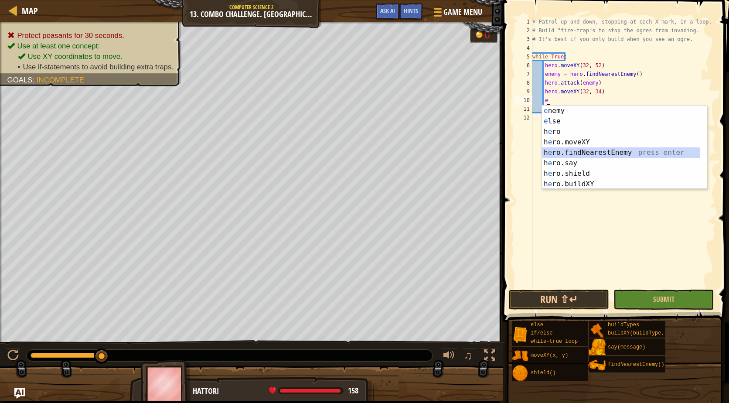
click at [577, 156] on div "e nemy press enter e lse press enter h e ro press enter h e ro.moveXY press ent…" at bounding box center [621, 157] width 158 height 105
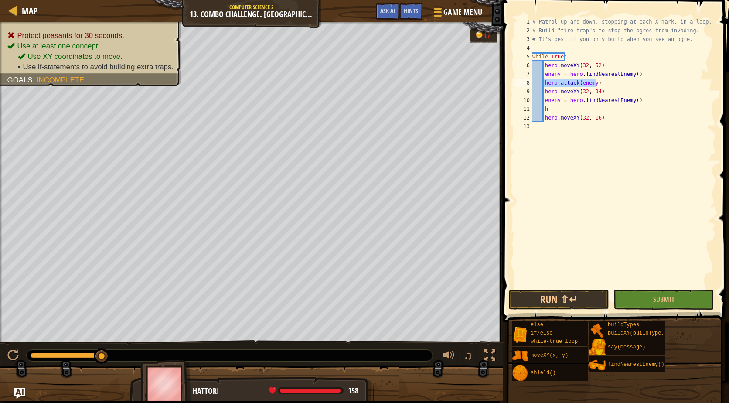
drag, startPoint x: 605, startPoint y: 85, endPoint x: 544, endPoint y: 85, distance: 61.5
click at [544, 85] on div "# Patrol up and down, stopping at each X mark, in a loop. # Build "fire-trap"s …" at bounding box center [623, 161] width 186 height 288
click at [561, 106] on div "# Patrol up and down, stopping at each X mark, in a loop. # Build "fire-trap"s …" at bounding box center [623, 161] width 186 height 288
click at [561, 111] on div "# Patrol up and down, stopping at each X mark, in a loop. # Build "fire-trap"s …" at bounding box center [622, 152] width 185 height 270
drag, startPoint x: 557, startPoint y: 112, endPoint x: 541, endPoint y: 112, distance: 15.7
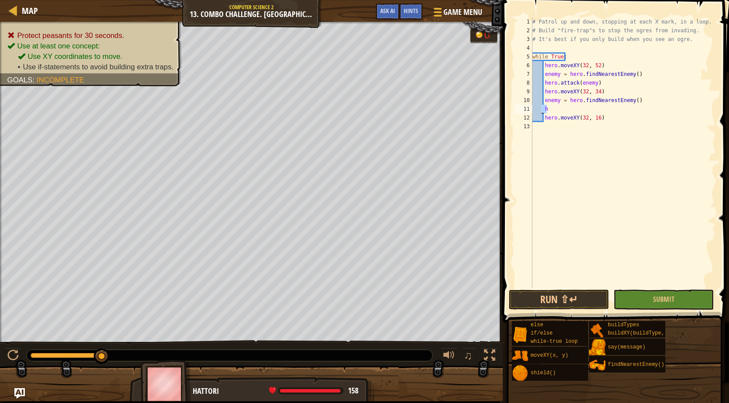
click at [541, 112] on div "# Patrol up and down, stopping at each X mark, in a loop. # Build "fire-trap"s …" at bounding box center [623, 161] width 186 height 288
click at [555, 109] on div "# Patrol up and down, stopping at each X mark, in a loop. # Build "fire-trap"s …" at bounding box center [622, 152] width 185 height 270
drag, startPoint x: 554, startPoint y: 109, endPoint x: 544, endPoint y: 109, distance: 10.9
click at [544, 109] on div "# Patrol up and down, stopping at each X mark, in a loop. # Build "fire-trap"s …" at bounding box center [623, 161] width 186 height 288
paste textarea "ero.attack(enemy)"
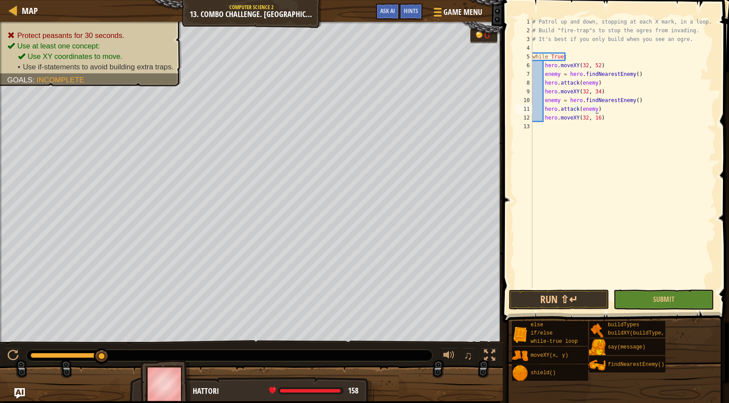
click at [619, 117] on div "# Patrol up and down, stopping at each X mark, in a loop. # Build "fire-trap"s …" at bounding box center [623, 161] width 186 height 288
type textarea "hero.moveXY(32, 16)"
type textarea "h"
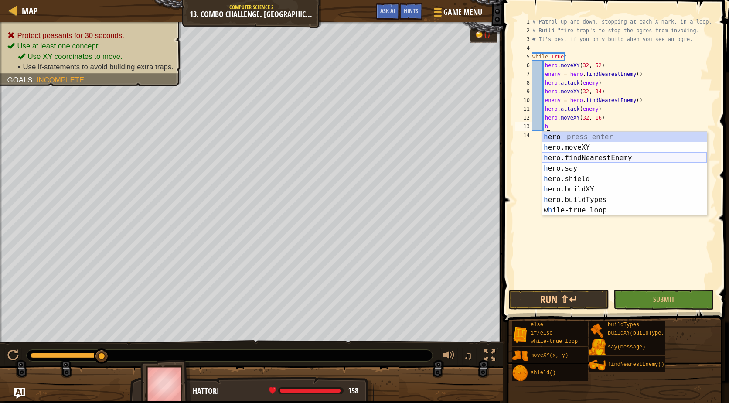
click at [583, 159] on div "h ero press enter h ero.moveXY press enter h ero.findNearestEnemy press enter h…" at bounding box center [624, 184] width 165 height 105
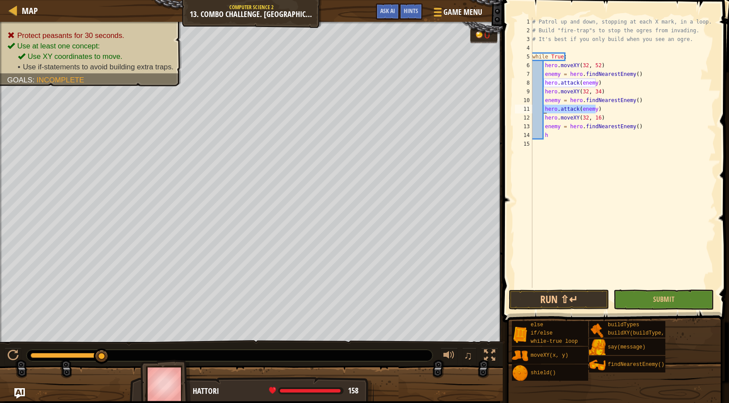
drag, startPoint x: 598, startPoint y: 109, endPoint x: 544, endPoint y: 113, distance: 54.6
click at [544, 113] on div "# Patrol up and down, stopping at each X mark, in a loop. # Build "fire-trap"s …" at bounding box center [623, 161] width 186 height 288
click at [560, 137] on div "# Patrol up and down, stopping at each X mark, in a loop. # Build "fire-trap"s …" at bounding box center [623, 161] width 186 height 288
type textarea "h"
drag, startPoint x: 559, startPoint y: 136, endPoint x: 541, endPoint y: 136, distance: 18.3
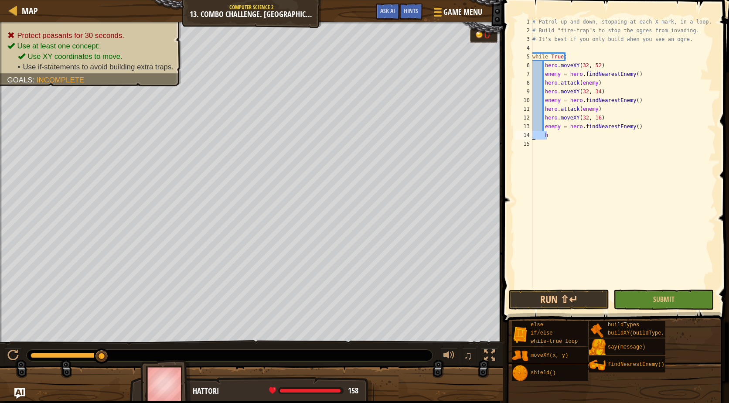
click at [541, 136] on div "# Patrol up and down, stopping at each X mark, in a loop. # Build "fire-trap"s …" at bounding box center [623, 161] width 186 height 288
click at [554, 140] on div "# Patrol up and down, stopping at each X mark, in a loop. # Build "fire-trap"s …" at bounding box center [623, 161] width 186 height 288
drag, startPoint x: 557, startPoint y: 137, endPoint x: 543, endPoint y: 138, distance: 14.0
click at [543, 138] on div "# Patrol up and down, stopping at each X mark, in a loop. # Build "fire-trap"s …" at bounding box center [623, 161] width 186 height 288
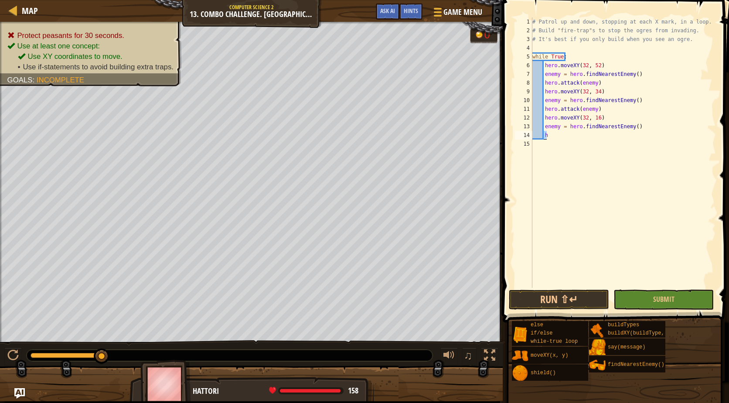
paste textarea "ero.attack(enemy)"
type textarea "hero.attack(enemy)"
click at [661, 306] on button "Submit" at bounding box center [663, 299] width 100 height 20
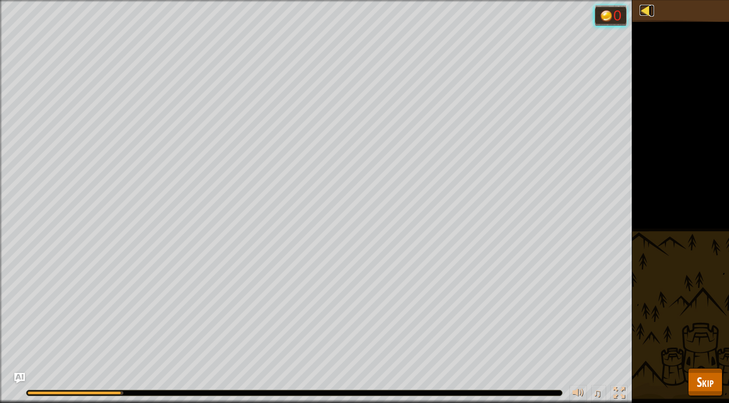
click at [641, 7] on div at bounding box center [644, 10] width 11 height 11
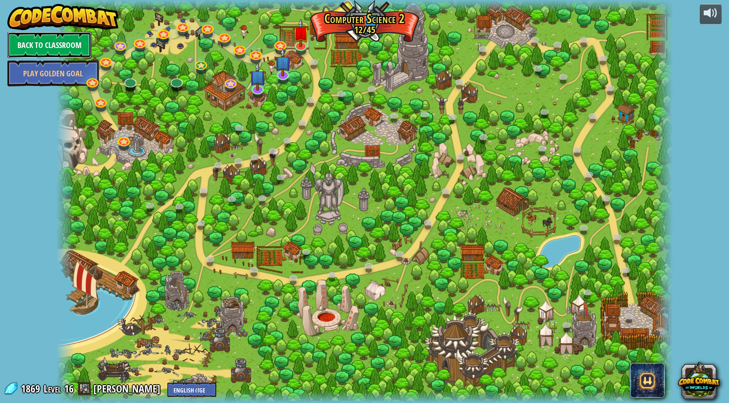
click at [38, 43] on link "Back to Classroom" at bounding box center [49, 45] width 84 height 26
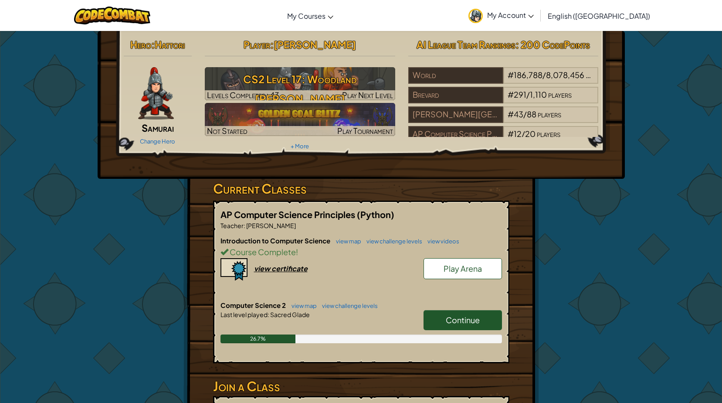
click at [472, 319] on span "Continue" at bounding box center [463, 320] width 34 height 10
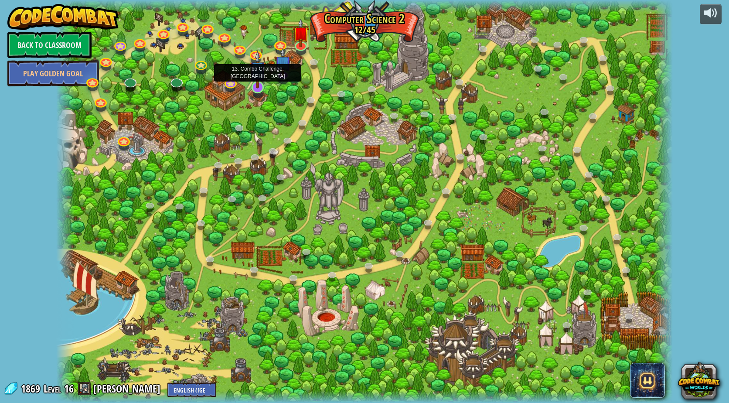
click at [258, 78] on img at bounding box center [257, 70] width 17 height 38
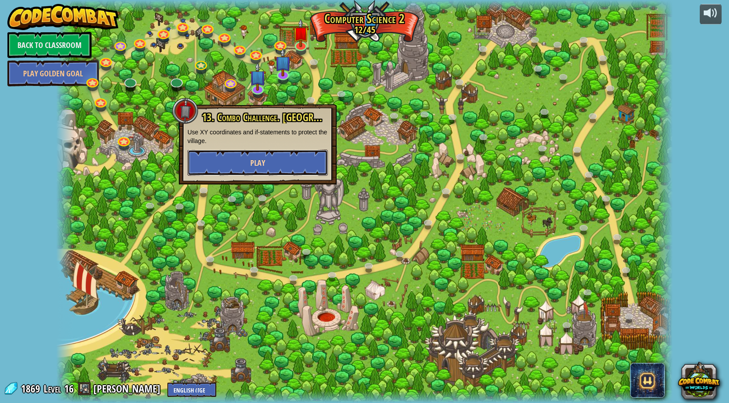
click at [271, 173] on button "Play" at bounding box center [257, 163] width 140 height 26
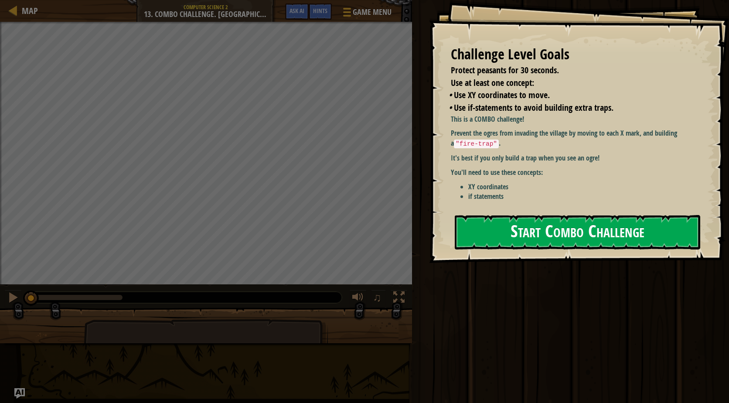
click at [573, 240] on button "Start Combo Challenge" at bounding box center [577, 232] width 245 height 34
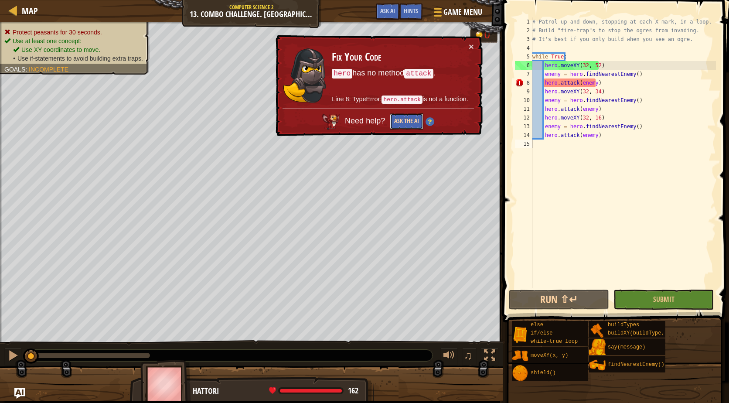
click at [408, 121] on button "Ask the AI" at bounding box center [407, 121] width 34 height 16
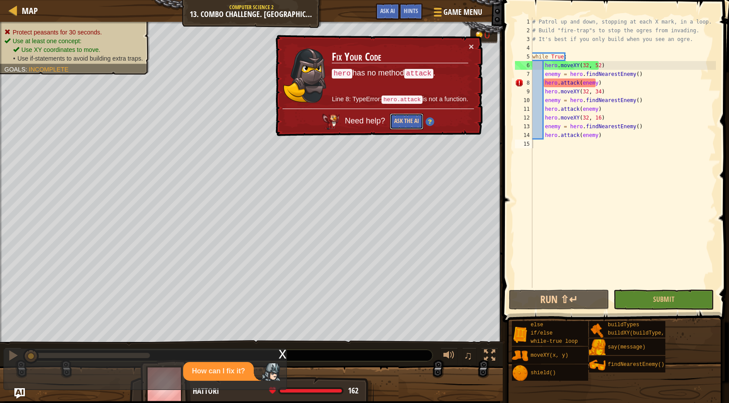
click at [412, 122] on button "Ask the AI" at bounding box center [407, 121] width 34 height 16
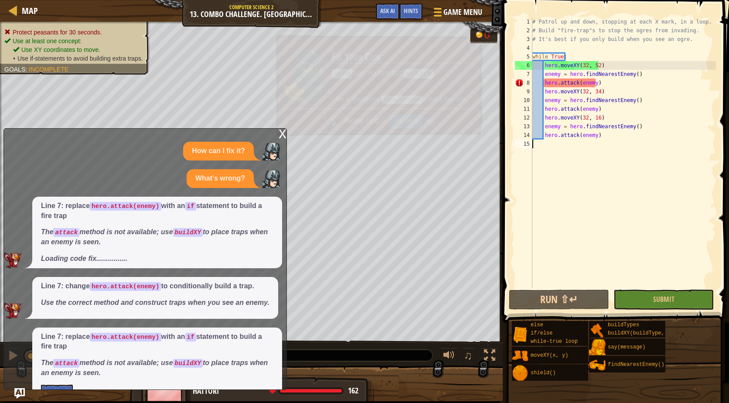
scroll to position [24, 0]
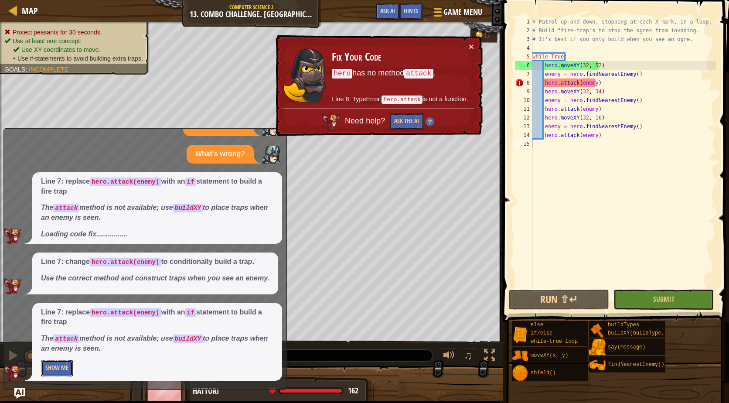
click at [62, 373] on button "Show Me" at bounding box center [57, 368] width 32 height 16
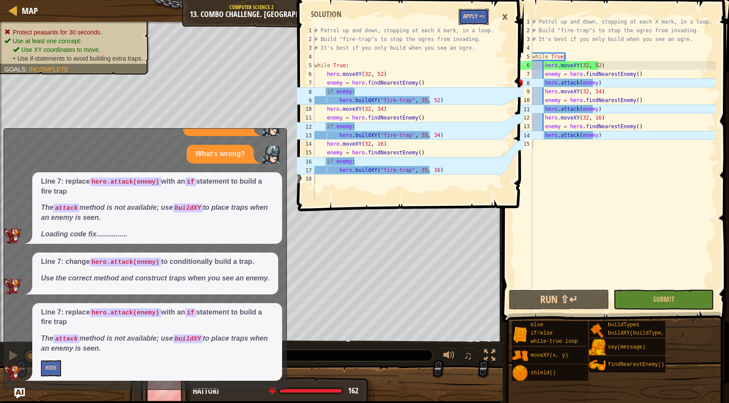
click at [471, 16] on button "Apply =>" at bounding box center [474, 17] width 30 height 16
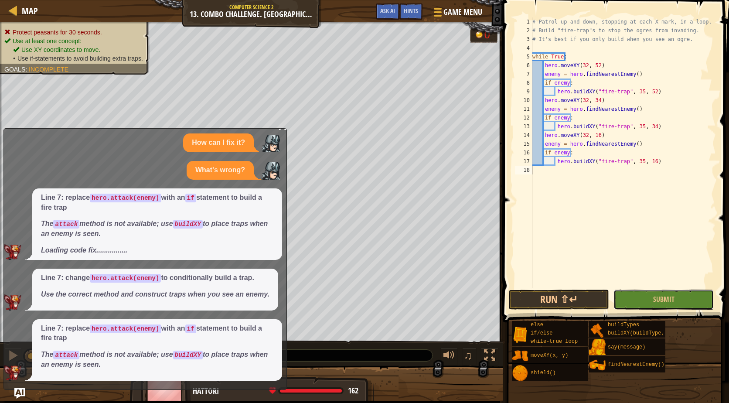
click at [653, 302] on button "Submit" at bounding box center [663, 299] width 100 height 20
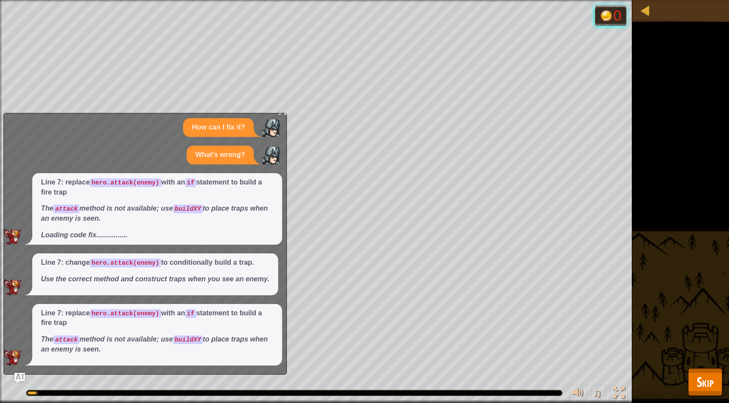
drag, startPoint x: 690, startPoint y: 365, endPoint x: 704, endPoint y: 383, distance: 22.6
click at [692, 370] on div "Map Computer Science 2 13. Combo Challenge. Middle Point Game Menu Done Hints A…" at bounding box center [364, 201] width 729 height 403
click at [707, 385] on span "Skip" at bounding box center [705, 382] width 17 height 18
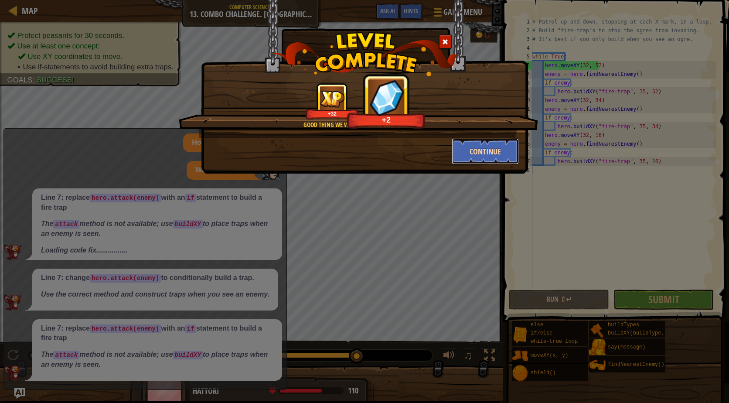
click at [492, 145] on button "Continue" at bounding box center [486, 151] width 68 height 26
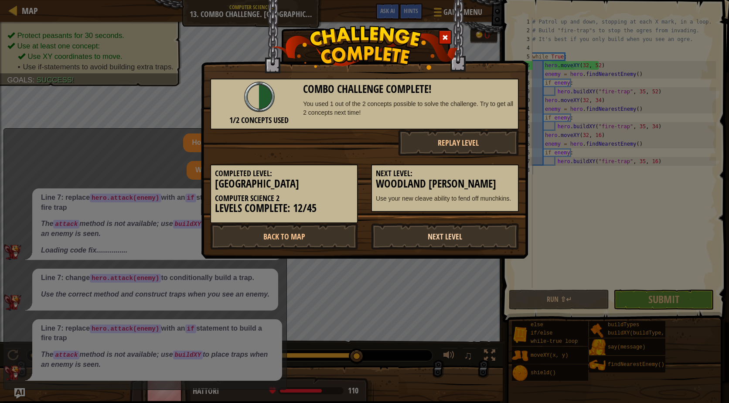
click at [474, 243] on link "Next Level" at bounding box center [445, 236] width 148 height 26
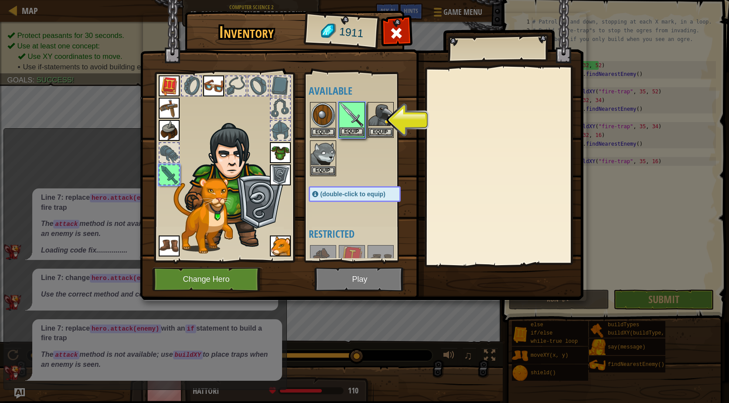
click at [357, 126] on img at bounding box center [352, 115] width 24 height 24
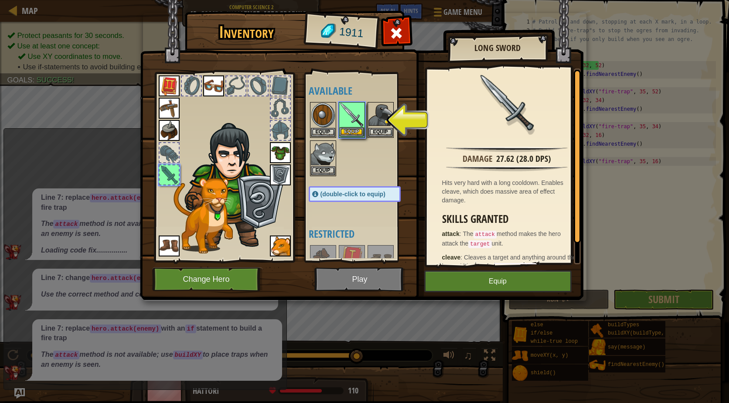
click at [343, 114] on img at bounding box center [352, 115] width 24 height 24
click at [351, 124] on img at bounding box center [352, 115] width 24 height 24
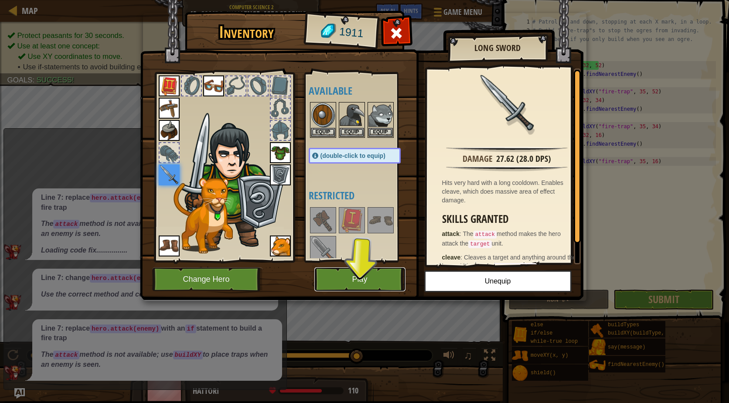
click at [394, 283] on button "Play" at bounding box center [359, 279] width 91 height 24
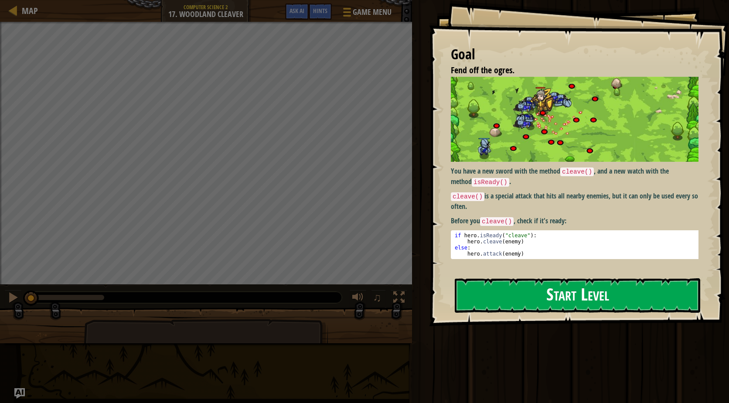
click at [626, 280] on button "Start Level" at bounding box center [577, 295] width 245 height 34
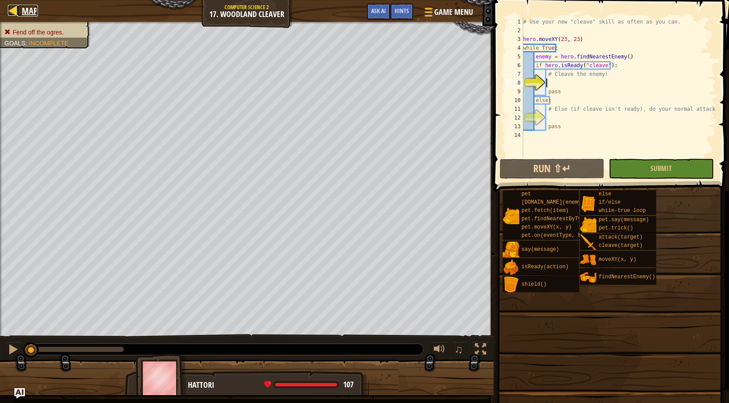
click at [12, 11] on div at bounding box center [13, 10] width 11 height 11
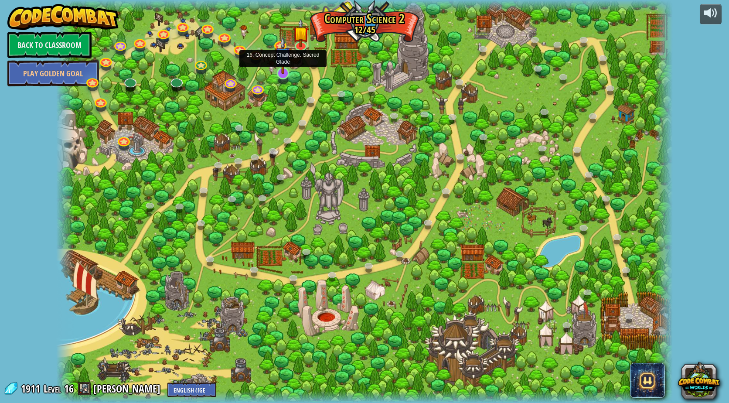
click at [284, 66] on img at bounding box center [283, 56] width 17 height 38
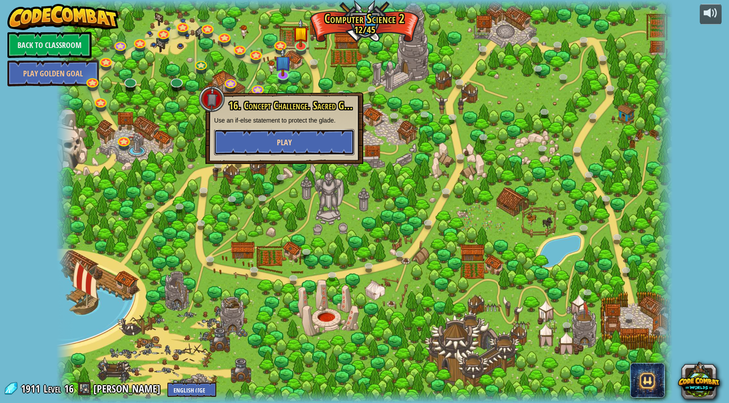
click at [322, 153] on button "Play" at bounding box center [284, 142] width 140 height 26
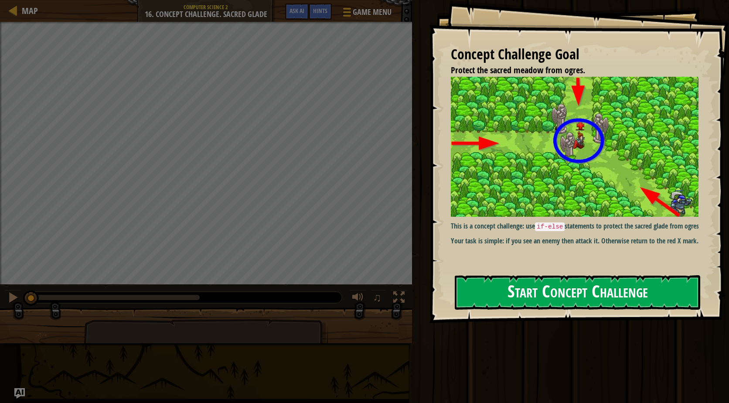
click at [507, 275] on button "Start Concept Challenge" at bounding box center [577, 292] width 245 height 34
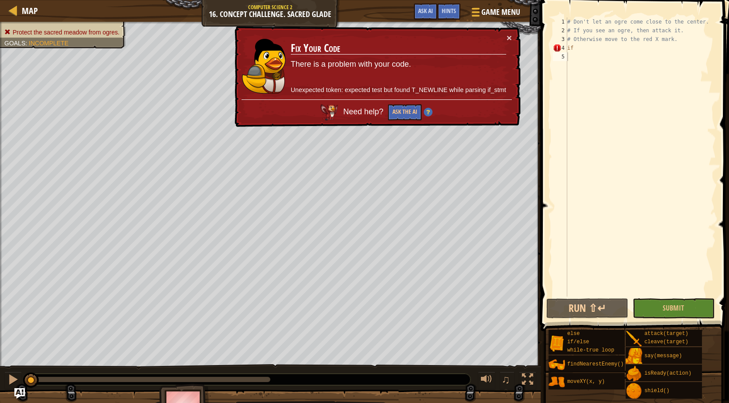
click at [399, 122] on div "× Fix Your Code There is a problem with your code. Unexpected token: expected t…" at bounding box center [377, 76] width 288 height 101
click at [406, 113] on button "Ask the AI" at bounding box center [405, 112] width 34 height 16
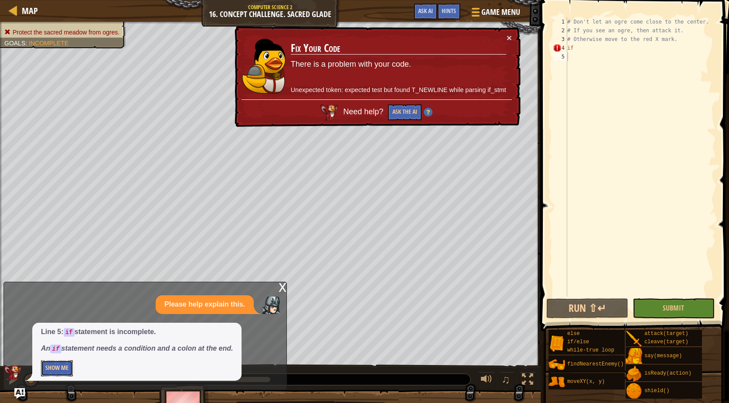
click at [54, 368] on button "Show Me" at bounding box center [57, 368] width 32 height 16
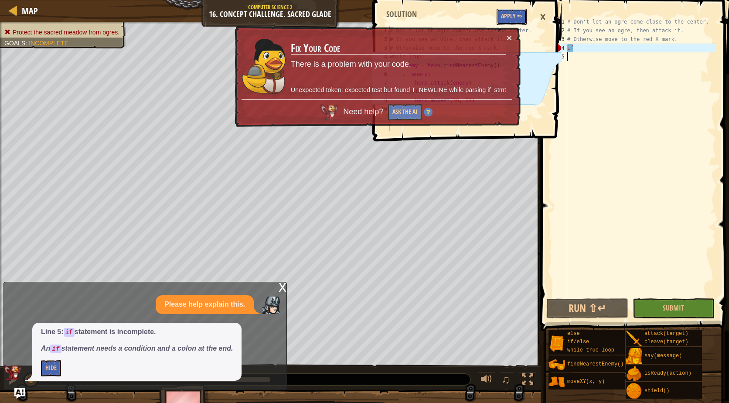
click at [513, 13] on button "Apply =>" at bounding box center [511, 17] width 30 height 16
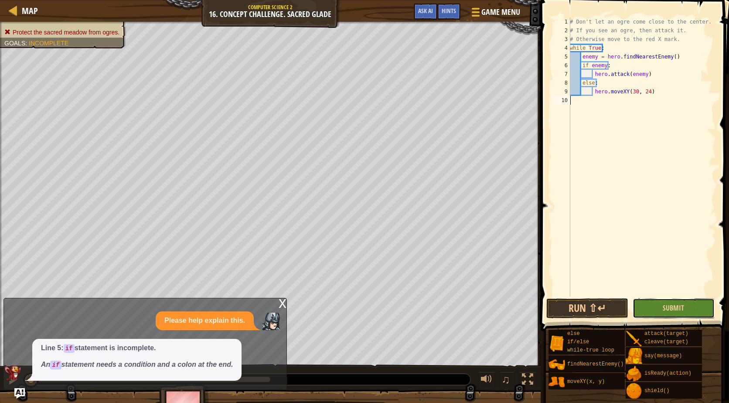
click at [684, 312] on button "Submit" at bounding box center [673, 308] width 82 height 20
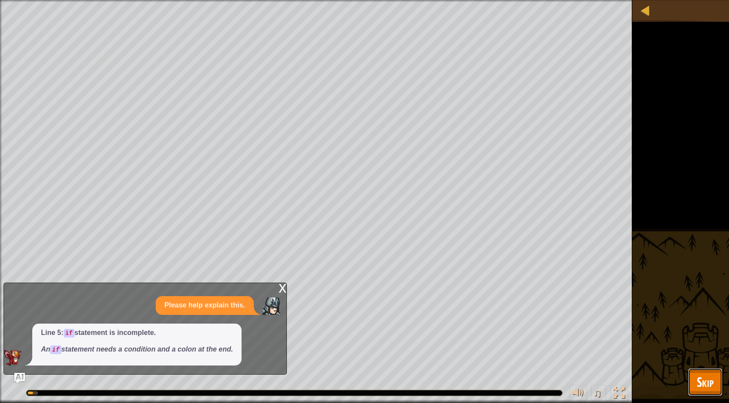
click at [717, 377] on button "Skip" at bounding box center [705, 382] width 34 height 28
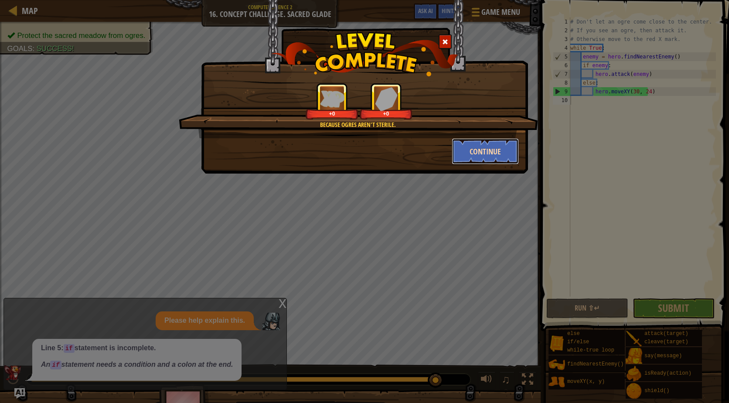
click at [486, 154] on button "Continue" at bounding box center [486, 151] width 68 height 26
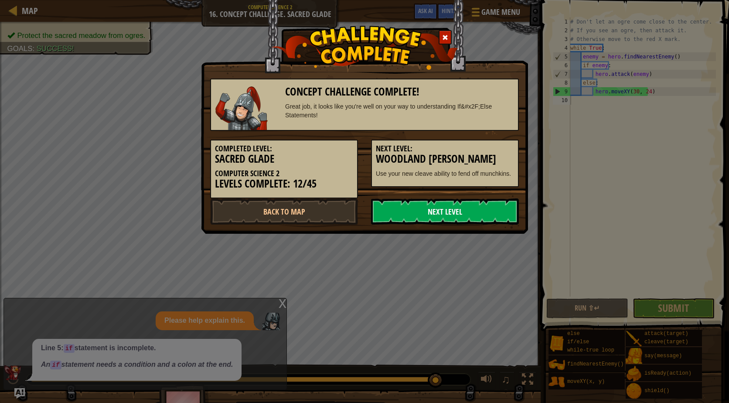
click at [444, 219] on link "Next Level" at bounding box center [445, 211] width 148 height 26
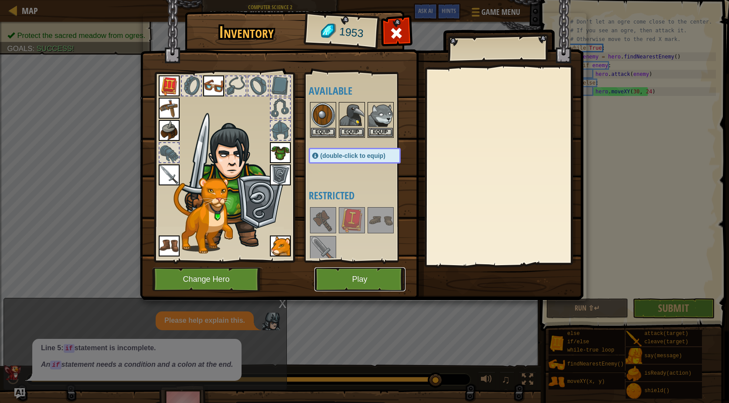
click at [380, 273] on button "Play" at bounding box center [359, 279] width 91 height 24
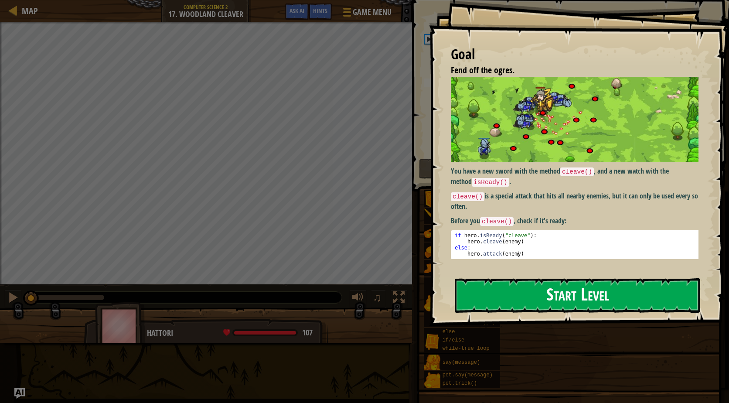
click at [559, 300] on button "Start Level" at bounding box center [577, 295] width 245 height 34
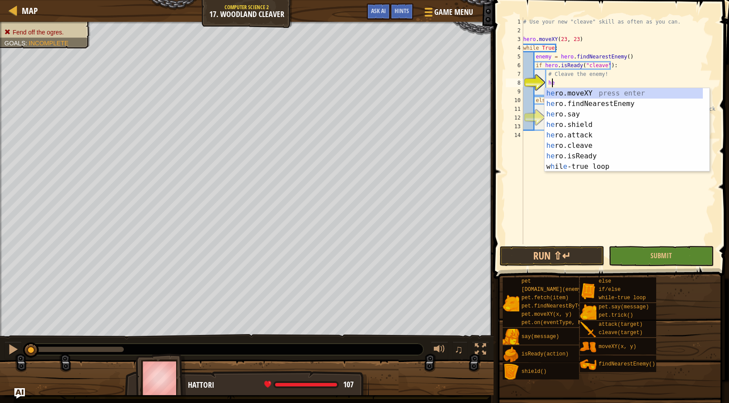
scroll to position [4, 2]
click at [574, 143] on div "her o.moveXY press enter her o.findNearestEnemy press enter her o.say press ent…" at bounding box center [623, 140] width 158 height 105
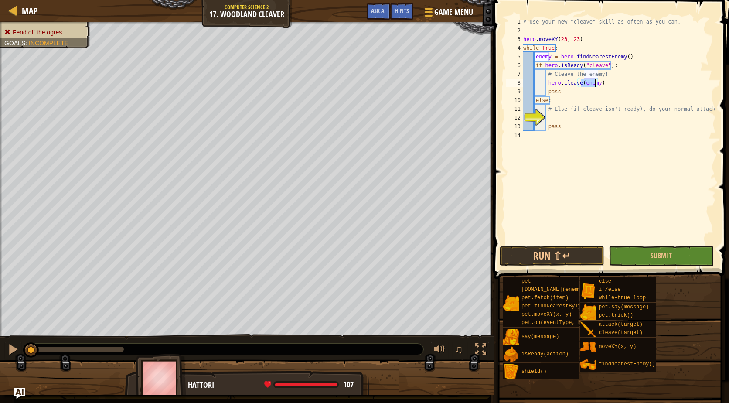
click at [602, 89] on div "# Use your new "cleave" skill as often as you can. hero . moveXY ( 23 , 23 ) wh…" at bounding box center [618, 139] width 194 height 244
type textarea "pass"
click at [561, 116] on div "# Use your new "cleave" skill as often as you can. hero . moveXY ( 23 , 23 ) wh…" at bounding box center [618, 139] width 194 height 244
type textarea "e"
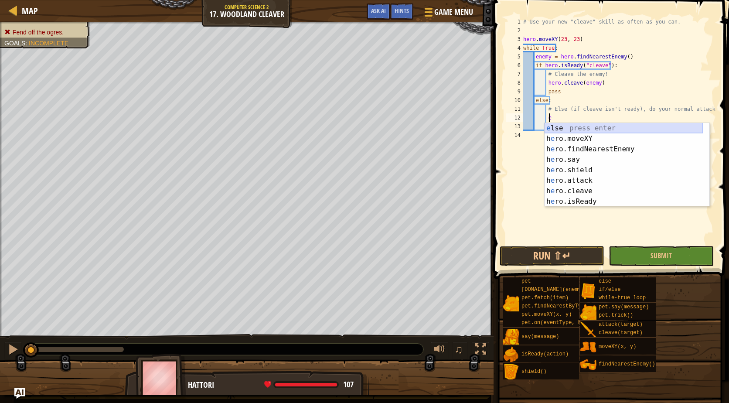
click at [591, 127] on div "e lse press enter h e ro.moveXY press enter h e ro.findNearestEnemy press enter…" at bounding box center [623, 175] width 158 height 105
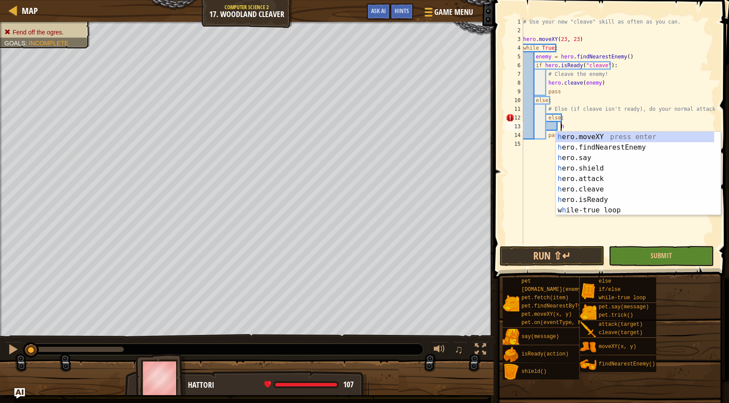
type textarea "her"
click at [598, 170] on div "her o.moveXY press enter her o.findNearestEnemy press enter her o.say press ent…" at bounding box center [635, 184] width 158 height 105
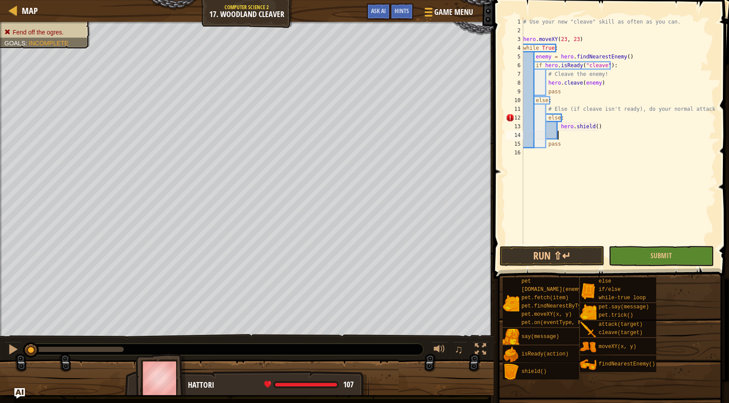
scroll to position [4, 3]
click at [598, 128] on div "# Use your new "cleave" skill as often as you can. hero . moveXY ( 23 , 23 ) wh…" at bounding box center [618, 139] width 194 height 244
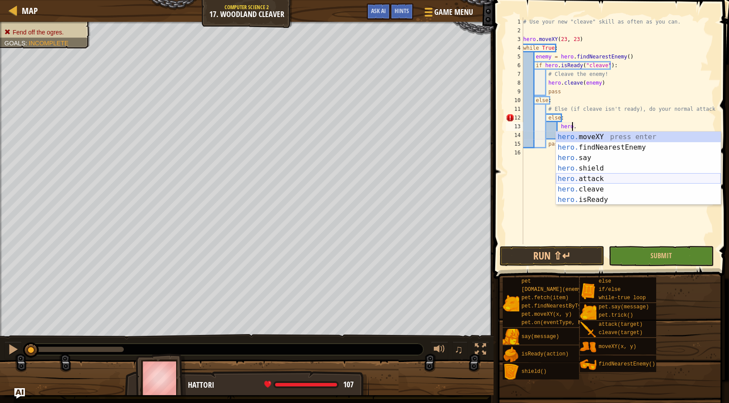
click at [603, 176] on div "hero. moveXY press enter hero. findNearestEnemy press enter hero. say press ent…" at bounding box center [638, 179] width 165 height 94
type textarea "hero.attack(enemy)"
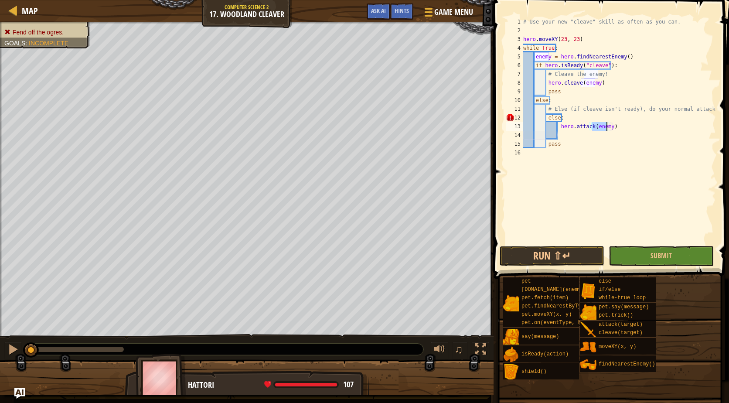
click at [615, 138] on div "# Use your new "cleave" skill as often as you can. hero . moveXY ( 23 , 23 ) wh…" at bounding box center [618, 139] width 194 height 244
click at [546, 119] on div "# Use your new "cleave" skill as often as you can. hero . moveXY ( 23 , 23 ) wh…" at bounding box center [618, 139] width 194 height 244
click at [585, 129] on div "if /else press enter" at bounding box center [626, 138] width 165 height 31
click at [614, 116] on div "# Use your new "cleave" skill as often as you can. hero . moveXY ( 23 , 23 ) wh…" at bounding box center [618, 139] width 194 height 244
click at [568, 126] on div "# Use your new "cleave" skill as often as you can. hero . moveXY ( 23 , 23 ) wh…" at bounding box center [618, 139] width 194 height 244
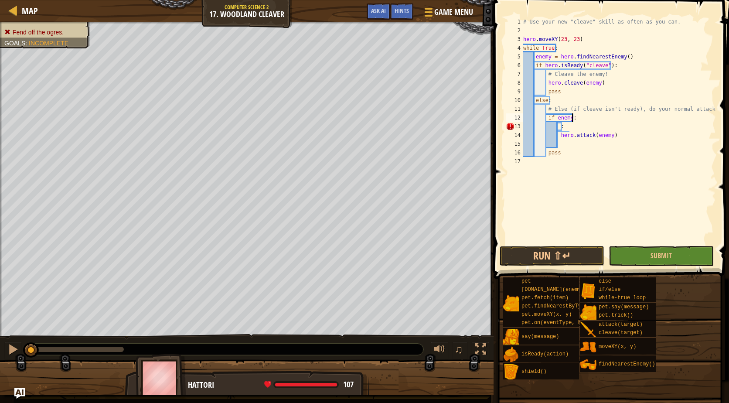
type textarea ":"
type textarea "if enemy:"
drag, startPoint x: 574, startPoint y: 138, endPoint x: 641, endPoint y: 204, distance: 94.0
click at [575, 138] on div "# Use your new "cleave" skill as often as you can. hero . moveXY ( 23 , 23 ) wh…" at bounding box center [618, 139] width 194 height 244
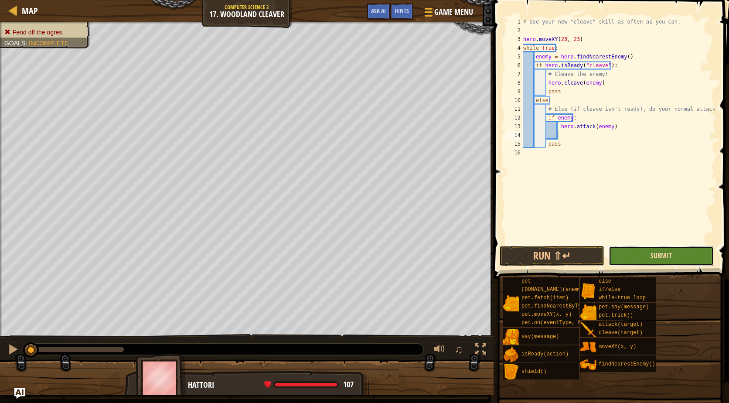
click at [658, 251] on button "Submit" at bounding box center [660, 256] width 105 height 20
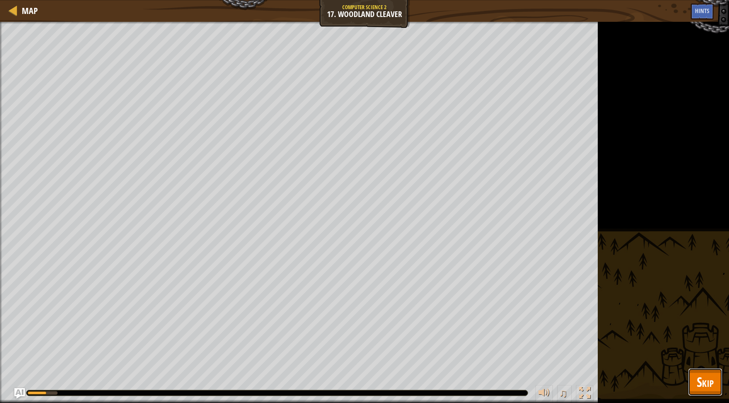
click at [710, 385] on span "Skip" at bounding box center [705, 382] width 17 height 18
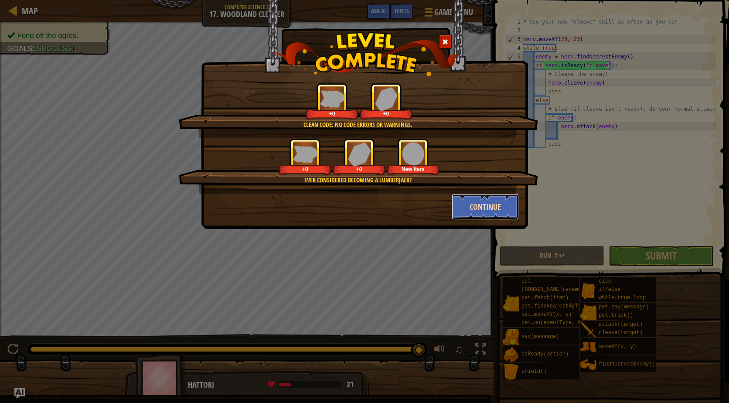
click at [500, 212] on button "Continue" at bounding box center [486, 207] width 68 height 26
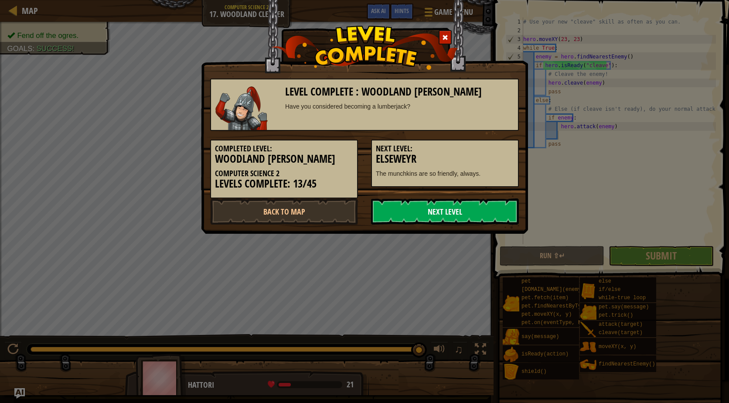
click at [488, 209] on link "Next Level" at bounding box center [445, 211] width 148 height 26
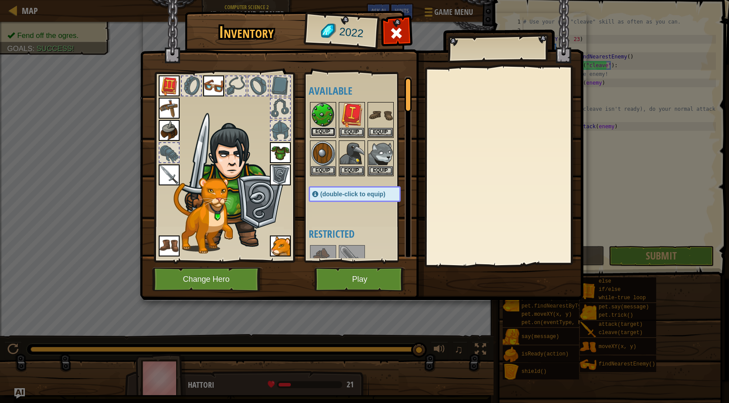
click at [318, 131] on button "Equip" at bounding box center [323, 131] width 24 height 9
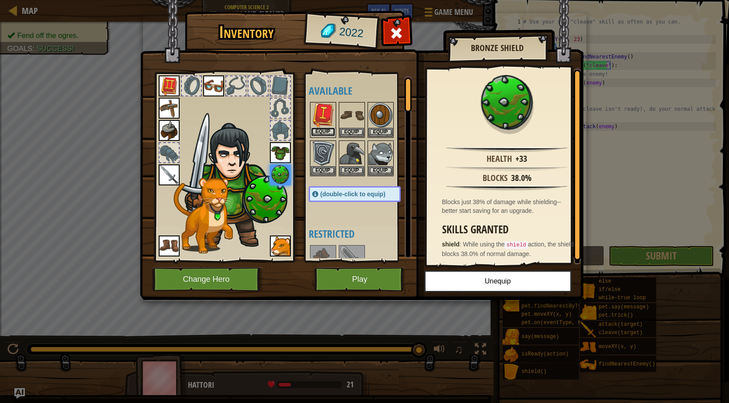
click at [326, 131] on button "Equip" at bounding box center [323, 131] width 24 height 9
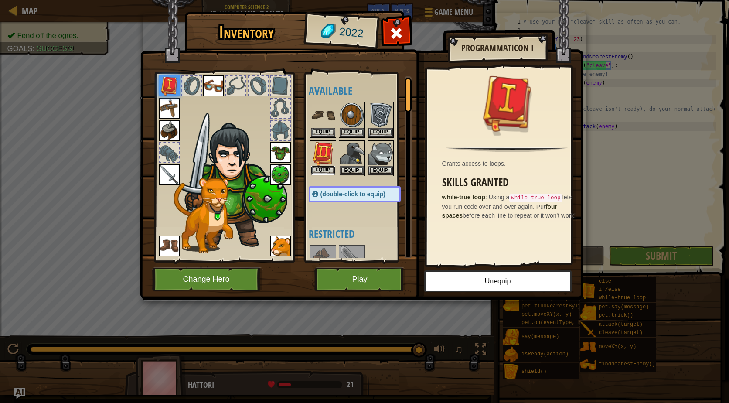
click at [323, 169] on button "Equip" at bounding box center [323, 170] width 24 height 9
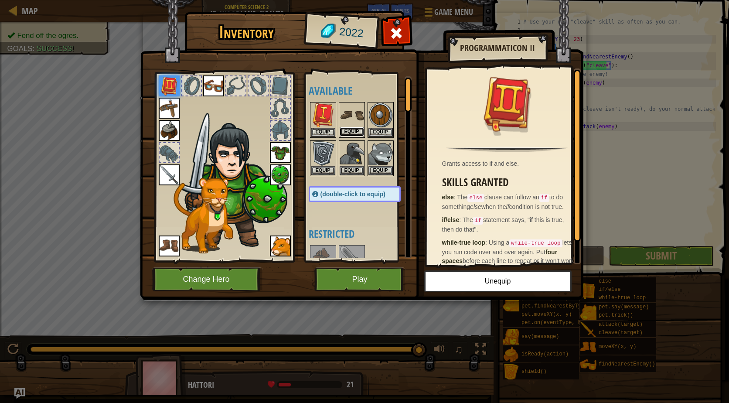
click at [352, 136] on button "Equip" at bounding box center [352, 131] width 24 height 9
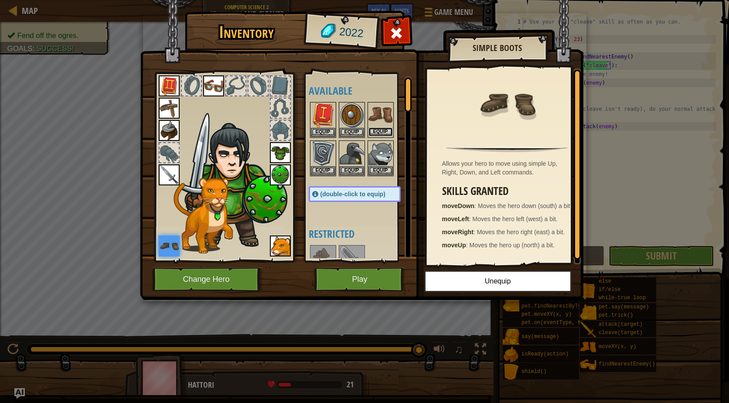
click at [374, 127] on button "Equip" at bounding box center [380, 131] width 24 height 9
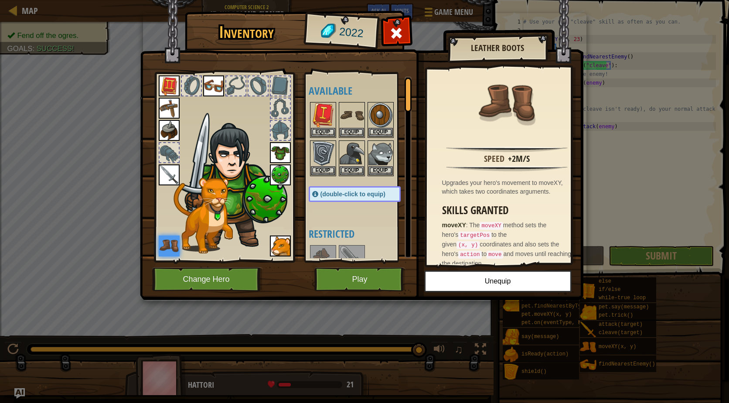
click at [356, 292] on img at bounding box center [361, 141] width 443 height 316
click at [355, 288] on button "Play" at bounding box center [359, 279] width 91 height 24
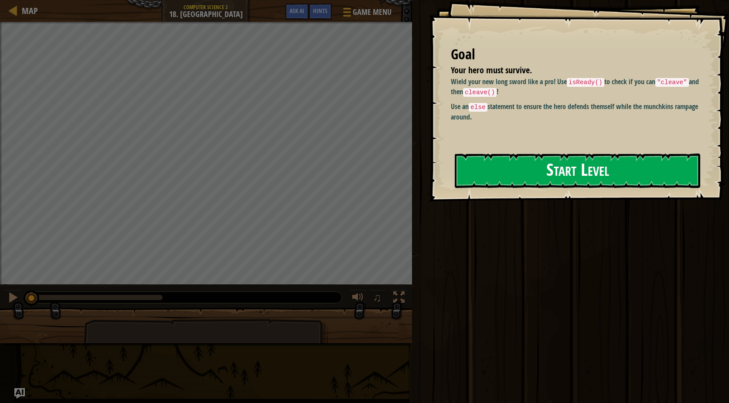
click at [548, 181] on button "Start Level" at bounding box center [577, 170] width 245 height 34
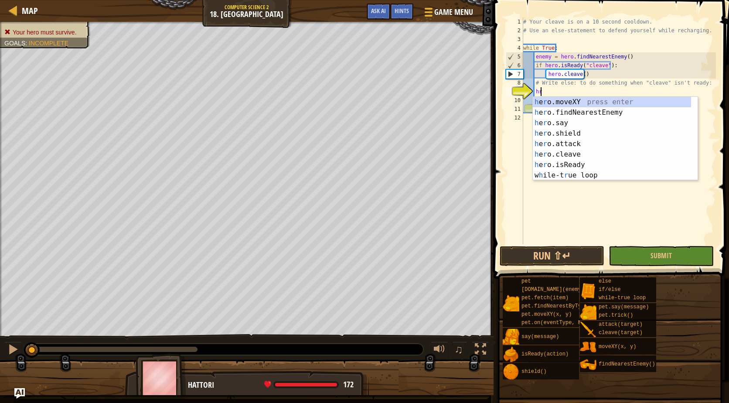
scroll to position [4, 1]
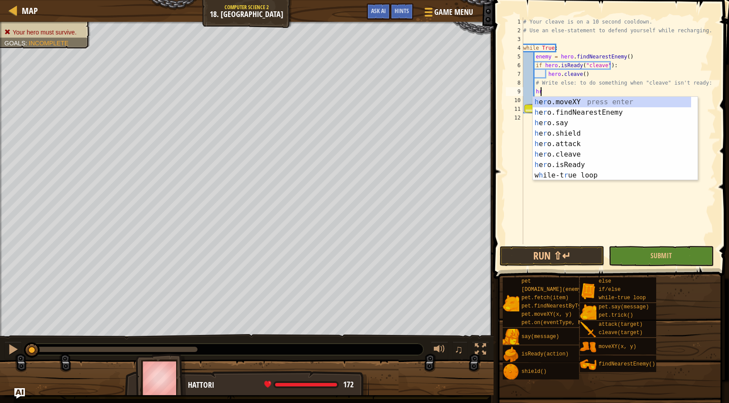
type textarea "h"
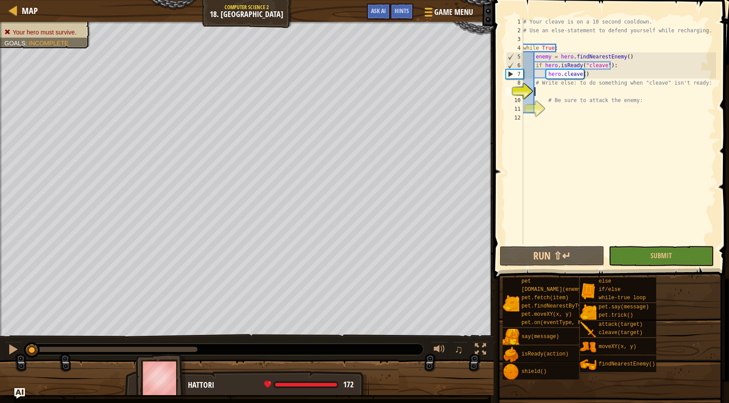
type textarea "e"
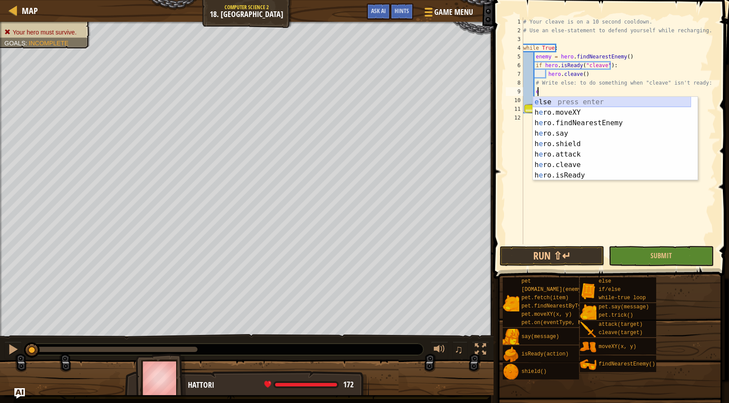
click at [557, 105] on div "e lse press enter h e ro.moveXY press enter h e ro.findNearestEnemy press enter…" at bounding box center [612, 149] width 158 height 105
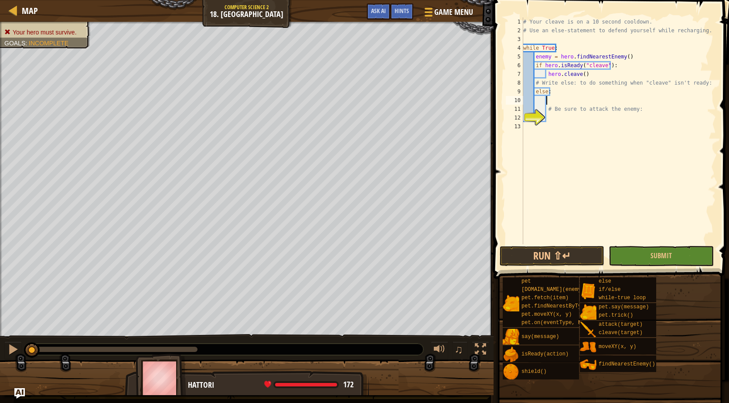
click at [554, 89] on div "# Your cleave is on a 10 second cooldown. # Use an else-statement to defend you…" at bounding box center [618, 139] width 194 height 244
click at [551, 111] on div "# Your cleave is on a 10 second cooldown. # Use an else-statement to defend you…" at bounding box center [618, 139] width 194 height 244
type textarea "# Be sure to attack the enemy:"
click at [547, 103] on div "# Your cleave is on a 10 second cooldown. # Use an else-statement to defend you…" at bounding box center [618, 139] width 194 height 244
click at [564, 120] on div "# Your cleave is on a 10 second cooldown. # Use an else-statement to defend you…" at bounding box center [618, 139] width 194 height 244
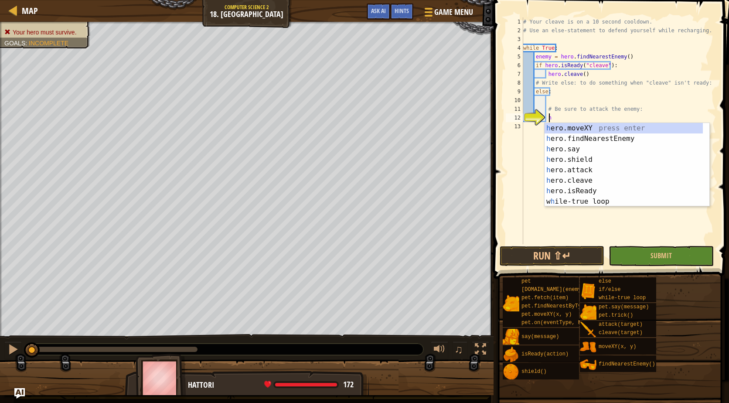
scroll to position [4, 2]
click at [579, 172] on div "he ro.moveXY press enter he ro.findNearestEnemy press enter he ro.say press ent…" at bounding box center [623, 175] width 158 height 105
type textarea "hero.attack(enemy)"
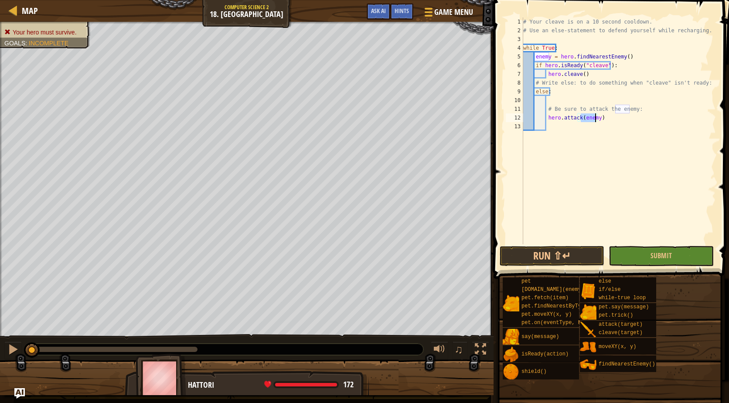
click at [579, 172] on div "# Your cleave is on a 10 second cooldown. # Use an else-statement to defend you…" at bounding box center [618, 139] width 194 height 244
click at [641, 258] on button "Submit" at bounding box center [660, 256] width 105 height 20
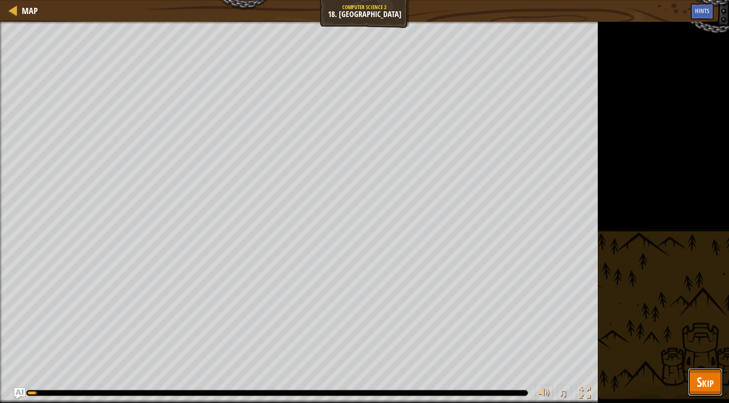
click at [694, 382] on button "Skip" at bounding box center [705, 382] width 34 height 28
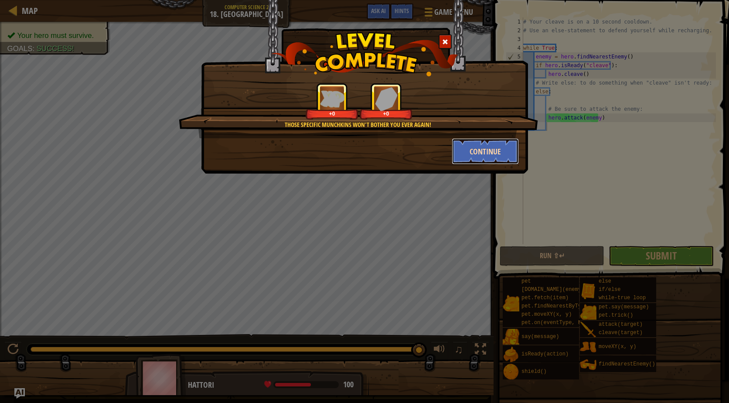
click at [488, 144] on button "Continue" at bounding box center [486, 151] width 68 height 26
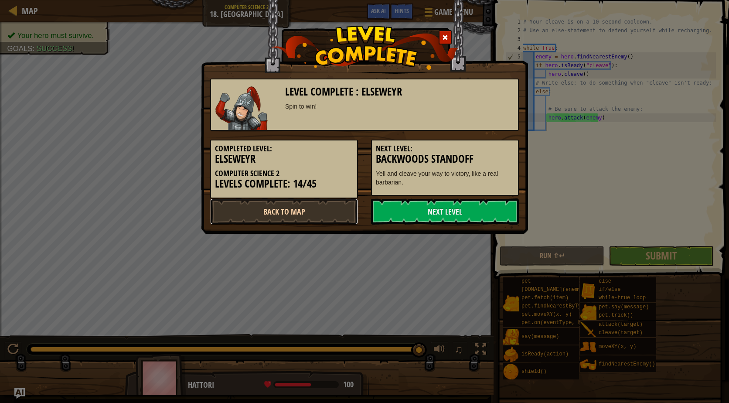
click at [276, 204] on link "Back to Map" at bounding box center [284, 211] width 148 height 26
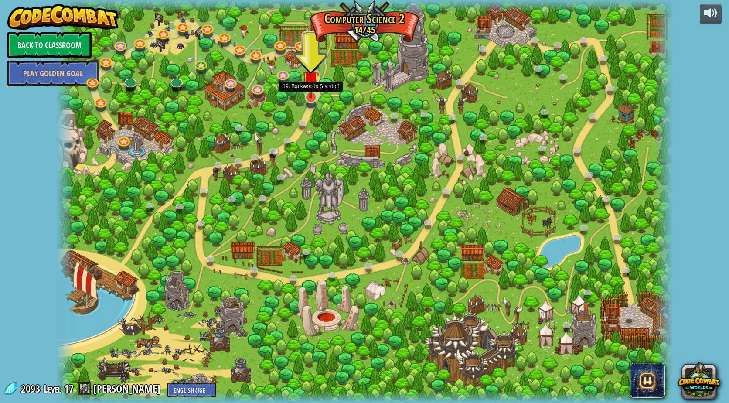
click at [313, 92] on img at bounding box center [310, 80] width 17 height 38
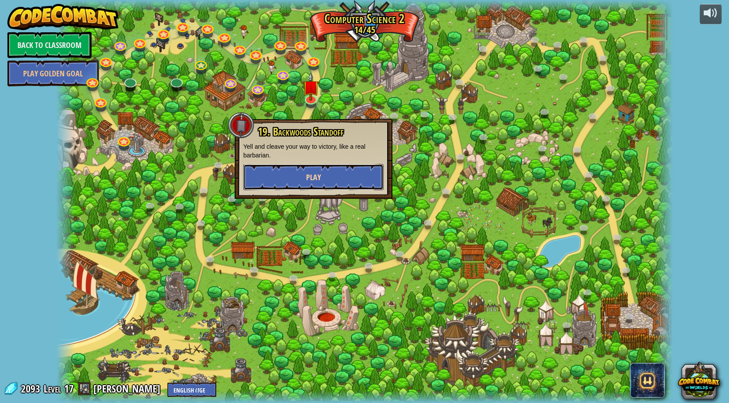
click at [311, 183] on button "Play" at bounding box center [313, 177] width 140 height 26
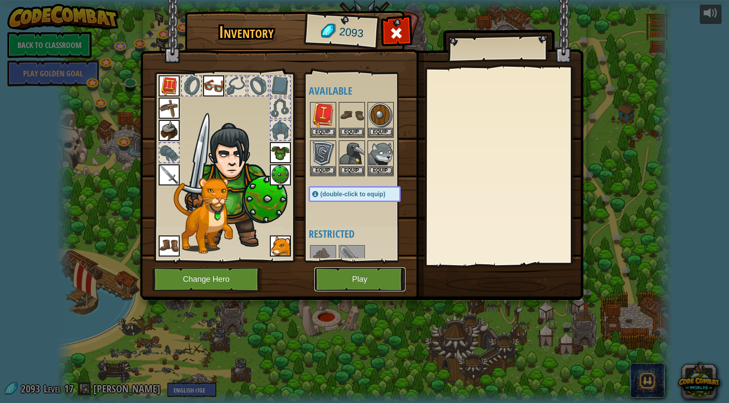
click at [384, 277] on button "Play" at bounding box center [359, 279] width 91 height 24
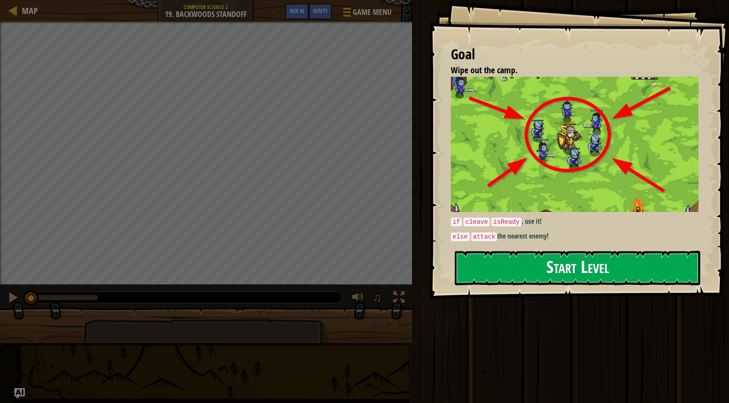
click at [528, 259] on button "Start Level" at bounding box center [577, 268] width 245 height 34
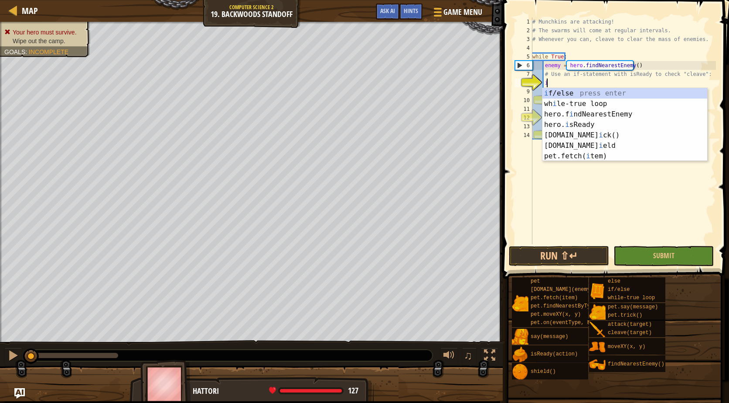
scroll to position [4, 1]
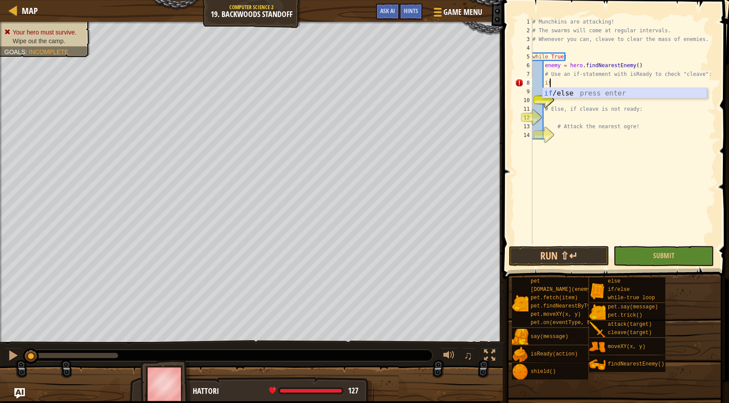
click at [570, 91] on div "if /else press enter" at bounding box center [624, 103] width 165 height 31
type textarea "if enemy:"
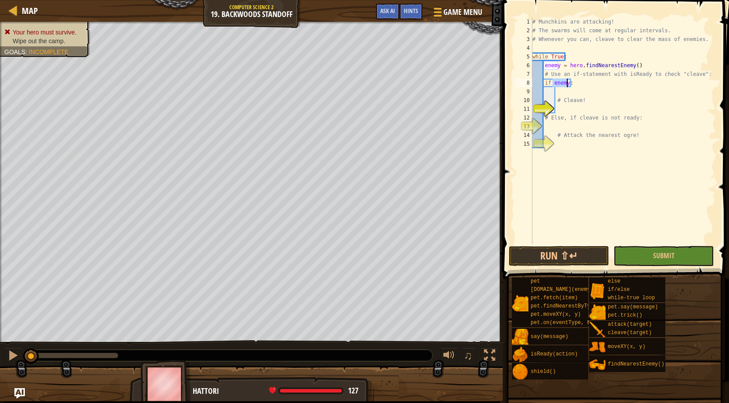
click at [613, 92] on div "# Munchkins are attacking! # The swarms will come at regular intervals. # Whene…" at bounding box center [622, 139] width 185 height 244
click at [574, 105] on div "# Munchkins are attacking! # The swarms will come at regular intervals. # Whene…" at bounding box center [622, 139] width 185 height 244
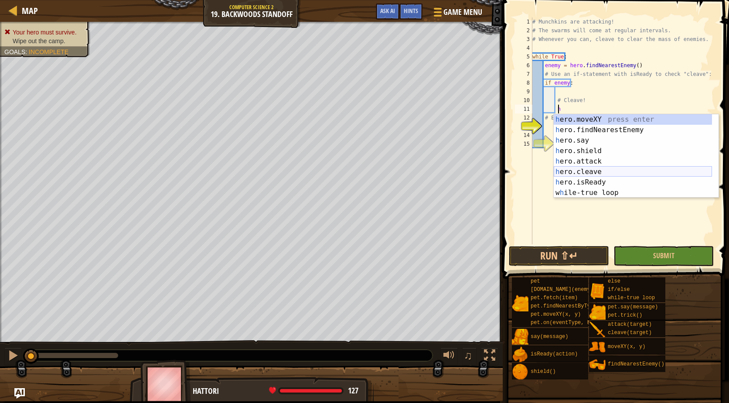
click at [580, 170] on div "h ero.moveXY press enter h ero.findNearestEnemy press enter h ero.say press ent…" at bounding box center [633, 166] width 158 height 105
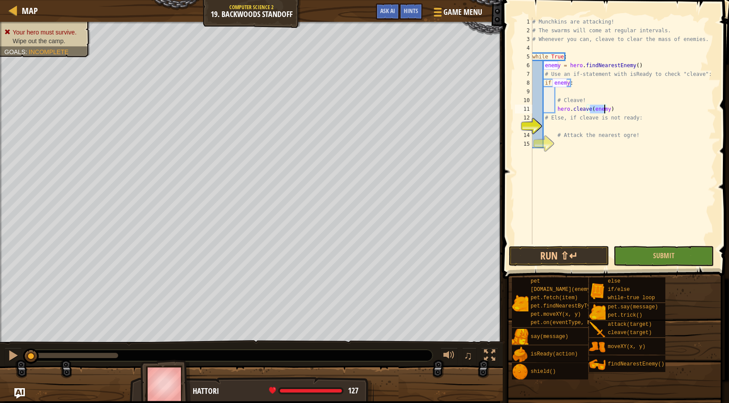
click at [595, 138] on div "# Munchkins are attacking! # The swarms will come at regular intervals. # Whene…" at bounding box center [622, 139] width 185 height 244
type textarea "# Attack the nearest ogre!"
click at [569, 125] on div "# Munchkins are attacking! # The swarms will come at regular intervals. # Whene…" at bounding box center [622, 139] width 185 height 244
click at [564, 133] on div "if /else press enter" at bounding box center [624, 147] width 165 height 31
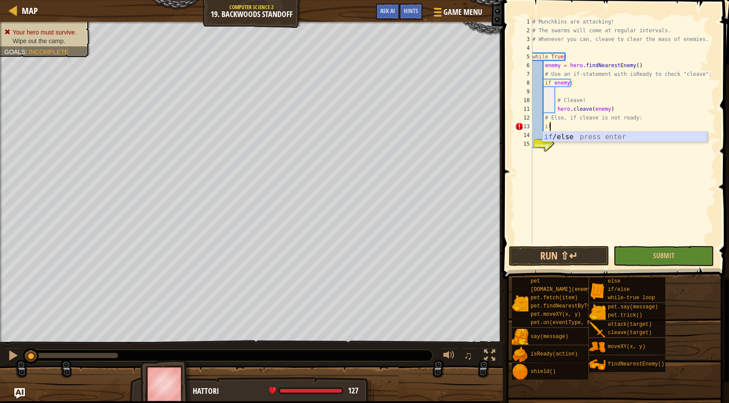
type textarea "if enemy:"
click at [567, 133] on div "# Munchkins are attacking! # The swarms will come at regular intervals. # Whene…" at bounding box center [622, 139] width 185 height 244
click at [571, 150] on div "# Munchkins are attacking! # The swarms will come at regular intervals. # Whene…" at bounding box center [622, 139] width 185 height 244
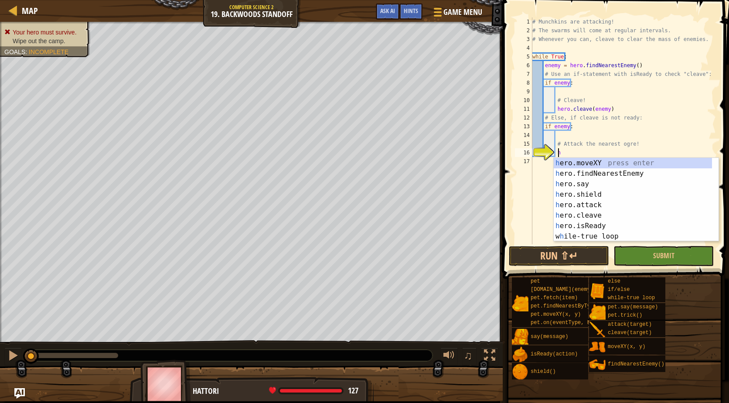
scroll to position [4, 2]
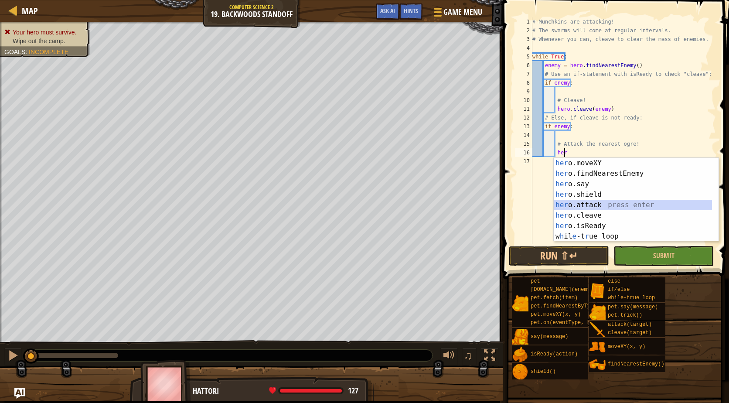
click at [579, 205] on div "her o.moveXY press enter her o.findNearestEnemy press enter her o.say press ent…" at bounding box center [633, 210] width 158 height 105
type textarea "hero.attack(enemy)"
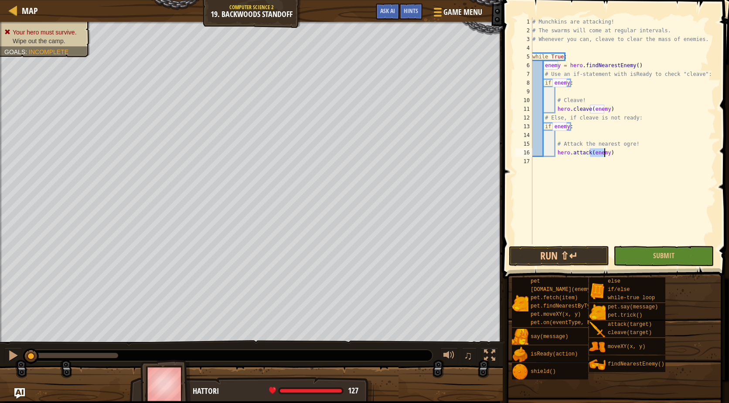
click at [611, 157] on div "# Munchkins are attacking! # The swarms will come at regular intervals. # Whene…" at bounding box center [622, 139] width 185 height 244
click at [651, 255] on button "Submit" at bounding box center [663, 256] width 100 height 20
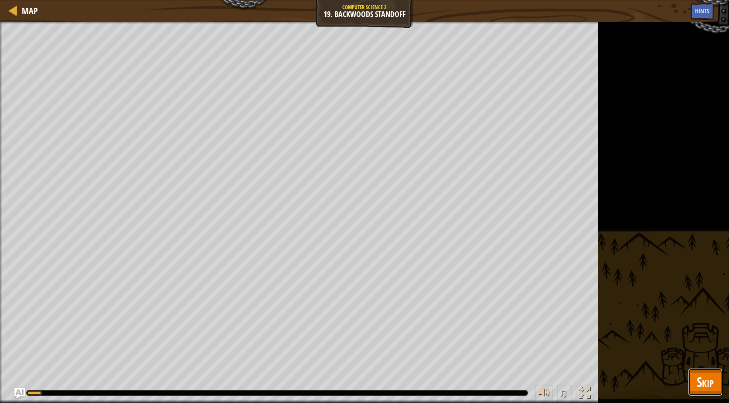
click at [701, 370] on button "Skip" at bounding box center [705, 382] width 34 height 28
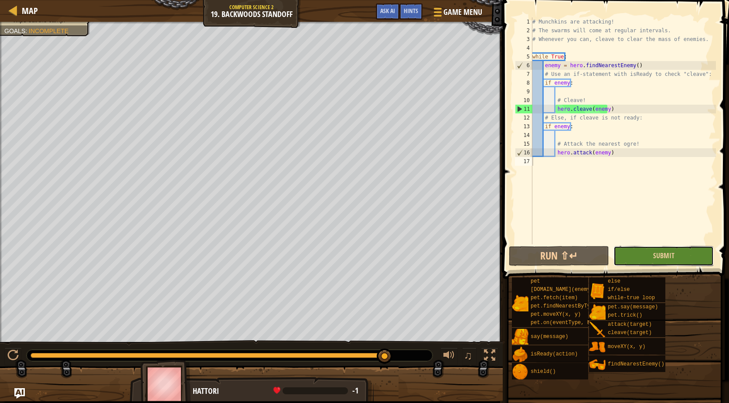
click at [680, 258] on button "Submit" at bounding box center [663, 256] width 100 height 20
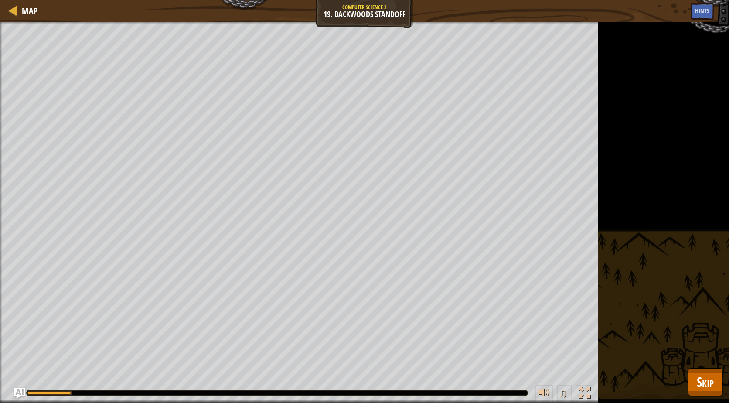
click at [686, 378] on div "Your hero must survive. Wipe out the camp. Goals : Running... ♫ Hattori 127 x: …" at bounding box center [364, 212] width 729 height 381
click at [696, 380] on button "Skip" at bounding box center [705, 382] width 34 height 28
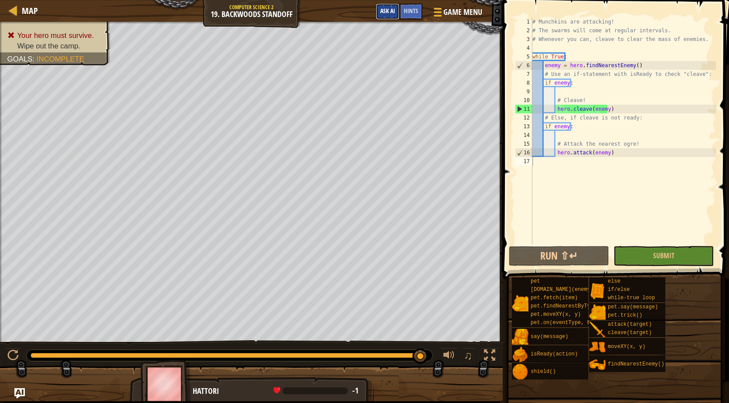
click at [385, 15] on button "Ask AI" at bounding box center [388, 11] width 24 height 16
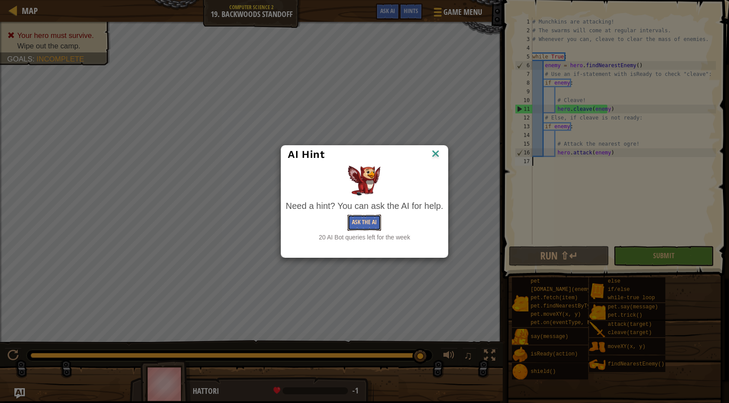
click at [371, 220] on button "Ask the AI" at bounding box center [364, 222] width 34 height 16
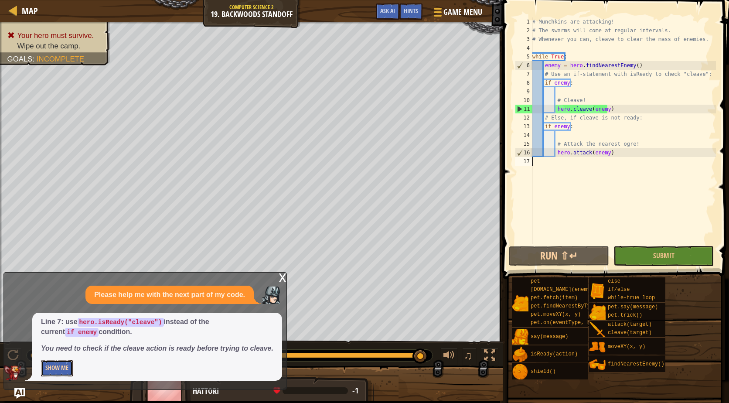
click at [52, 364] on button "Show Me" at bounding box center [57, 368] width 32 height 16
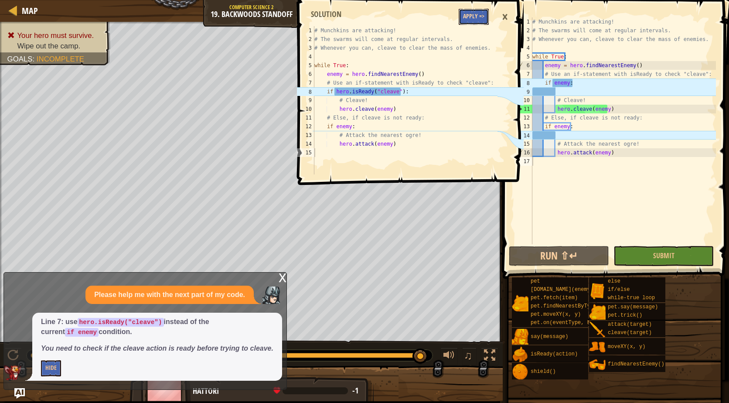
click at [466, 23] on button "Apply =>" at bounding box center [474, 17] width 30 height 16
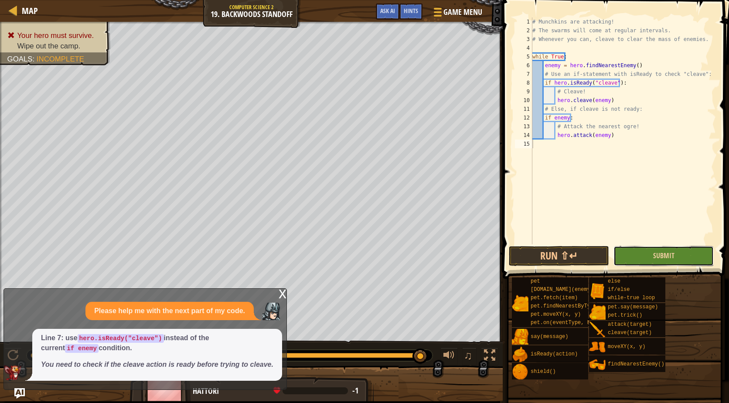
click at [639, 248] on button "Submit" at bounding box center [663, 256] width 100 height 20
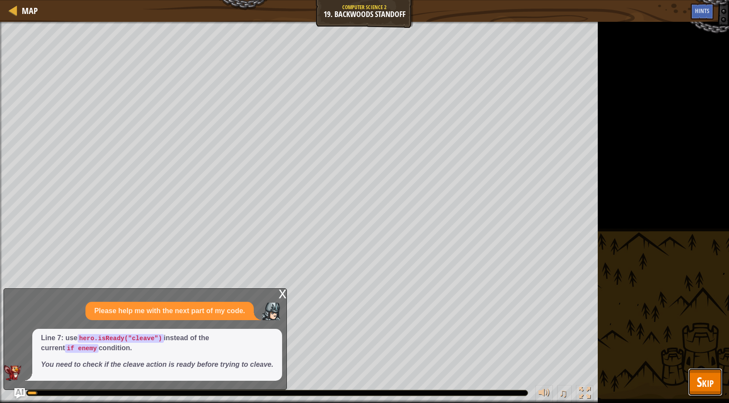
click at [693, 373] on button "Skip" at bounding box center [705, 382] width 34 height 28
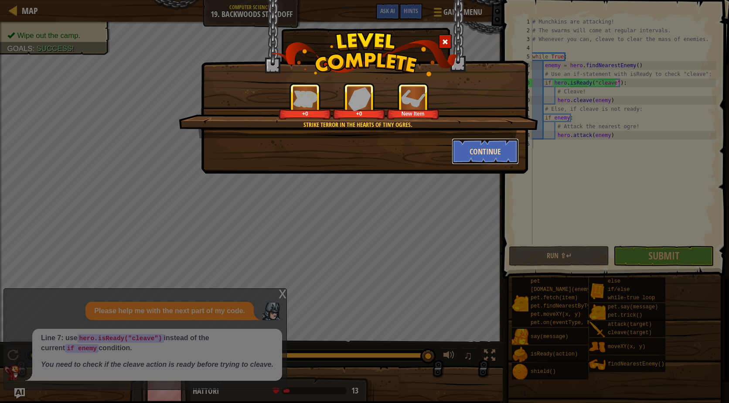
click at [489, 151] on button "Continue" at bounding box center [486, 151] width 68 height 26
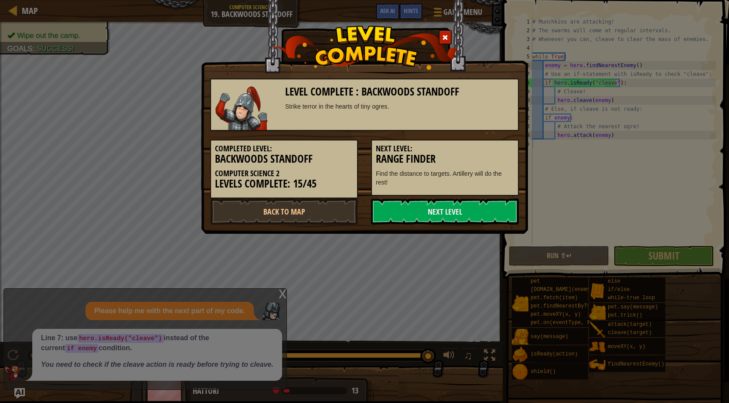
click at [486, 154] on h3 "Range Finder" at bounding box center [445, 159] width 138 height 12
click at [472, 212] on link "Next Level" at bounding box center [445, 211] width 148 height 26
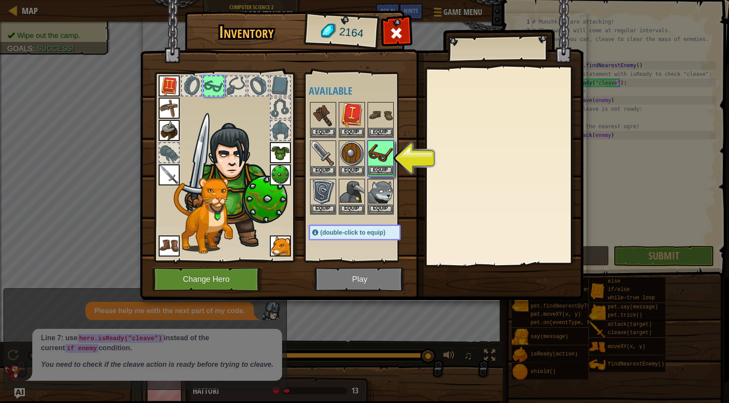
click at [383, 176] on div "Equip" at bounding box center [380, 158] width 26 height 36
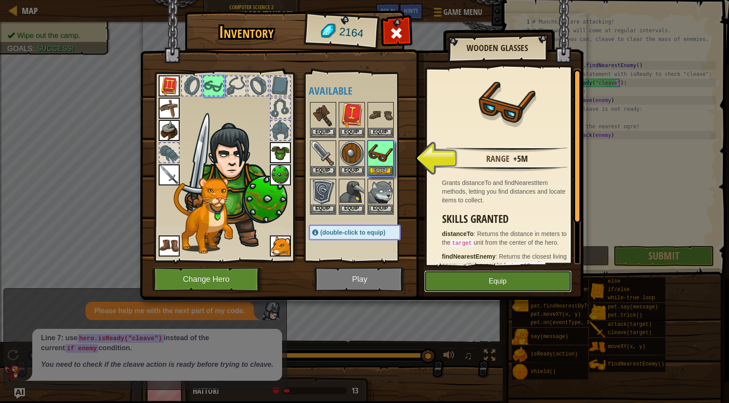
click at [460, 283] on button "Equip" at bounding box center [497, 281] width 147 height 22
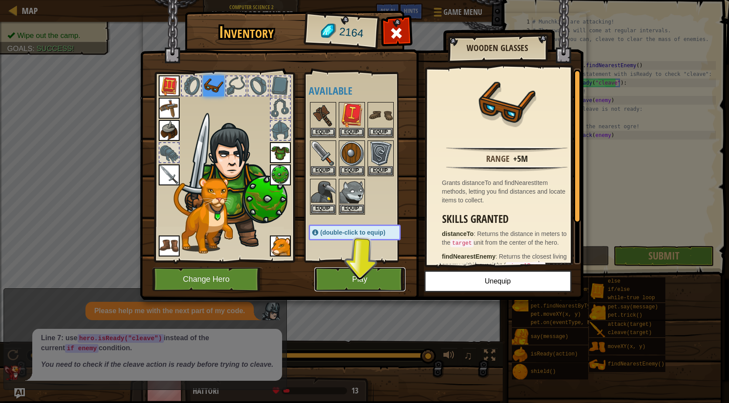
click at [350, 283] on button "Play" at bounding box center [359, 279] width 91 height 24
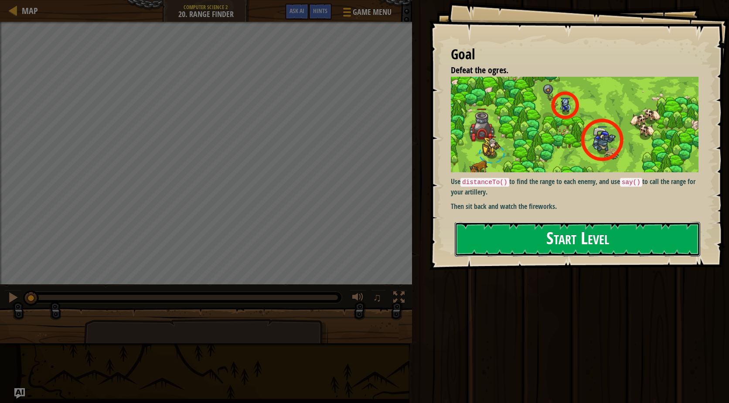
click at [570, 237] on button "Start Level" at bounding box center [577, 239] width 245 height 34
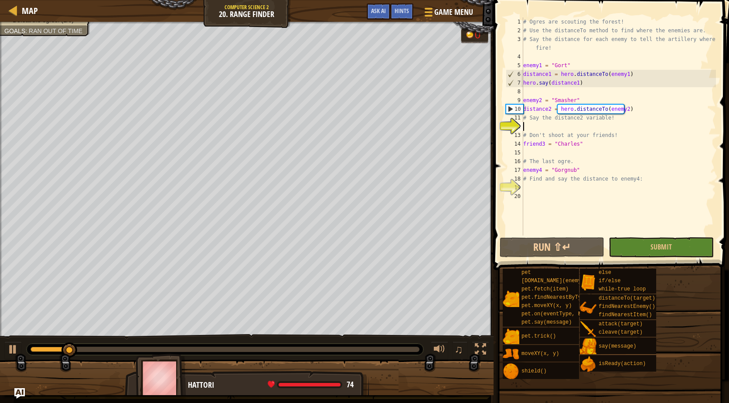
type textarea "h"
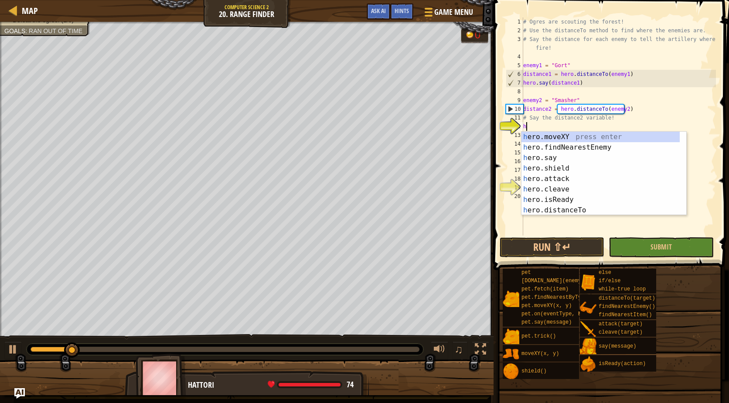
scroll to position [4, 0]
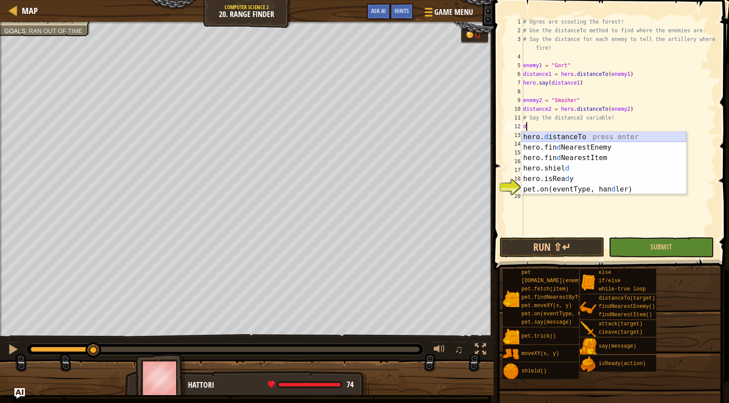
click at [546, 138] on div "hero. d istanceTo press enter hero.fin d NearestEnemy press enter hero.fin d Ne…" at bounding box center [603, 174] width 165 height 84
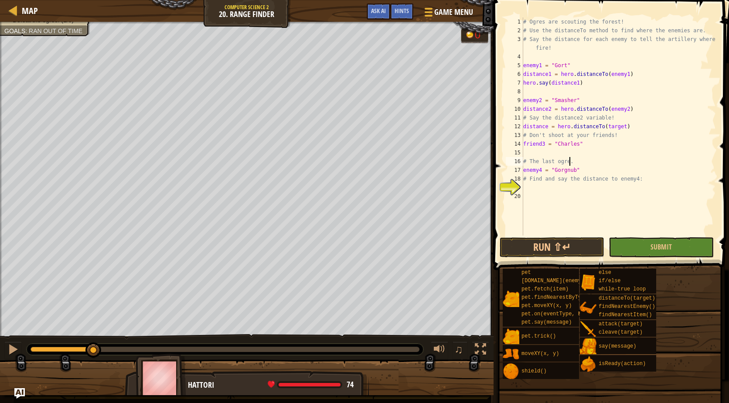
click at [614, 160] on div "# Ogres are scouting the forest! # Use the distanceTo method to find where the …" at bounding box center [618, 134] width 194 height 235
type textarea "# The last ogre."
click at [546, 184] on div "# Ogres are scouting the forest! # Use the distanceTo method to find where the …" at bounding box center [618, 134] width 194 height 235
type textarea "h"
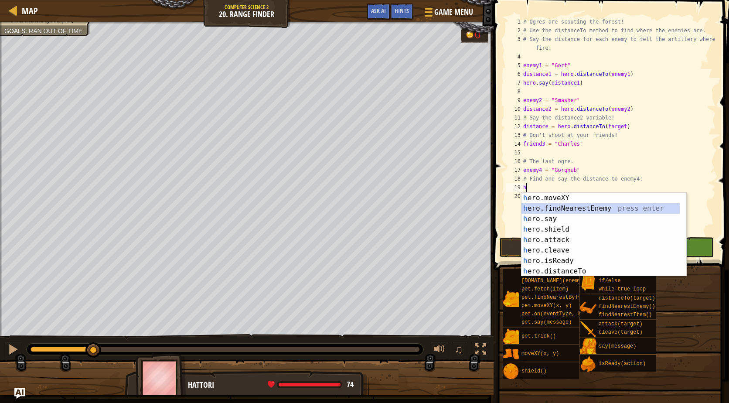
click at [561, 207] on div "h ero.moveXY press enter h ero.findNearestEnemy press enter h ero.say press ent…" at bounding box center [600, 245] width 158 height 105
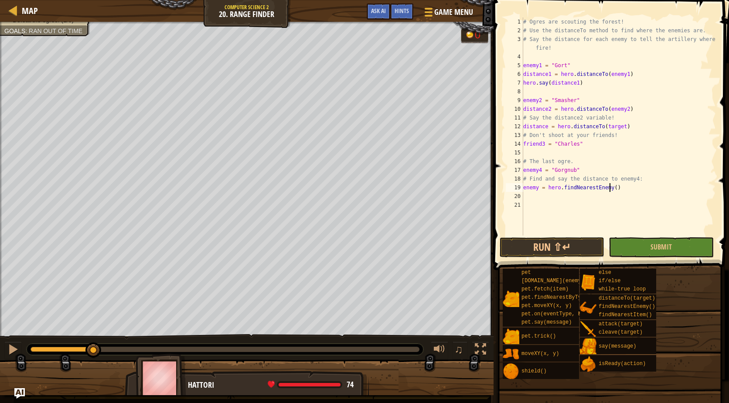
click at [608, 189] on div "# Ogres are scouting the forest! # Use the distanceTo method to find where the …" at bounding box center [618, 134] width 194 height 235
click at [655, 248] on span "Submit" at bounding box center [660, 247] width 21 height 10
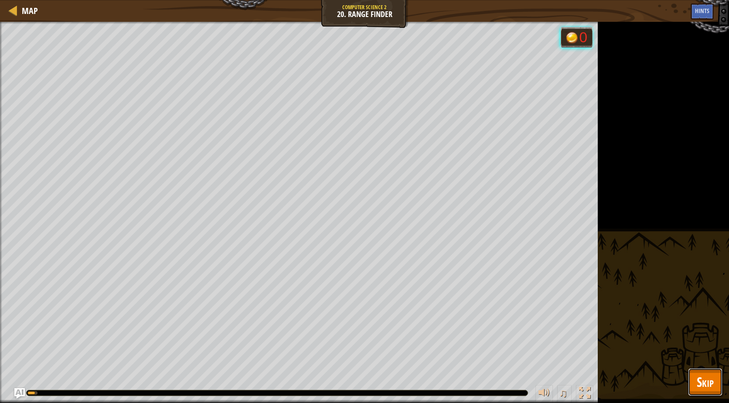
click at [694, 383] on button "Skip" at bounding box center [705, 382] width 34 height 28
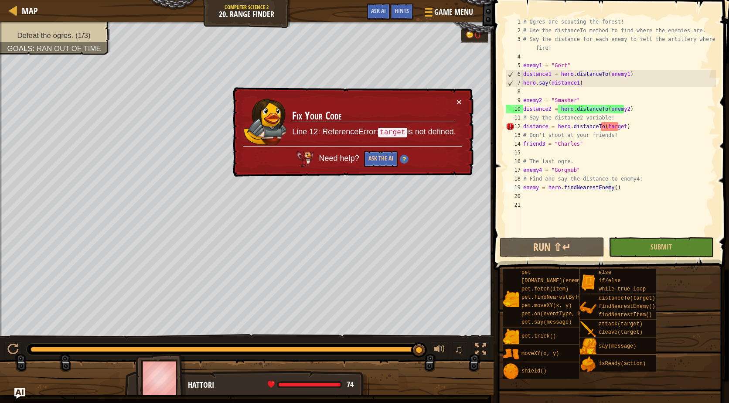
click at [617, 129] on div "# Ogres are scouting the forest! # Use the distanceTo method to find where the …" at bounding box center [618, 134] width 194 height 235
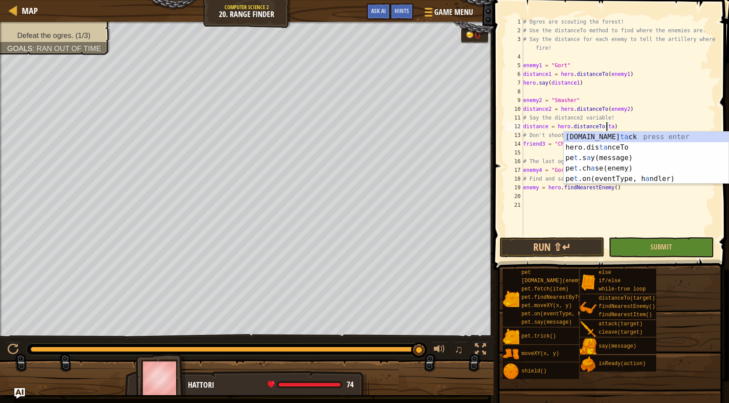
type textarea "distance = hero.distanceTo(t)"
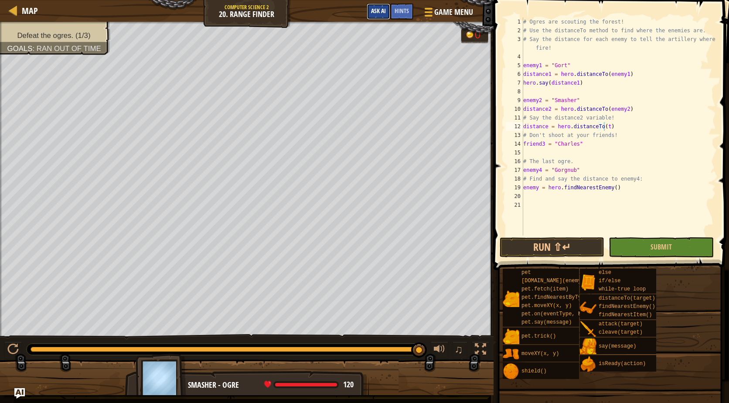
click at [381, 15] on button "Ask AI" at bounding box center [379, 11] width 24 height 16
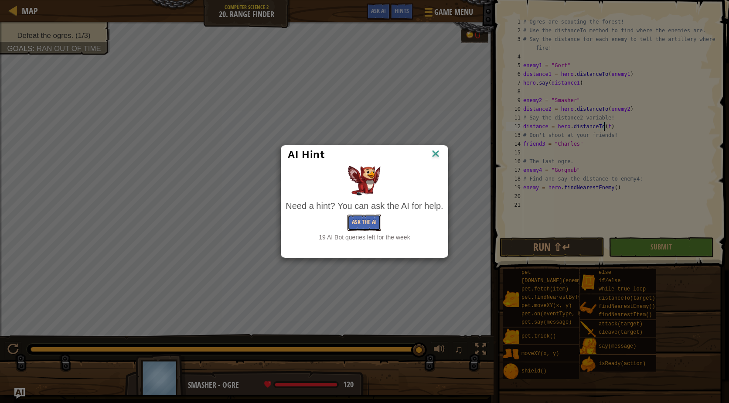
click at [378, 221] on button "Ask the AI" at bounding box center [364, 222] width 34 height 16
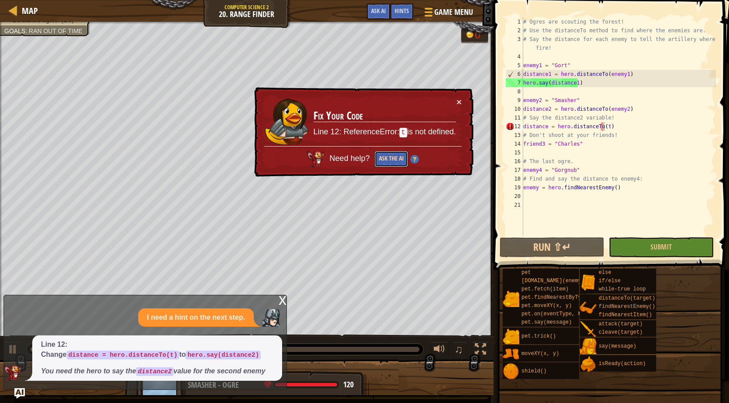
click at [397, 158] on button "Ask the AI" at bounding box center [391, 159] width 34 height 16
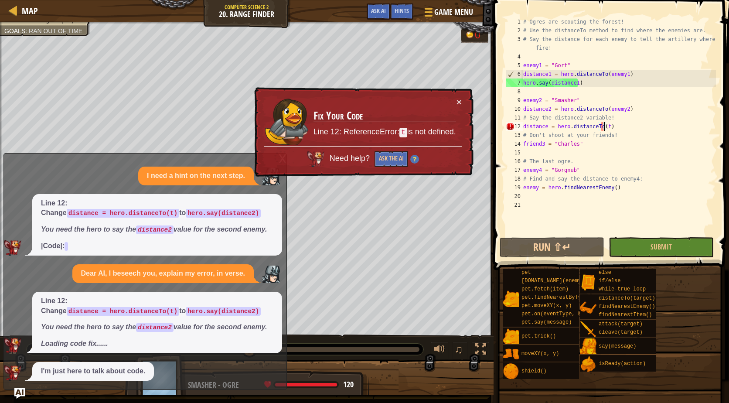
scroll to position [52, 0]
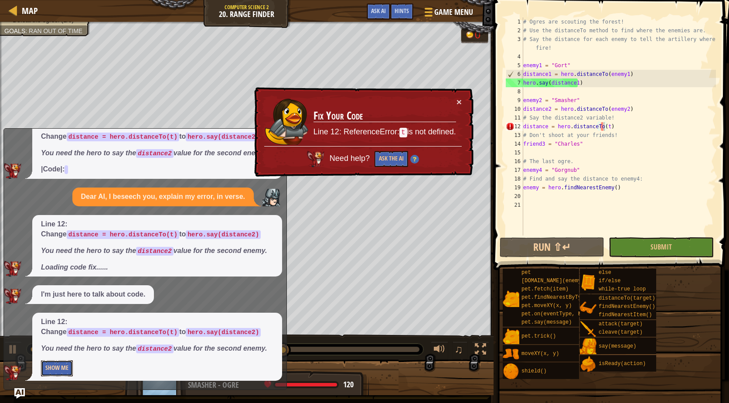
click at [54, 371] on button "Show Me" at bounding box center [57, 368] width 32 height 16
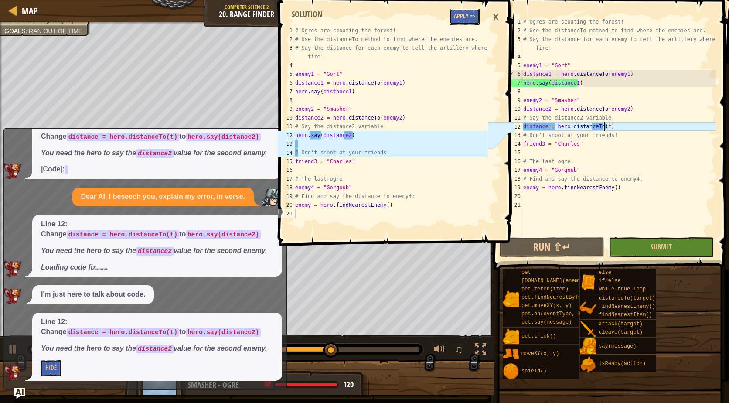
click at [461, 13] on button "Apply =>" at bounding box center [464, 17] width 30 height 16
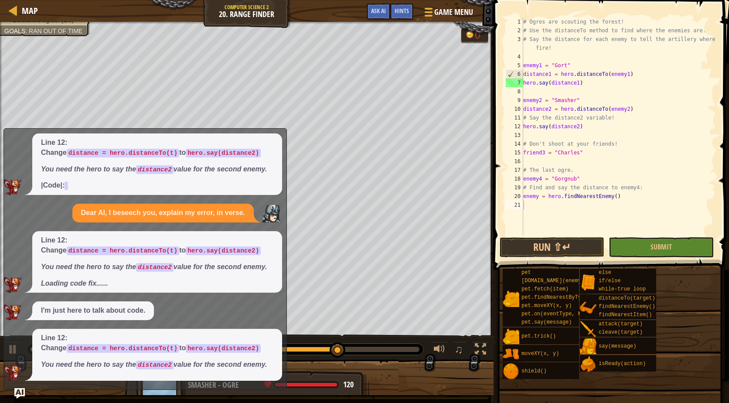
scroll to position [36, 0]
click at [657, 262] on span at bounding box center [609, 388] width 229 height 258
click at [658, 251] on button "Submit" at bounding box center [660, 247] width 105 height 20
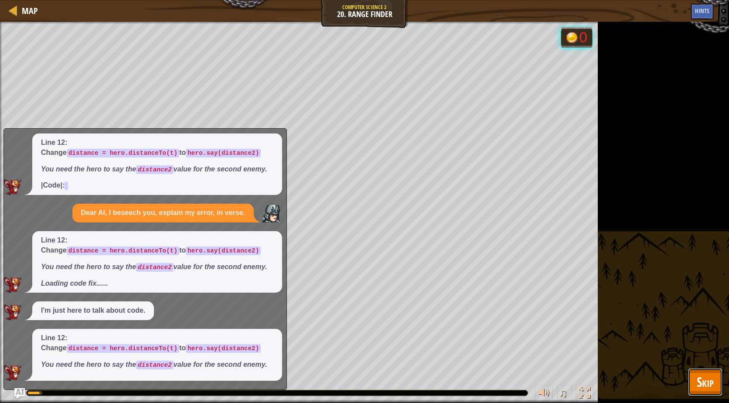
click at [717, 394] on button "Skip" at bounding box center [705, 382] width 34 height 28
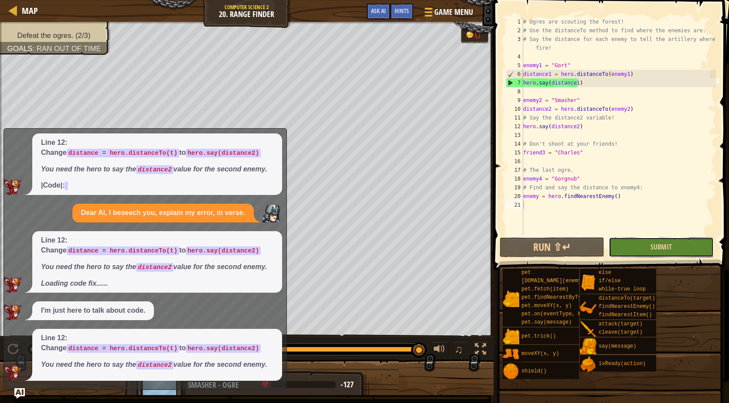
click at [646, 244] on button "Submit" at bounding box center [660, 247] width 105 height 20
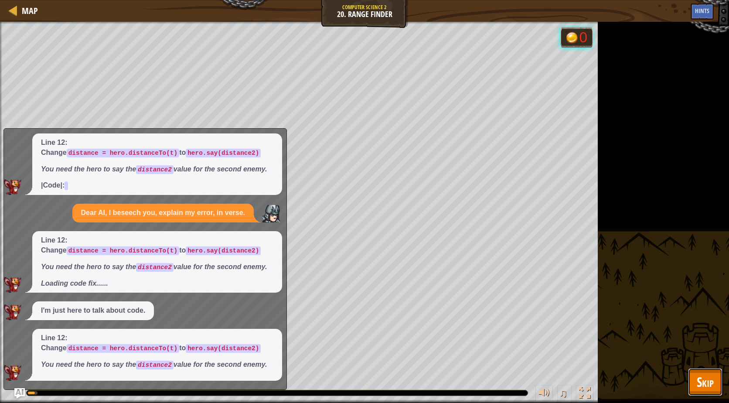
click at [699, 375] on span "Skip" at bounding box center [705, 382] width 17 height 18
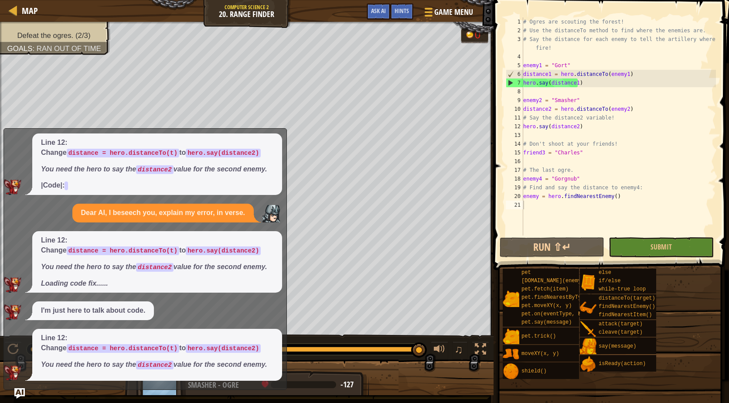
click at [685, 263] on span at bounding box center [609, 388] width 229 height 258
click at [670, 245] on span "Submit" at bounding box center [660, 247] width 21 height 10
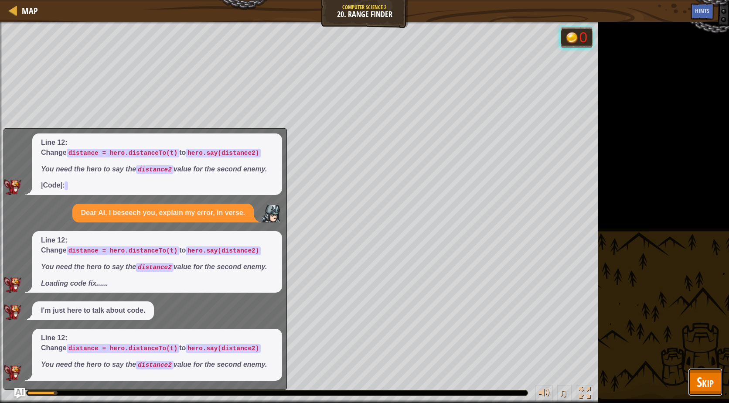
click at [704, 388] on span "Skip" at bounding box center [705, 382] width 17 height 18
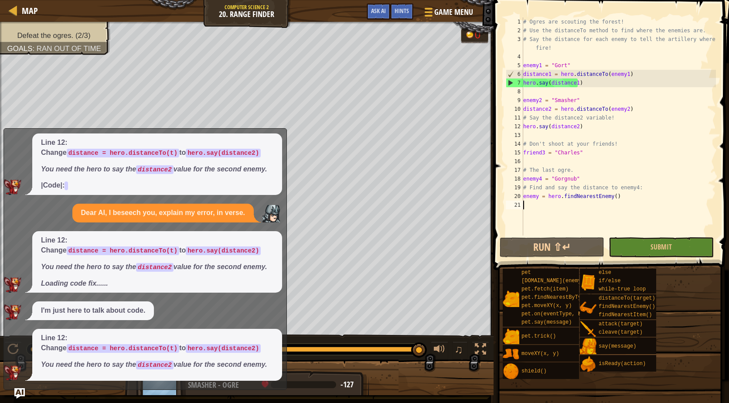
click at [578, 207] on div "# Ogres are scouting the forest! # Use the distanceTo method to find where the …" at bounding box center [618, 134] width 194 height 235
click at [560, 79] on div "# Ogres are scouting the forest! # Use the distanceTo method to find where the …" at bounding box center [618, 134] width 194 height 235
click at [579, 82] on div "# Ogres are scouting the forest! # Use the distanceTo method to find where the …" at bounding box center [618, 134] width 194 height 235
drag, startPoint x: 613, startPoint y: 201, endPoint x: 504, endPoint y: 196, distance: 109.5
click at [504, 196] on div "hero.say(distance1) 1 2 3 4 5 6 7 8 9 10 11 12 13 14 15 16 17 18 19 20 21 # Ogr…" at bounding box center [610, 126] width 212 height 218
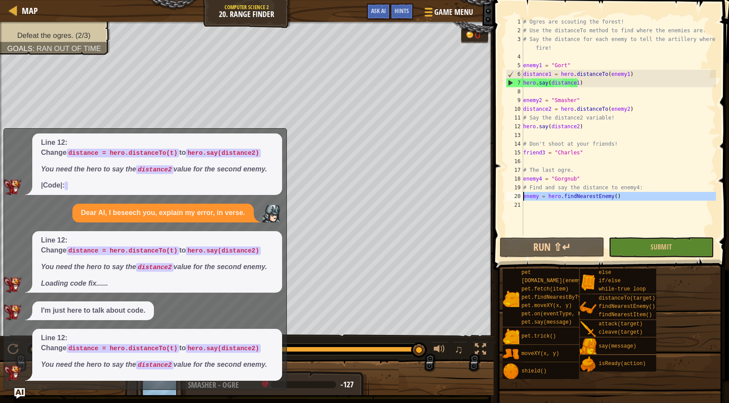
type textarea "enemy = hero.findNearestEnemy()"
click at [16, 368] on img at bounding box center [12, 373] width 17 height 16
click at [550, 227] on div "# Ogres are scouting the forest! # Use the distanceTo method to find where the …" at bounding box center [618, 126] width 194 height 218
click at [476, 35] on div "0" at bounding box center [479, 35] width 9 height 10
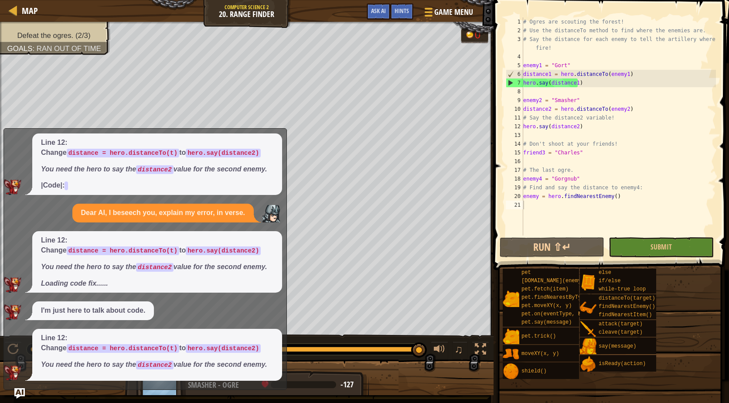
click at [625, 194] on div "# Ogres are scouting the forest! # Use the distanceTo method to find where the …" at bounding box center [618, 134] width 194 height 235
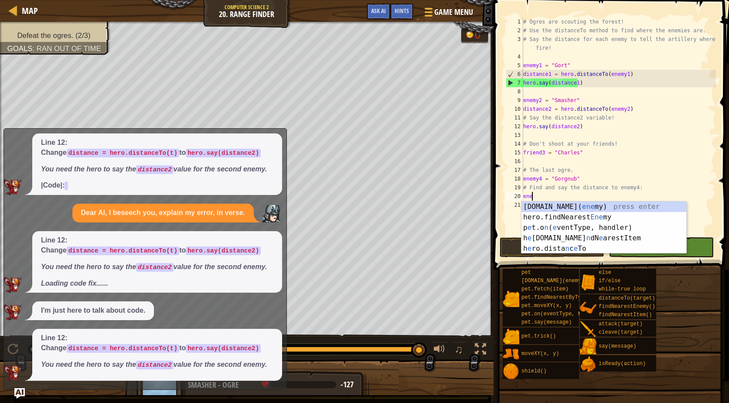
type textarea "e"
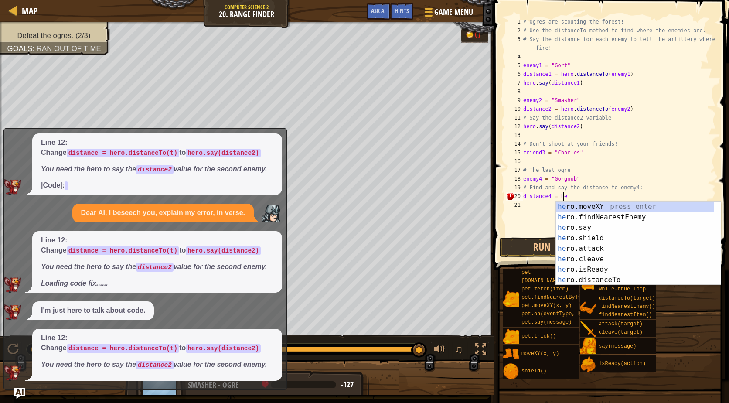
scroll to position [4, 3]
click at [591, 277] on div "hero .moveXY press enter hero .findNearestEnemy press enter hero .say press ent…" at bounding box center [635, 253] width 158 height 105
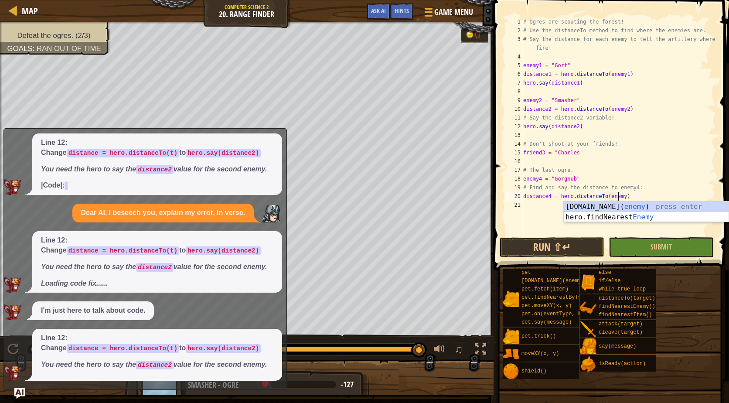
scroll to position [4, 8]
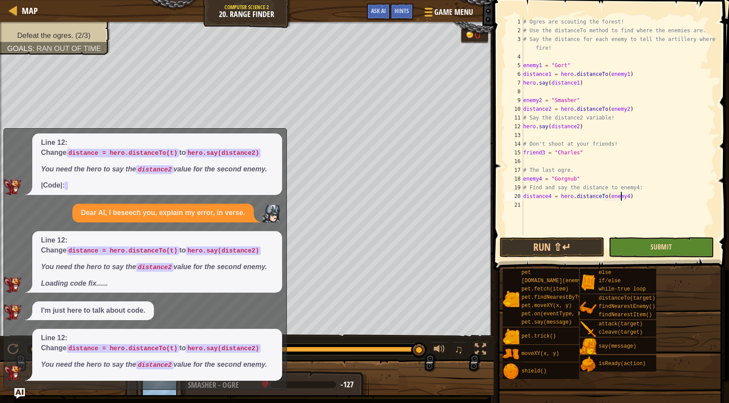
type textarea "distance4 = hero.distanceTo(enemy4)"
click at [666, 246] on span "Submit" at bounding box center [660, 247] width 21 height 10
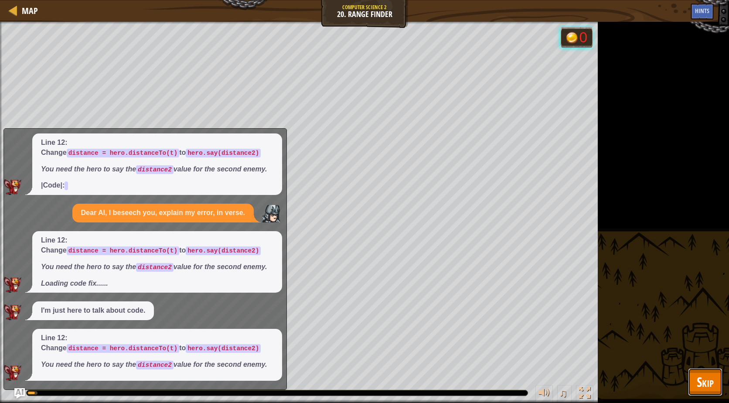
click at [696, 374] on button "Skip" at bounding box center [705, 382] width 34 height 28
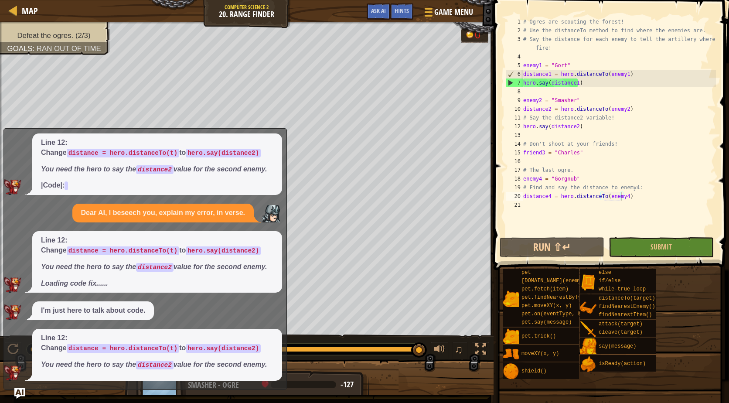
click at [568, 206] on div "# Ogres are scouting the forest! # Use the distanceTo method to find where the …" at bounding box center [618, 134] width 194 height 235
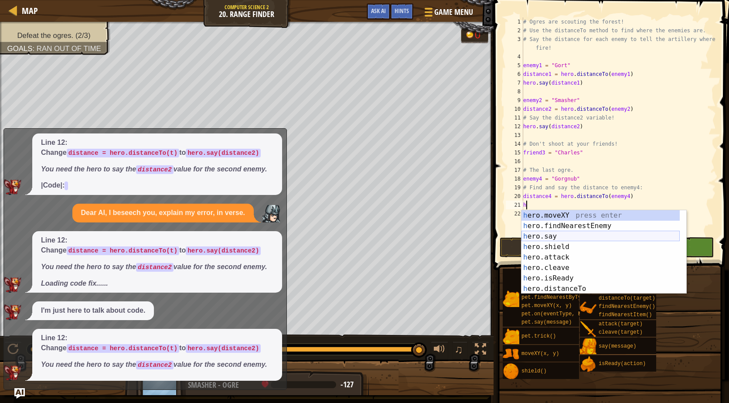
click at [554, 235] on div "h ero.moveXY press enter h ero.findNearestEnemy press enter h ero.say press ent…" at bounding box center [600, 262] width 158 height 105
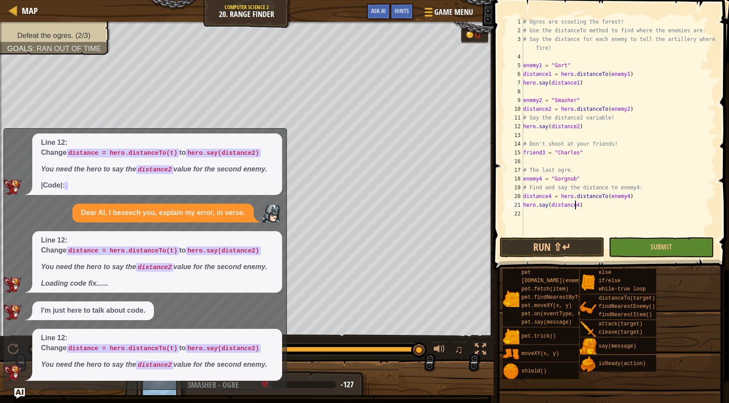
scroll to position [4, 4]
type textarea "hero.say(distance4)"
click at [623, 245] on button "Submit" at bounding box center [660, 247] width 105 height 20
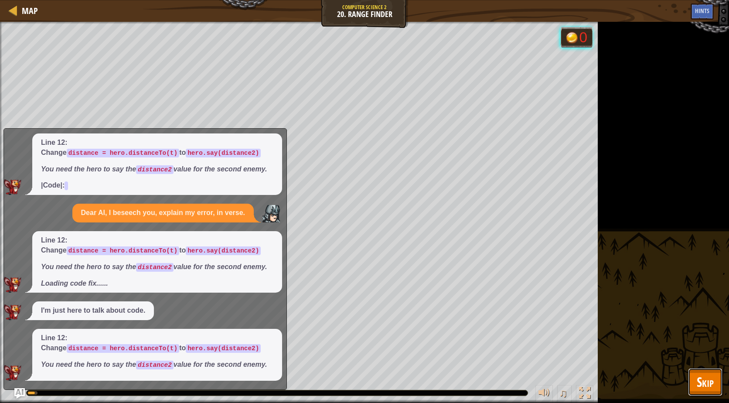
click at [703, 391] on button "Skip" at bounding box center [705, 382] width 34 height 28
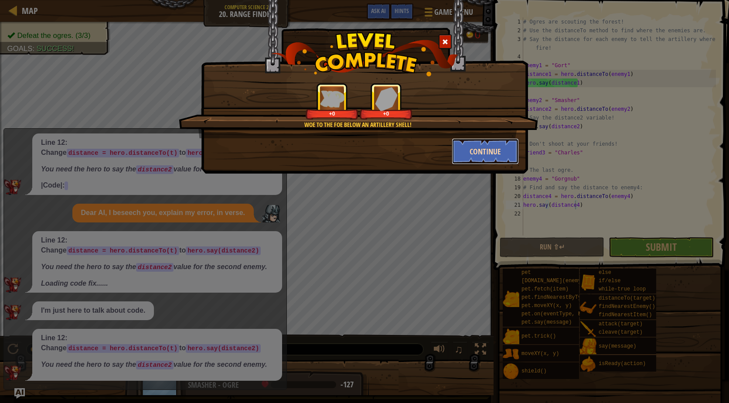
click at [472, 149] on button "Continue" at bounding box center [486, 151] width 68 height 26
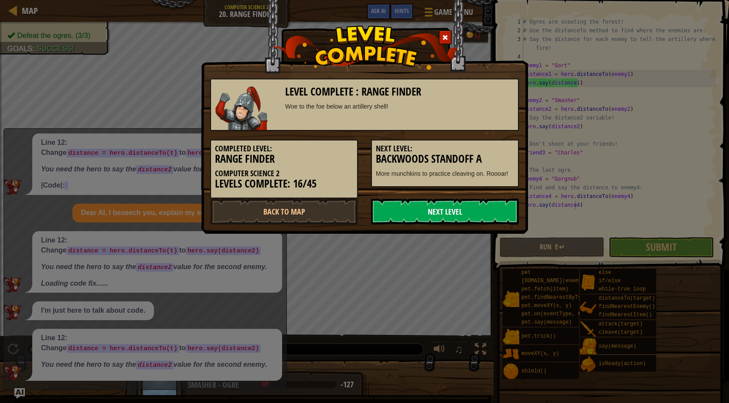
click at [461, 211] on link "Next Level" at bounding box center [445, 211] width 148 height 26
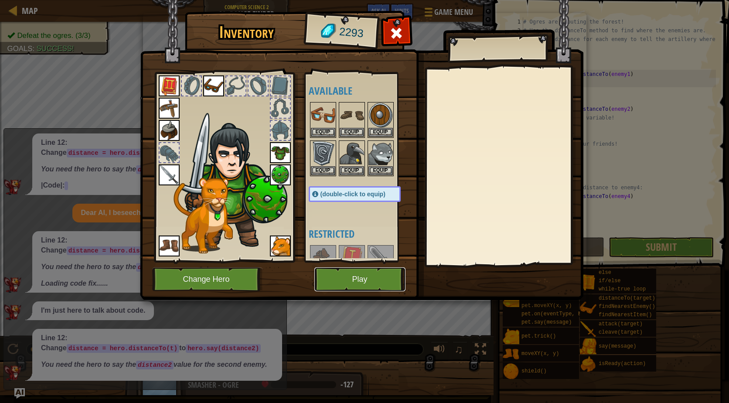
click at [375, 279] on button "Play" at bounding box center [359, 279] width 91 height 24
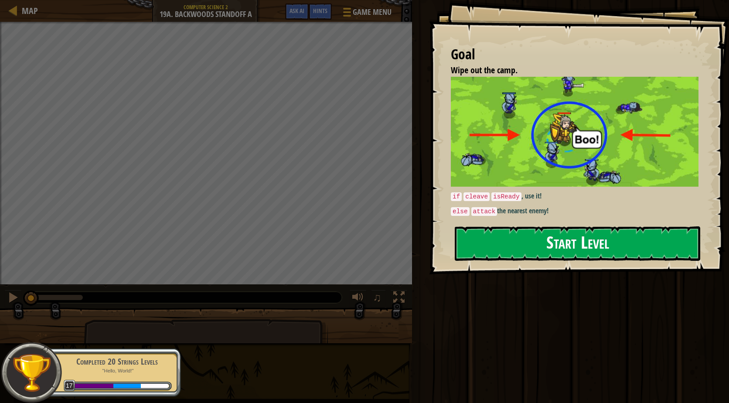
click at [543, 226] on button "Start Level" at bounding box center [577, 243] width 245 height 34
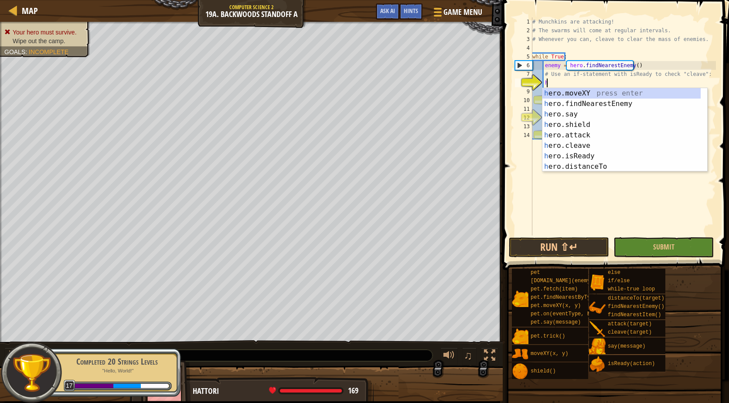
scroll to position [4, 1]
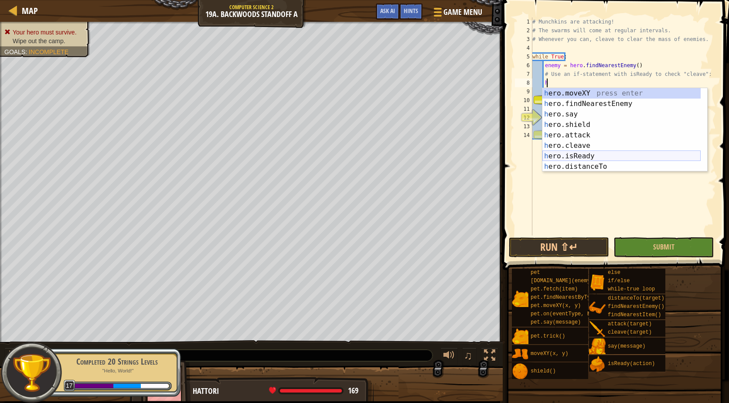
click at [596, 156] on div "h ero.moveXY press enter h ero.findNearestEnemy press enter h ero.say press ent…" at bounding box center [621, 140] width 158 height 105
type textarea "ready = hero.isReady("cleave")"
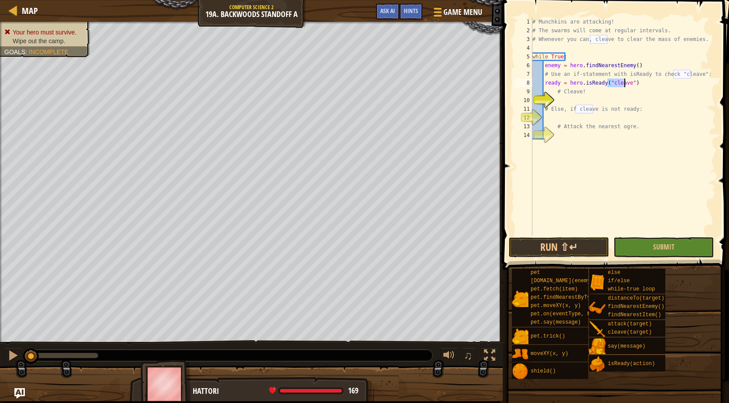
click at [648, 96] on div "# Munchkins are attacking! # The swarms will come at regular intervals. # Whene…" at bounding box center [622, 134] width 185 height 235
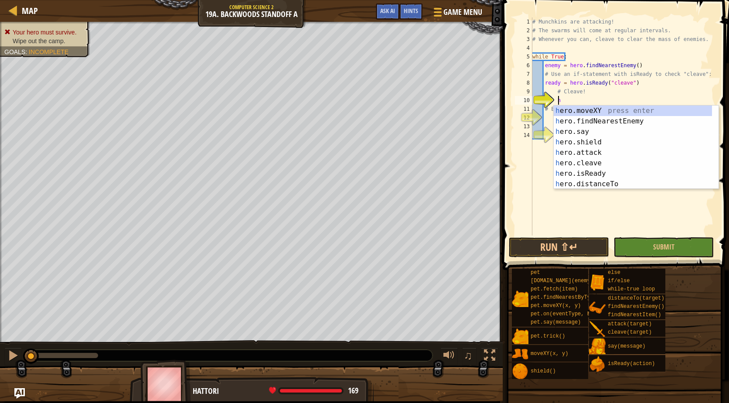
scroll to position [4, 2]
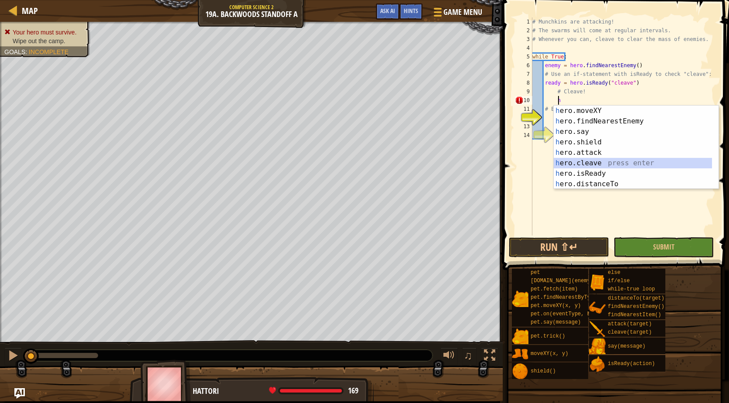
click at [593, 159] on div "h ero.moveXY press enter h ero.findNearestEnemy press enter h ero.say press ent…" at bounding box center [633, 157] width 158 height 105
type textarea "hero.cleave(enemy)"
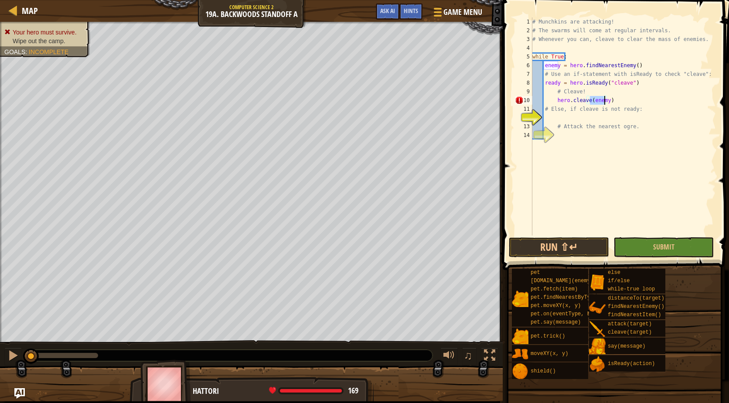
click at [570, 116] on div "# Munchkins are attacking! # The swarms will come at regular intervals. # Whene…" at bounding box center [622, 134] width 185 height 235
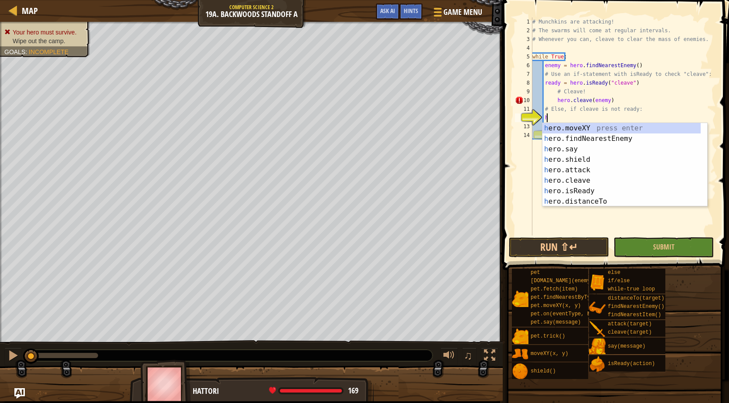
scroll to position [4, 1]
type textarea "h"
click at [388, 12] on span "Ask AI" at bounding box center [387, 11] width 15 height 8
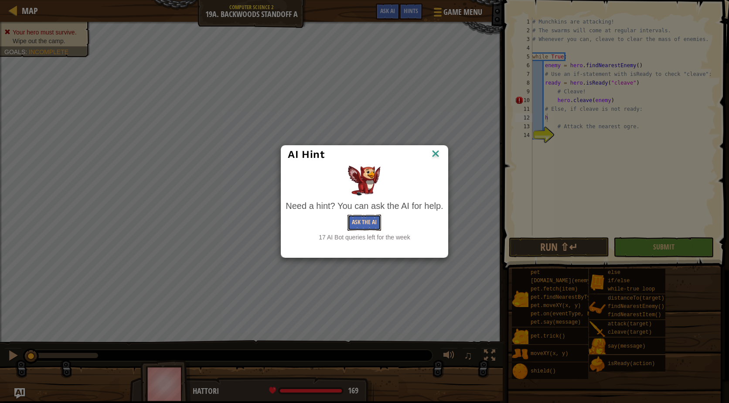
click at [369, 218] on button "Ask the AI" at bounding box center [364, 222] width 34 height 16
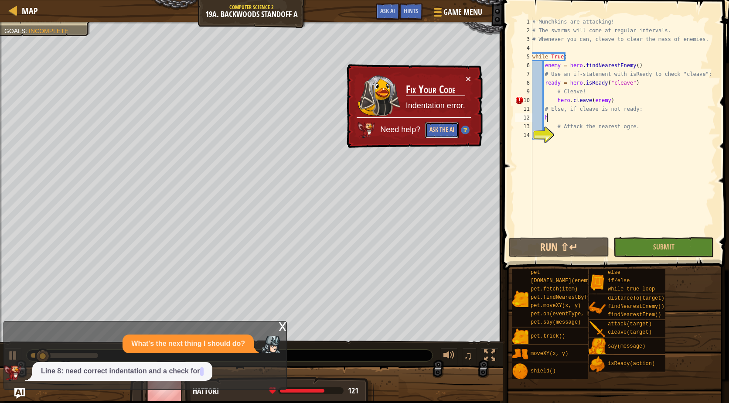
click at [445, 123] on button "Ask the AI" at bounding box center [442, 130] width 34 height 16
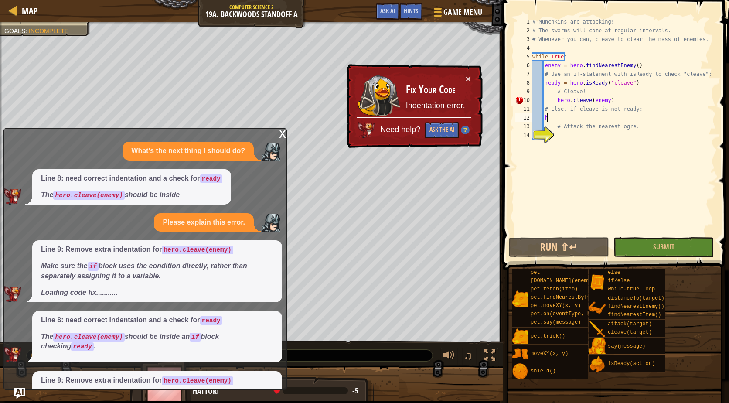
scroll to position [58, 0]
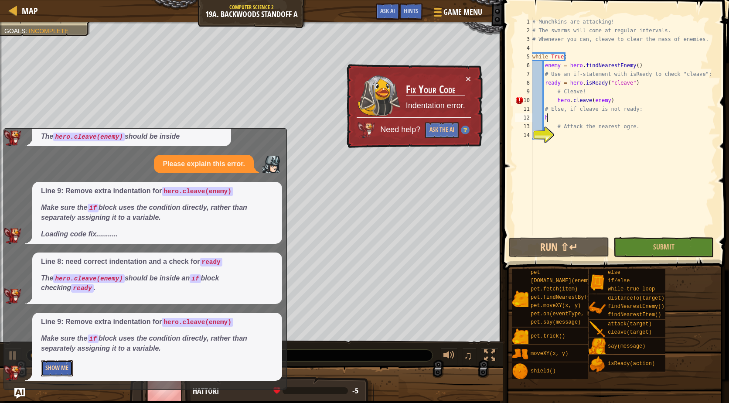
click at [48, 371] on button "Show Me" at bounding box center [57, 368] width 32 height 16
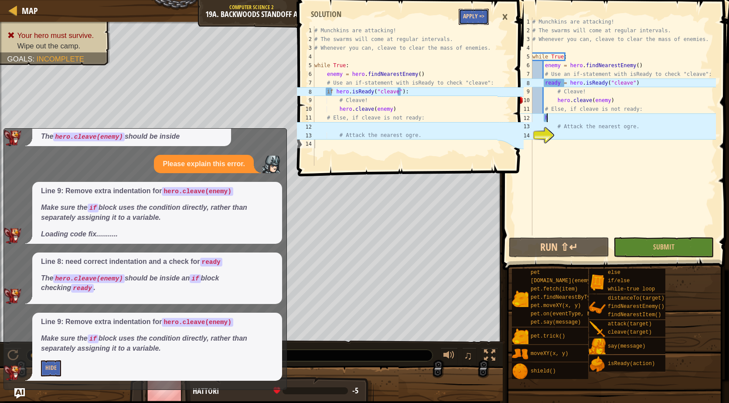
click at [476, 15] on button "Apply =>" at bounding box center [474, 17] width 30 height 16
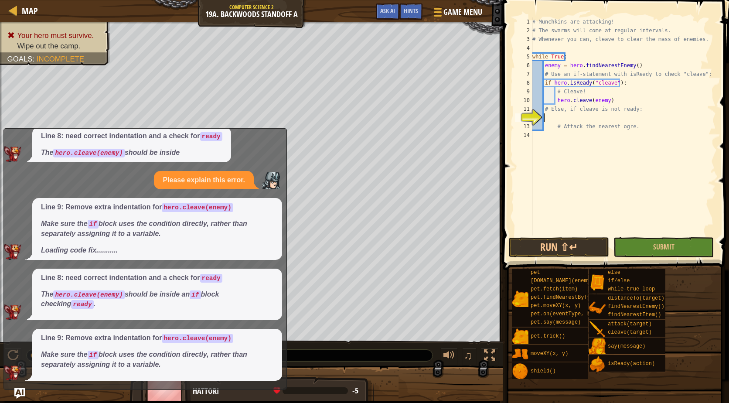
scroll to position [4, 0]
click at [571, 113] on div "# Munchkins are attacking! # The swarms will come at regular intervals. # Whene…" at bounding box center [622, 134] width 185 height 235
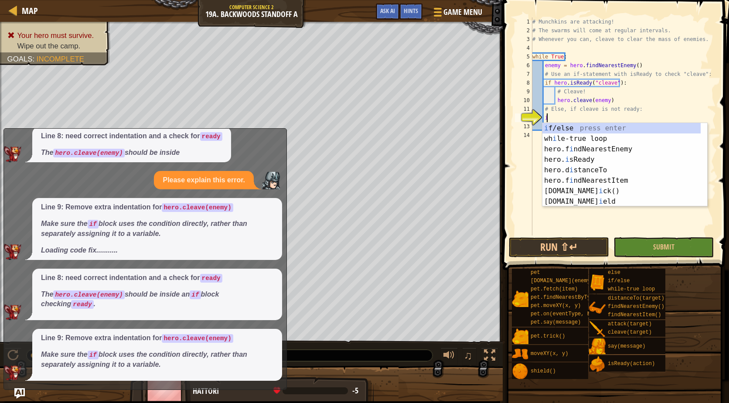
scroll to position [4, 1]
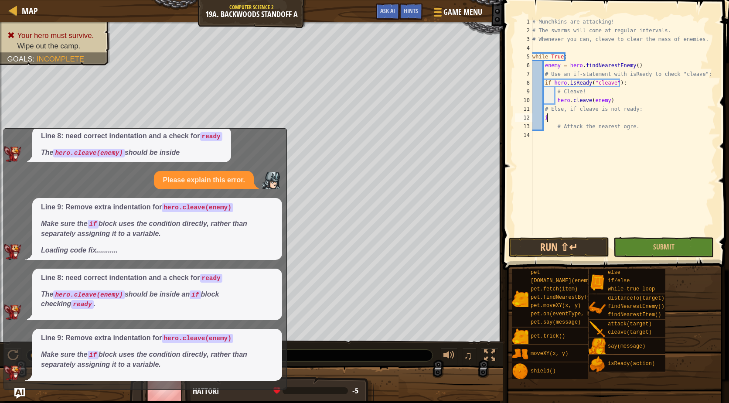
click at [555, 122] on div "# Munchkins are attacking! # The swarms will come at regular intervals. # Whene…" at bounding box center [622, 134] width 185 height 235
click at [563, 112] on div "# Munchkins are attacking! # The swarms will come at regular intervals. # Whene…" at bounding box center [622, 134] width 185 height 235
click at [562, 114] on div "# Munchkins are attacking! # The swarms will come at regular intervals. # Whene…" at bounding box center [622, 134] width 185 height 235
click at [563, 131] on div "if /else press enter" at bounding box center [624, 138] width 165 height 31
type textarea "if enemy:"
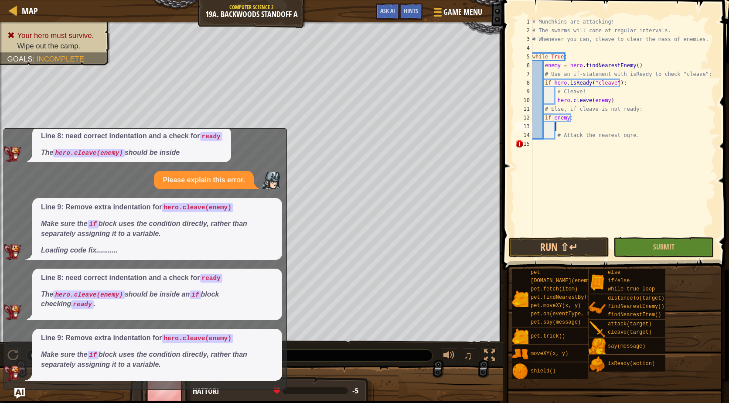
click at [588, 126] on div "# Munchkins are attacking! # The swarms will come at regular intervals. # Whene…" at bounding box center [622, 134] width 185 height 235
click at [637, 138] on div "# Munchkins are attacking! # The swarms will come at regular intervals. # Whene…" at bounding box center [622, 134] width 185 height 235
type textarea "# Attack the nearest ogre."
drag, startPoint x: 637, startPoint y: 138, endPoint x: 556, endPoint y: 135, distance: 81.5
click at [556, 135] on div "# Munchkins are attacking! # The swarms will come at regular intervals. # Whene…" at bounding box center [622, 134] width 185 height 235
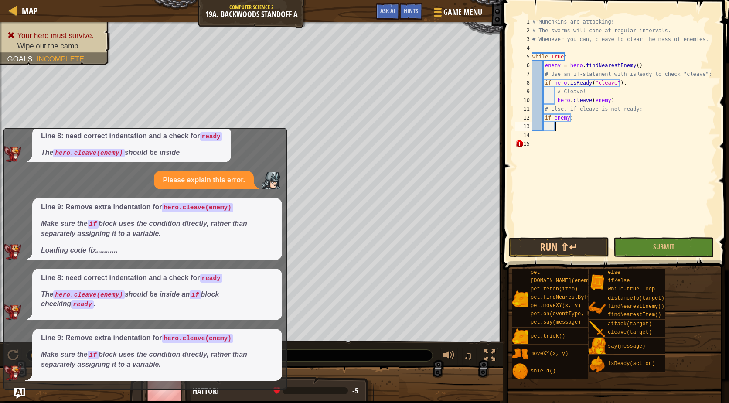
click at [587, 130] on div "# Munchkins are attacking! # The swarms will come at regular intervals. # Whene…" at bounding box center [622, 134] width 185 height 235
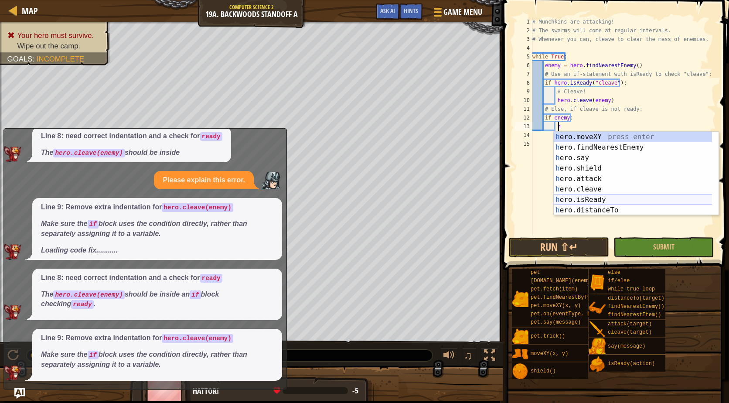
click at [589, 197] on div "h ero.moveXY press enter h ero.findNearestEnemy press enter h ero.say press ent…" at bounding box center [636, 184] width 165 height 105
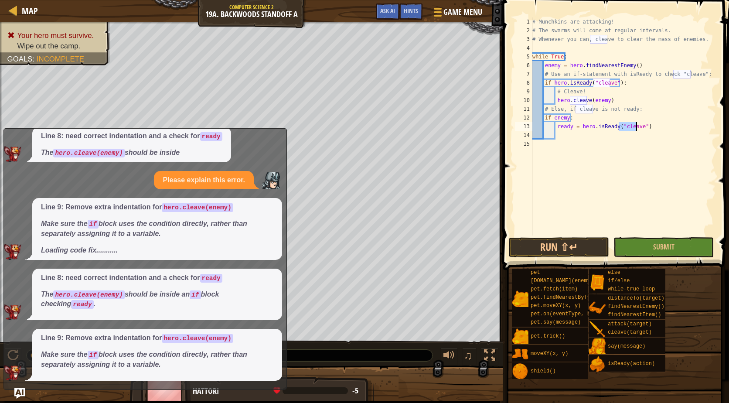
click at [599, 130] on div "# Munchkins are attacking! # The swarms will come at regular intervals. # Whene…" at bounding box center [622, 134] width 185 height 235
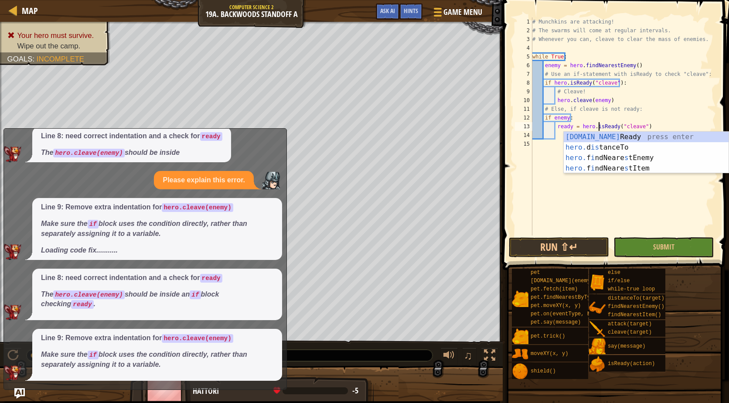
type textarea "ready = hero.isReady("cleave")"
click at [386, 2] on div "Map Computer Science 2 19a. Backwoods Standoff A Game Menu Done Hints Ask AI" at bounding box center [251, 11] width 503 height 22
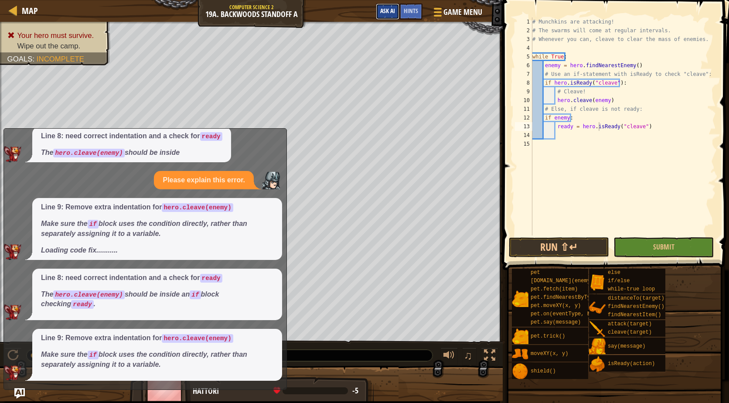
click at [388, 9] on span "Ask AI" at bounding box center [387, 11] width 15 height 8
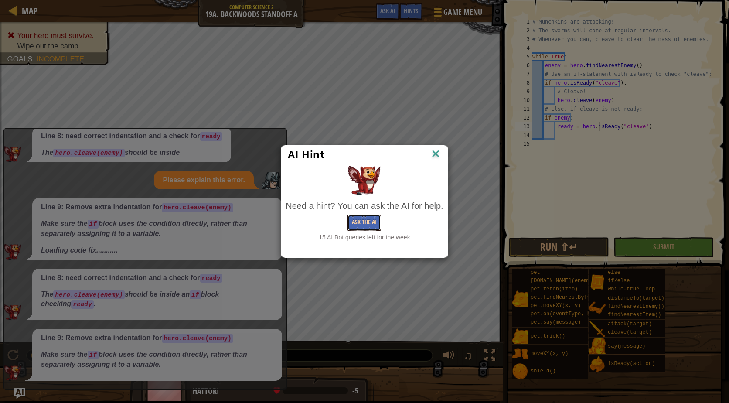
click at [368, 222] on button "Ask the AI" at bounding box center [364, 222] width 34 height 16
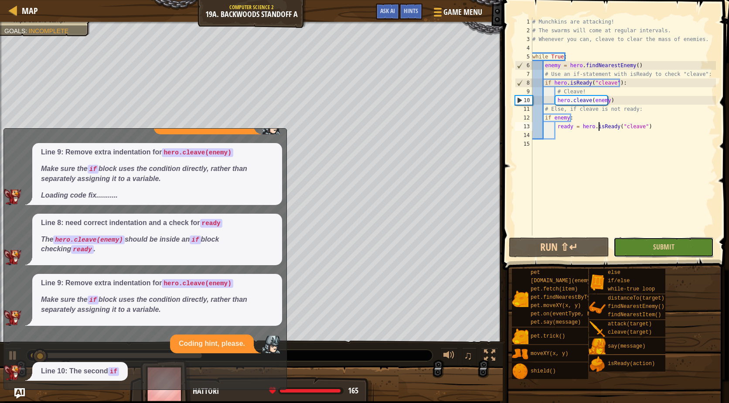
click at [641, 241] on button "Submit" at bounding box center [663, 247] width 100 height 20
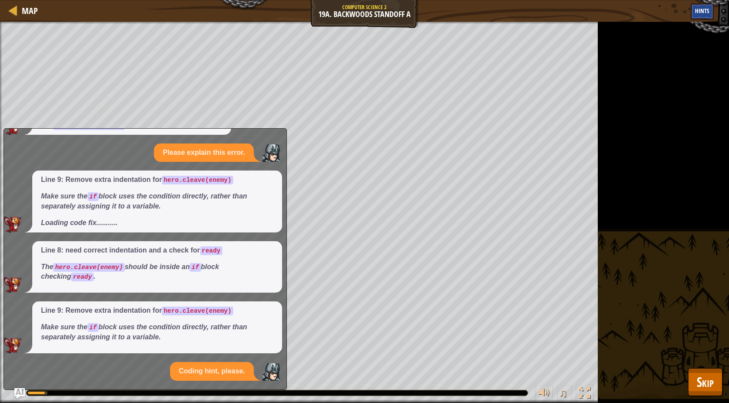
scroll to position [146, 0]
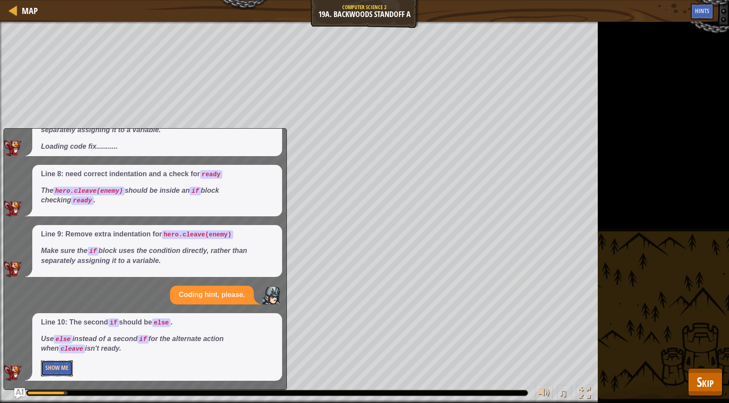
click at [51, 361] on button "Show Me" at bounding box center [57, 368] width 32 height 16
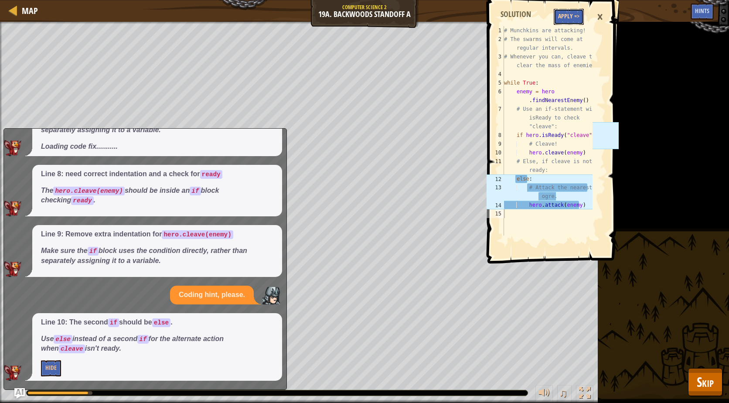
click at [574, 16] on button "Apply =>" at bounding box center [569, 17] width 30 height 16
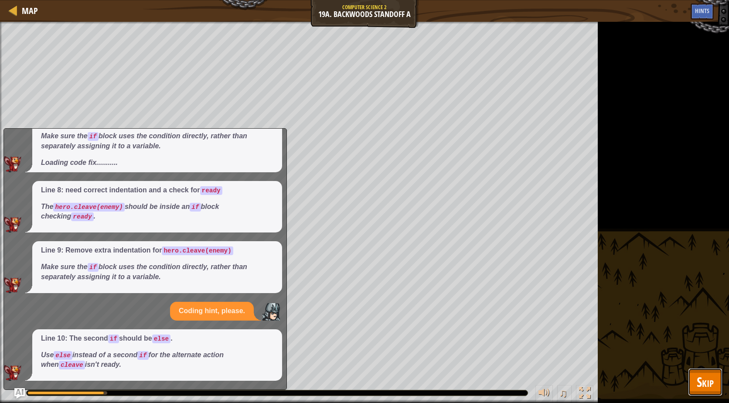
click at [700, 370] on button "Skip" at bounding box center [705, 382] width 34 height 28
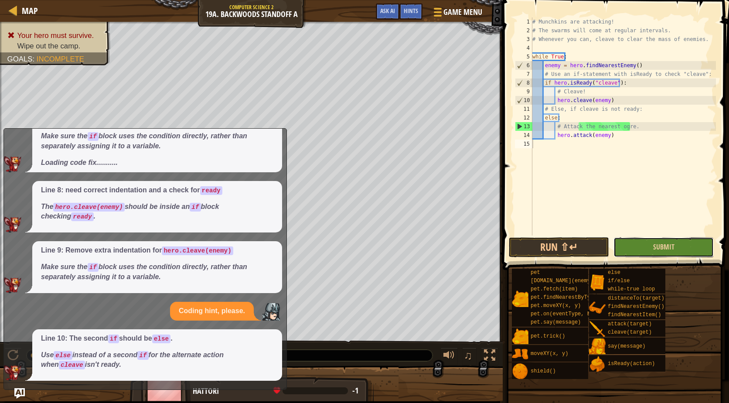
click at [656, 252] on button "Submit" at bounding box center [663, 247] width 100 height 20
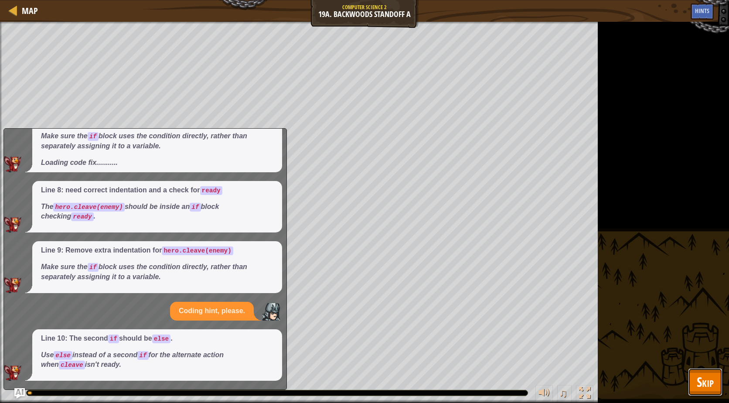
click at [696, 370] on button "Skip" at bounding box center [705, 382] width 34 height 28
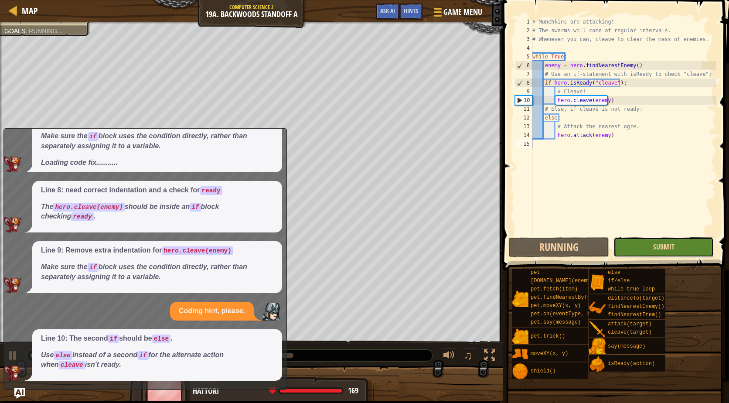
click at [672, 247] on span "Submit" at bounding box center [663, 247] width 21 height 10
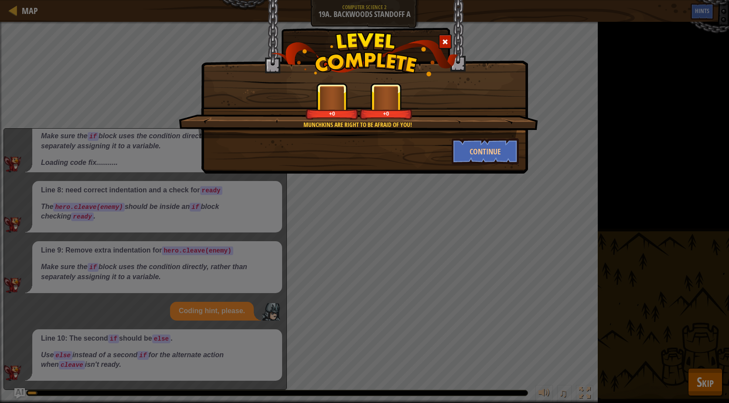
click at [709, 388] on div "Munchkins are right to be afraid of you! +0 +0 Continue" at bounding box center [364, 201] width 729 height 403
click at [483, 156] on button "Continue" at bounding box center [486, 151] width 68 height 26
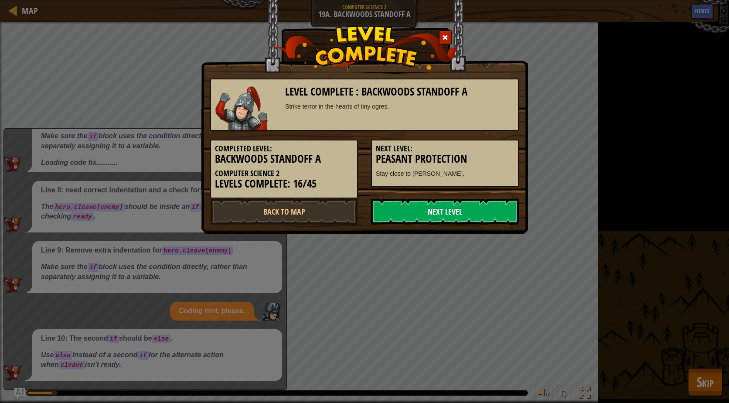
click at [494, 207] on link "Next Level" at bounding box center [445, 211] width 148 height 26
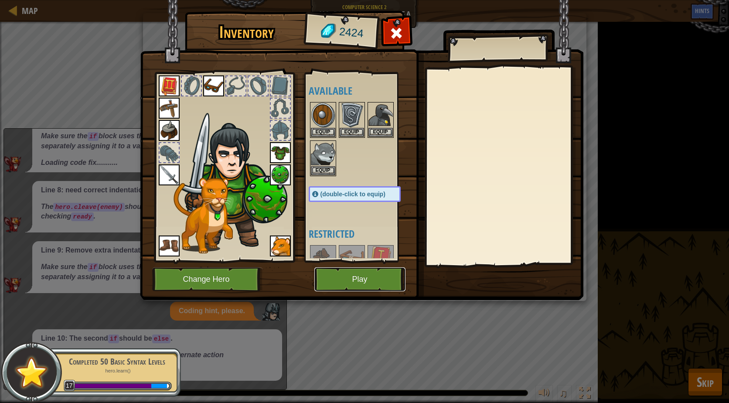
click at [351, 279] on button "Play" at bounding box center [359, 279] width 91 height 24
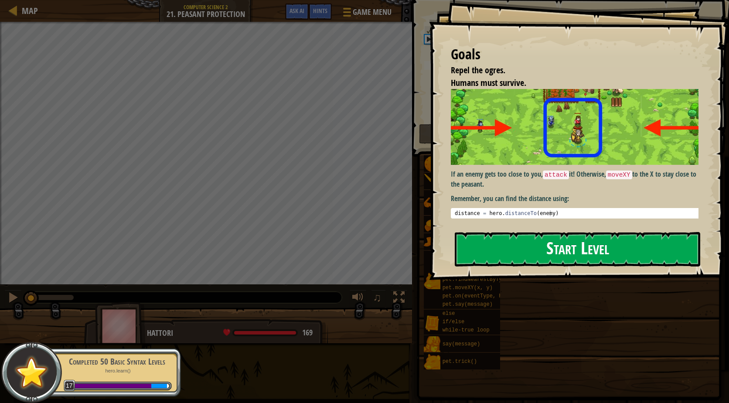
click at [553, 263] on button "Start Level" at bounding box center [577, 249] width 245 height 34
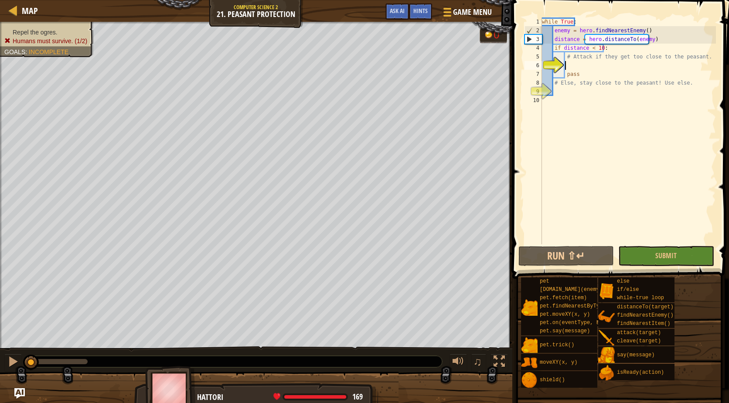
scroll to position [4, 1]
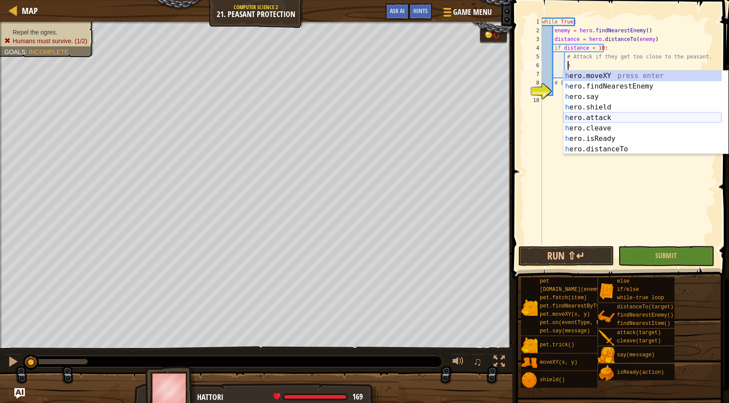
click at [608, 116] on div "h ero.moveXY press enter h ero.findNearestEnemy press enter h ero.say press ent…" at bounding box center [642, 123] width 158 height 105
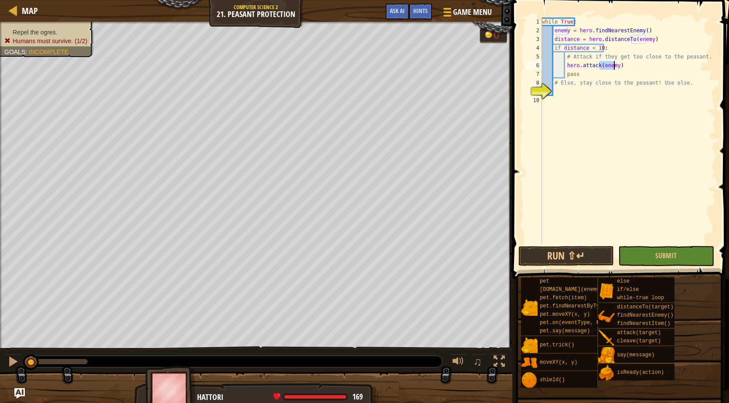
click at [597, 68] on div "while True : enemy = hero . findNearestEnemy ( ) distance = hero . distanceTo (…" at bounding box center [628, 139] width 176 height 244
drag, startPoint x: 634, startPoint y: 69, endPoint x: 570, endPoint y: 70, distance: 64.1
click at [570, 70] on div "while True : enemy = hero . findNearestEnemy ( ) distance = hero . distanceTo (…" at bounding box center [628, 139] width 176 height 244
click at [570, 70] on div "while True : enemy = hero . findNearestEnemy ( ) distance = hero . distanceTo (…" at bounding box center [628, 130] width 176 height 227
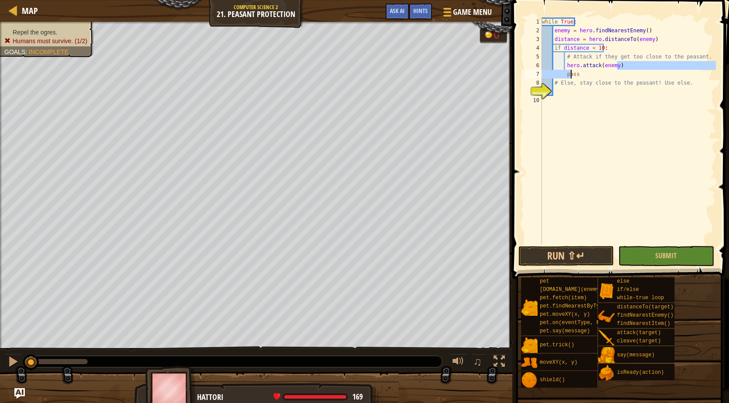
scroll to position [4, 3]
drag, startPoint x: 608, startPoint y: 64, endPoint x: 566, endPoint y: 68, distance: 42.5
click at [566, 68] on div "while True : enemy = hero . findNearestEnemy ( ) distance = hero . distanceTo (…" at bounding box center [628, 139] width 176 height 244
type textarea "hero.attack(enemy)"
click at [584, 99] on div "while True : enemy = hero . findNearestEnemy ( ) distance = hero . distanceTo (…" at bounding box center [628, 139] width 176 height 244
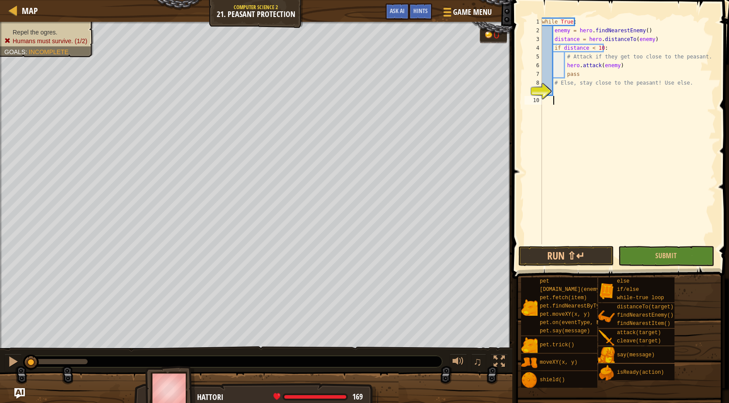
scroll to position [4, 0]
click at [574, 88] on div "while True : enemy = hero . findNearestEnemy ( ) distance = hero . distanceTo (…" at bounding box center [628, 139] width 176 height 244
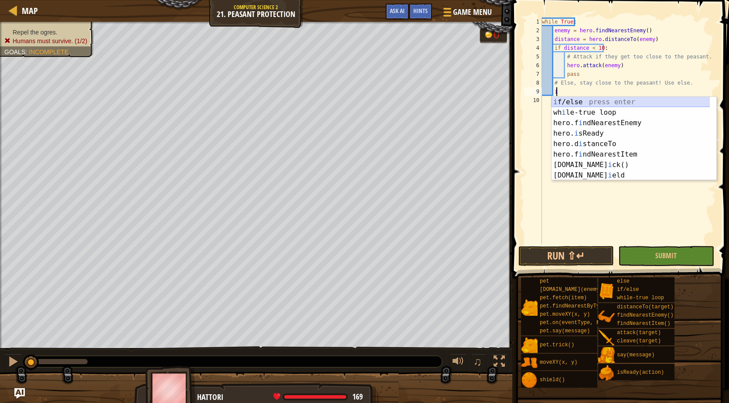
click at [579, 99] on div "i f/else press enter wh i le-true loop press enter hero.f i ndNearestEnemy pres…" at bounding box center [633, 149] width 165 height 105
type textarea "if enemy:"
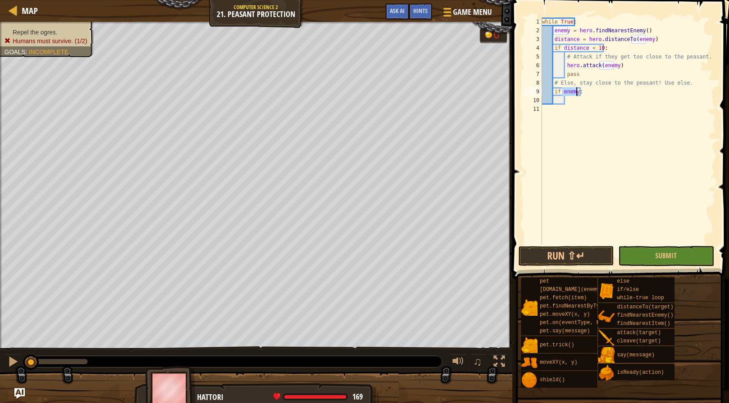
click at [616, 99] on div "while True : enemy = hero . findNearestEnemy ( ) distance = hero . distanceTo (…" at bounding box center [628, 139] width 176 height 244
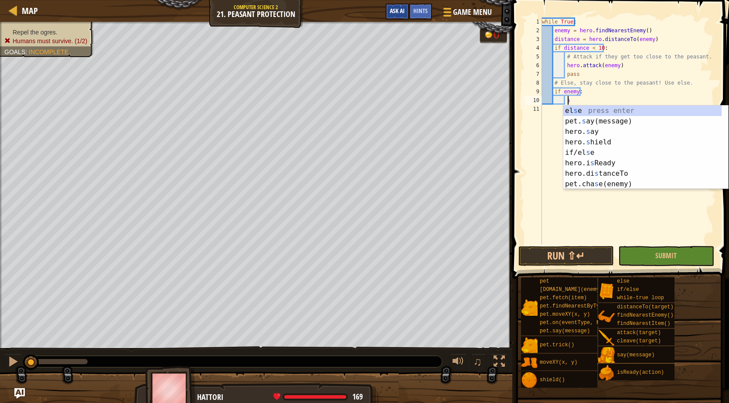
type textarea "s"
click at [393, 5] on button "Ask AI" at bounding box center [397, 11] width 24 height 16
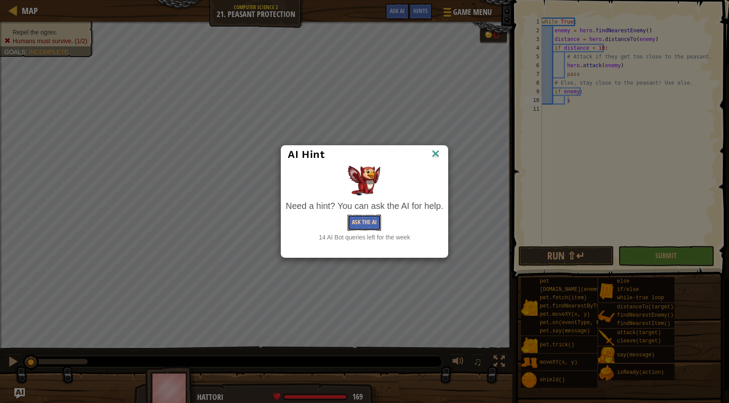
click at [357, 222] on button "Ask the AI" at bounding box center [364, 222] width 34 height 16
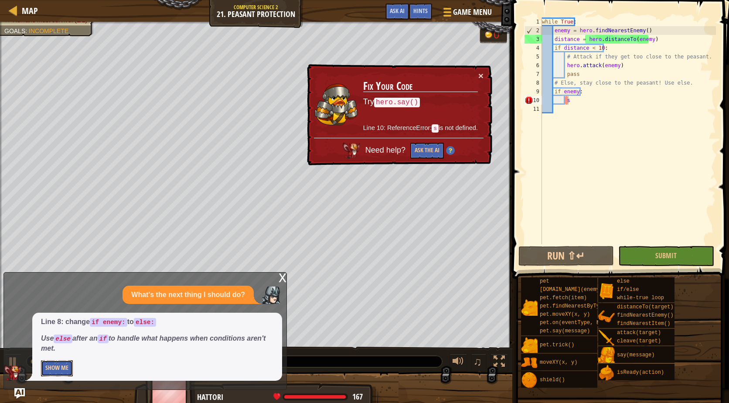
click at [50, 367] on button "Show Me" at bounding box center [57, 368] width 32 height 16
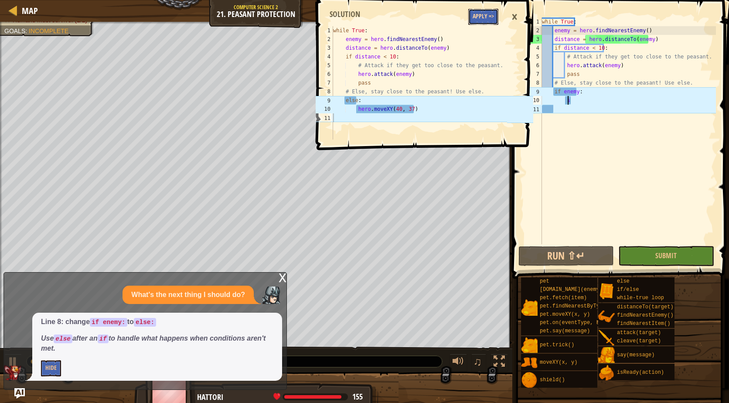
click at [483, 14] on button "Apply =>" at bounding box center [483, 17] width 30 height 16
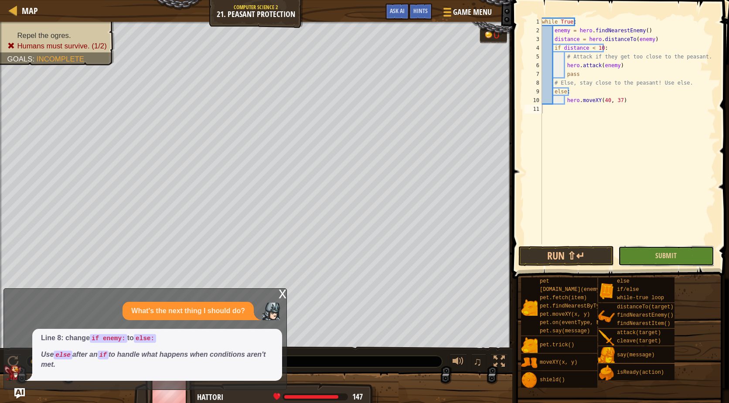
click at [649, 246] on button "Submit" at bounding box center [665, 256] width 95 height 20
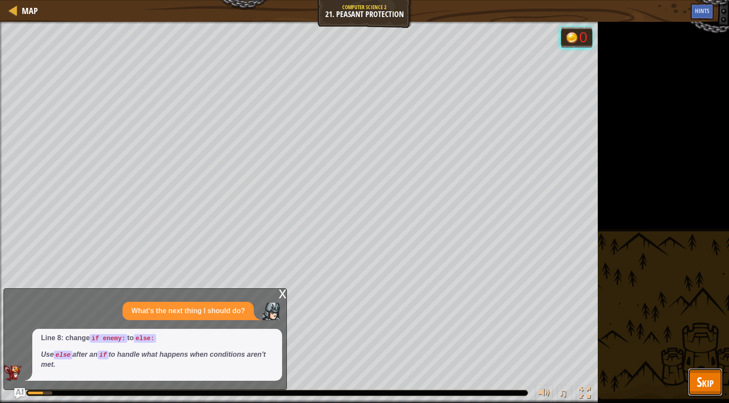
click at [702, 372] on button "Skip" at bounding box center [705, 382] width 34 height 28
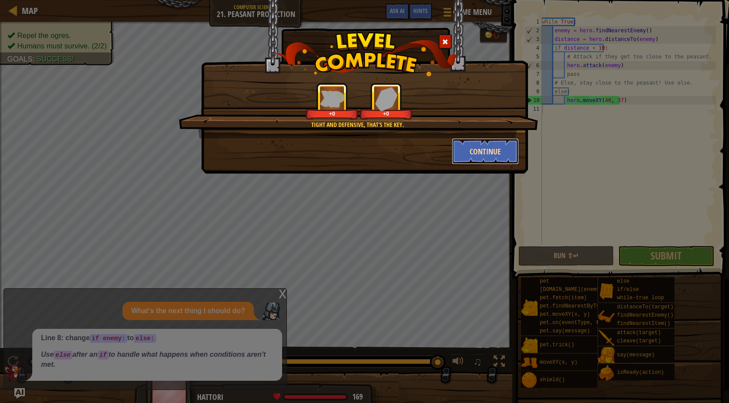
click at [489, 153] on button "Continue" at bounding box center [486, 151] width 68 height 26
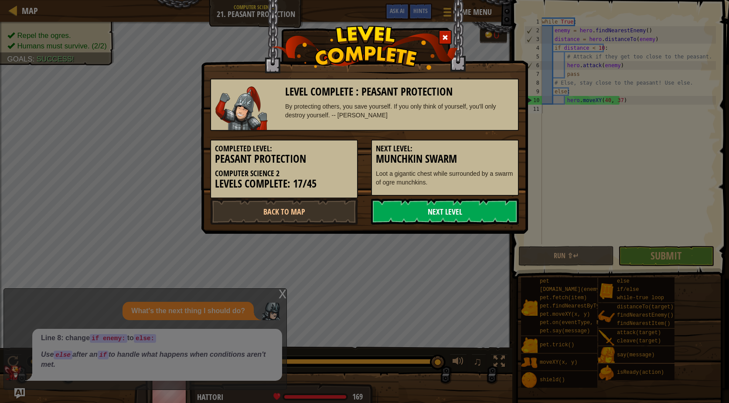
click at [424, 211] on link "Next Level" at bounding box center [445, 211] width 148 height 26
